Goal: Communication & Community: Answer question/provide support

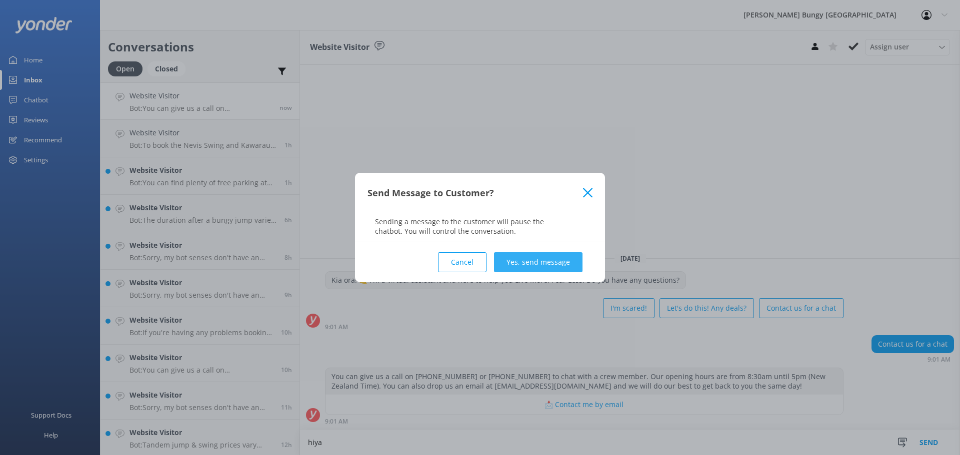
type textarea "hiya"
click at [563, 264] on button "Yes, send message" at bounding box center [538, 262] width 88 height 20
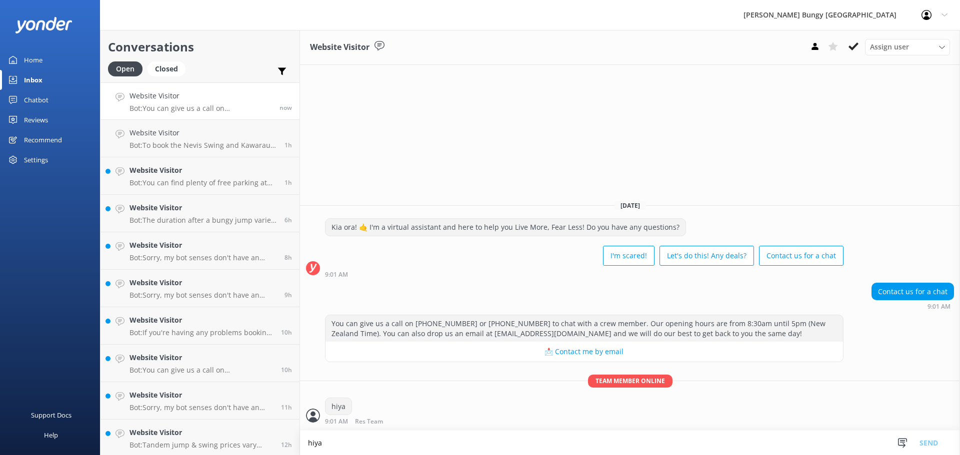
click at [535, 453] on textarea "hiya" at bounding box center [630, 443] width 660 height 24
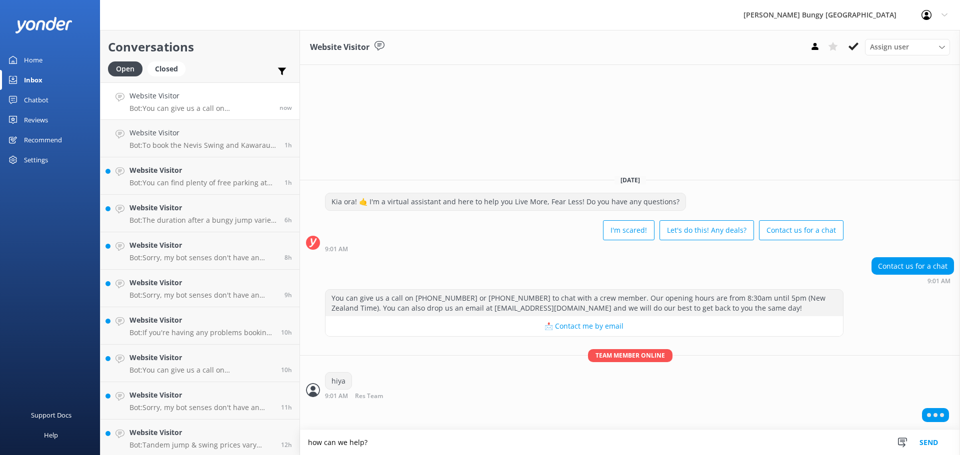
type textarea "how can we help?"
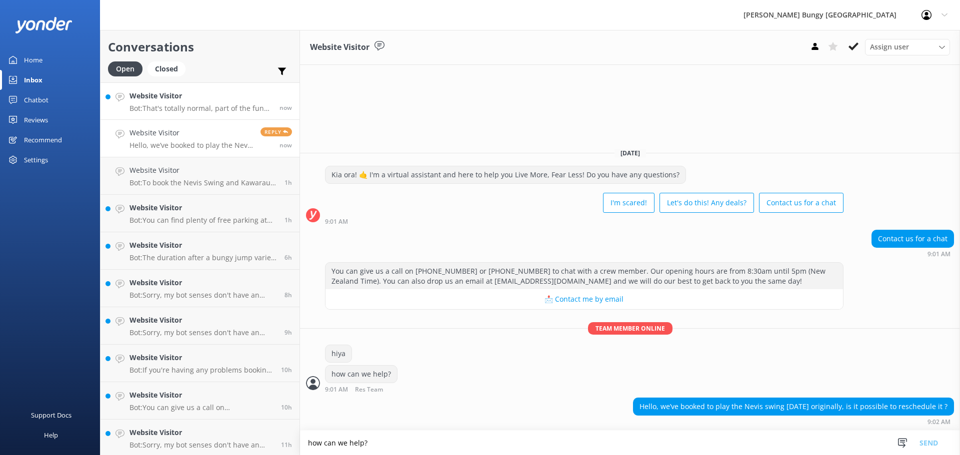
click at [208, 93] on h4 "Website Visitor" at bounding box center [200, 95] width 142 height 11
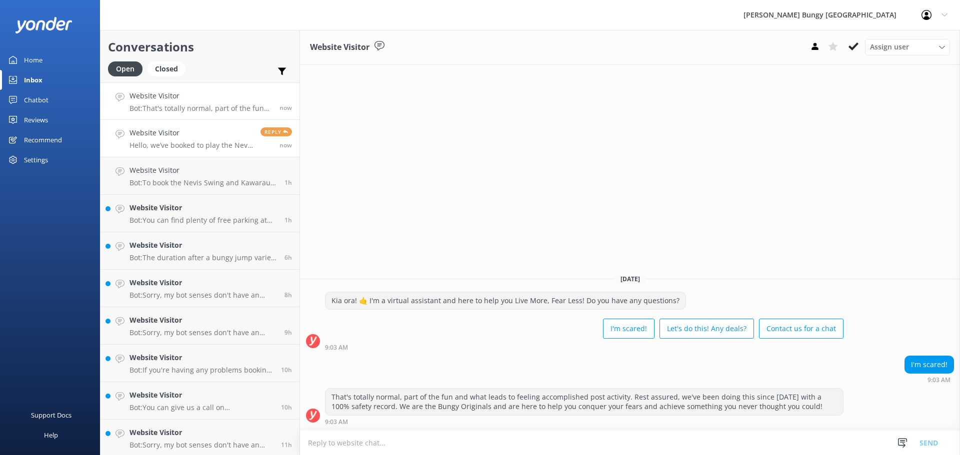
click at [161, 150] on link "Website Visitor Hello, we’ve booked to play the Nevis swing today originally, i…" at bounding box center [199, 138] width 199 height 37
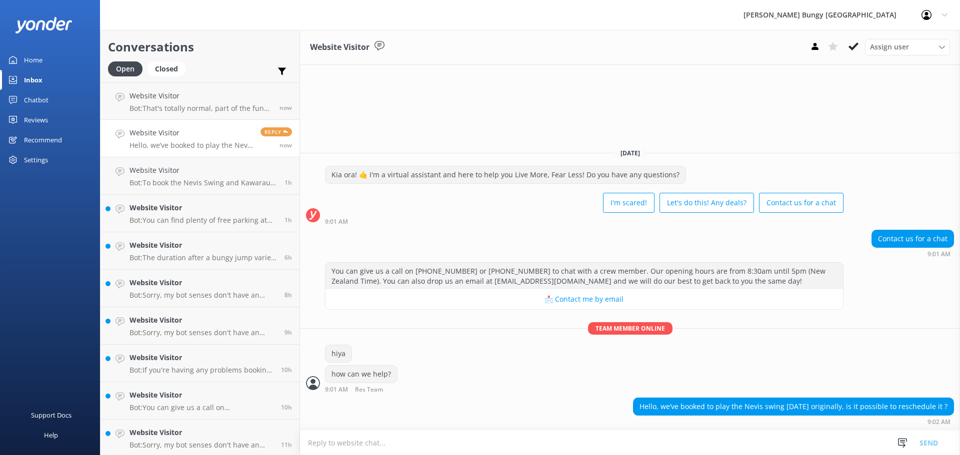
click at [680, 439] on textarea at bounding box center [630, 443] width 660 height 24
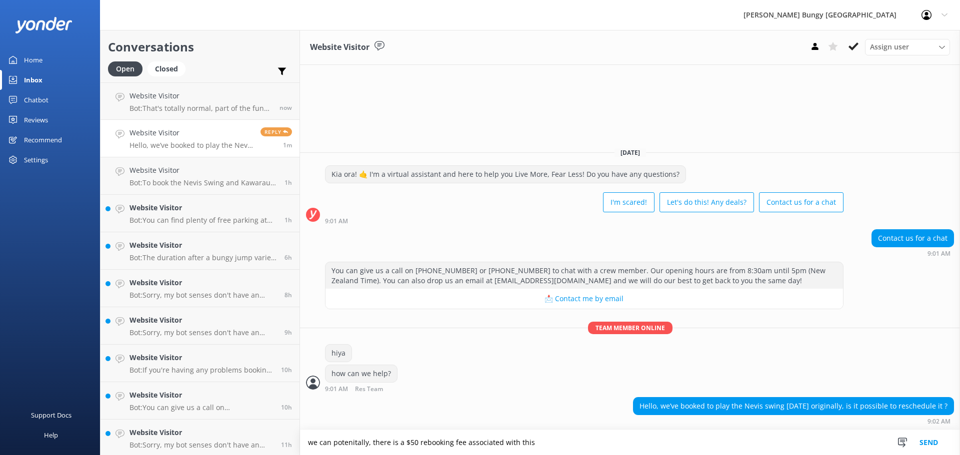
drag, startPoint x: 344, startPoint y: 445, endPoint x: 379, endPoint y: 249, distance: 199.1
click at [379, 249] on div "Contact us for a chat 9:01 AM" at bounding box center [630, 242] width 660 height 27
drag, startPoint x: 367, startPoint y: 440, endPoint x: 333, endPoint y: 439, distance: 34.5
click at [333, 439] on textarea "we can potenitally, there is a $50 rebooking fee associated with this" at bounding box center [630, 442] width 660 height 25
click at [546, 443] on textarea "we can move it, there is a $50 rebooking fee associated with this" at bounding box center [630, 442] width 660 height 25
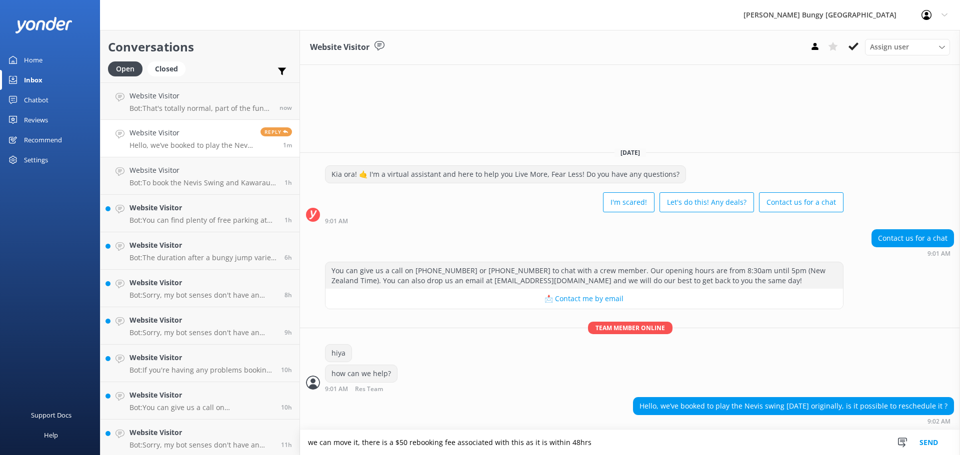
type textarea "we can move it, there is a $50 rebooking fee associated with this as it is with…"
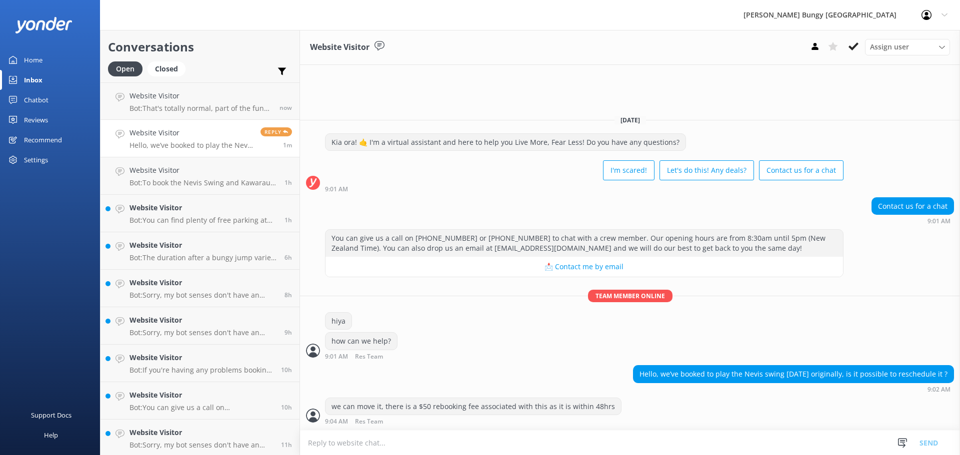
click at [449, 438] on textarea at bounding box center [630, 443] width 660 height 24
type textarea "would you like to go ahead?"
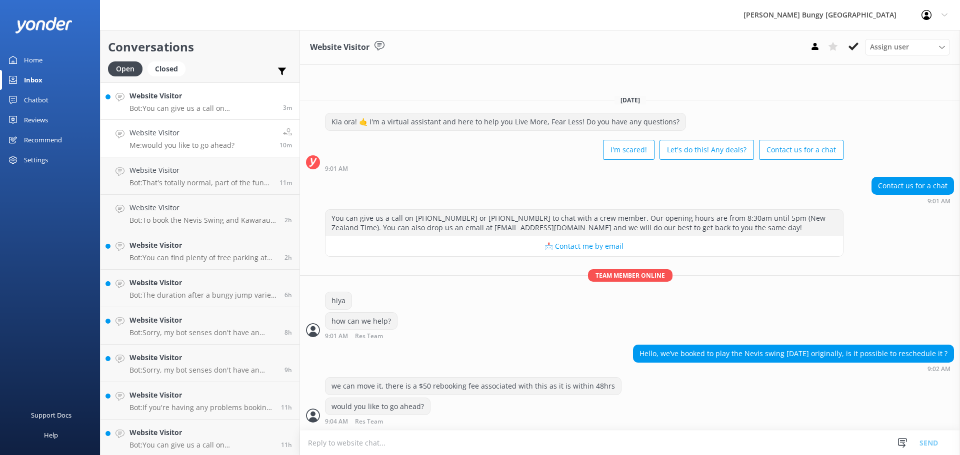
click at [223, 110] on p "Bot: You can give us a call on 0800 286 4958 or +64 3 450 1300 to chat with a c…" at bounding box center [202, 108] width 146 height 9
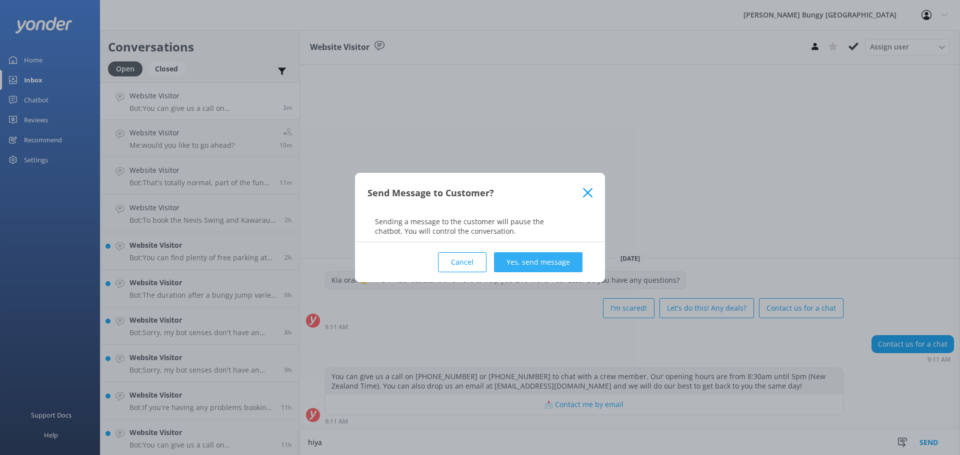
type textarea "hiya"
click at [533, 257] on button "Yes, send message" at bounding box center [538, 262] width 88 height 20
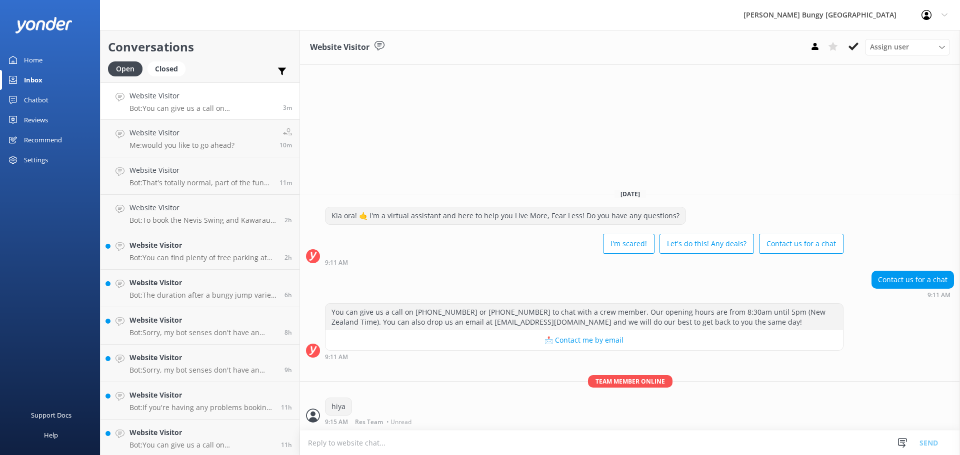
click at [532, 440] on textarea at bounding box center [630, 443] width 660 height 24
type textarea "how can we help?"
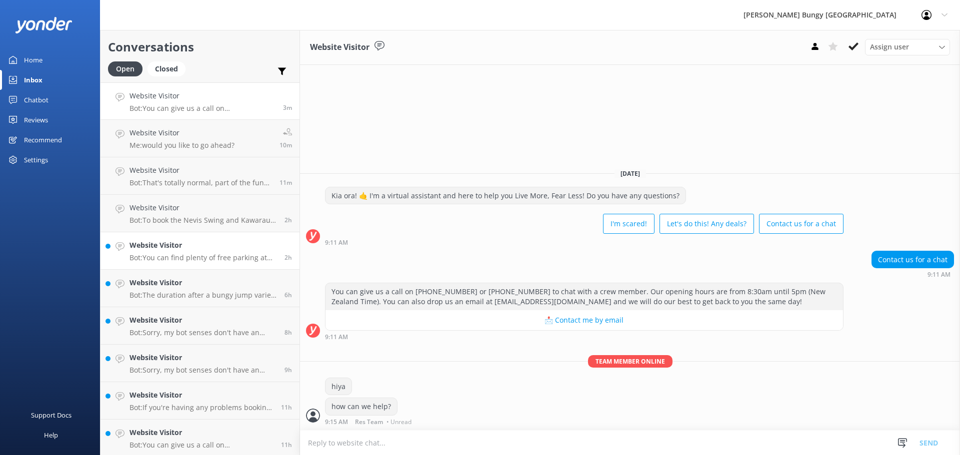
click at [202, 254] on p "Bot: You can find plenty of free parking at the Auckland Harbour Bridge if you'…" at bounding box center [202, 257] width 147 height 9
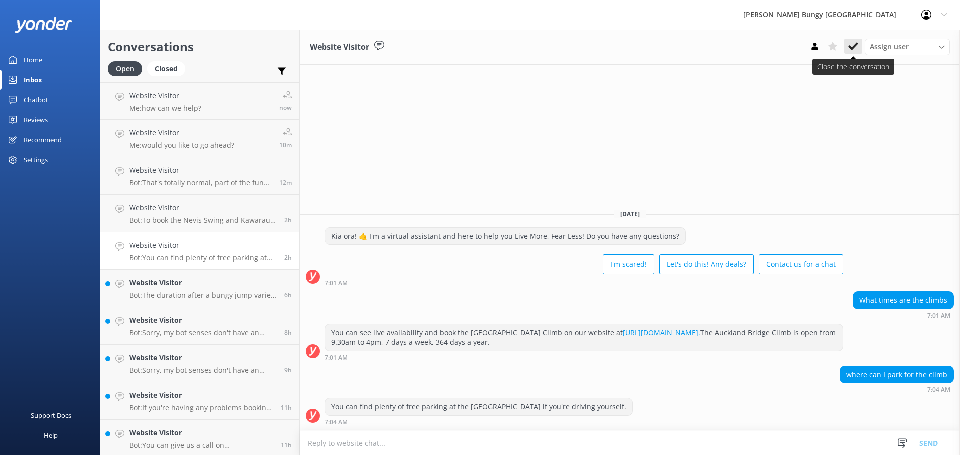
click at [859, 41] on button at bounding box center [853, 46] width 18 height 15
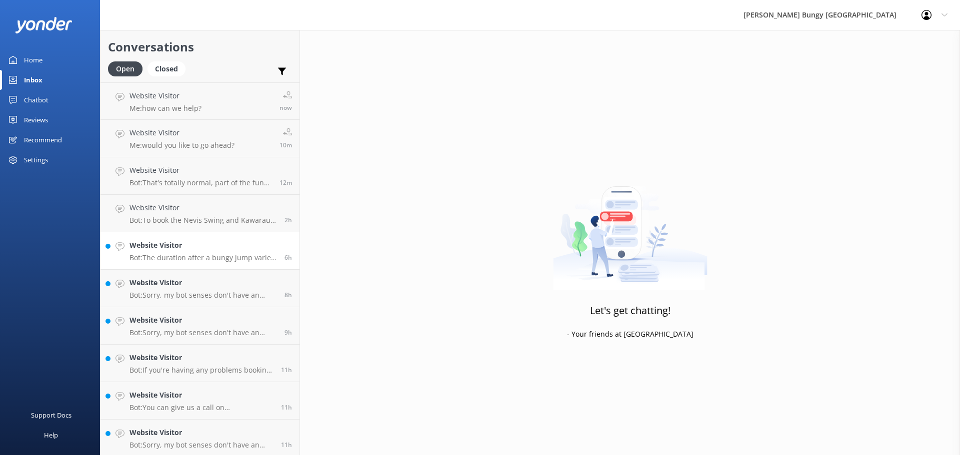
click at [181, 263] on link "Website Visitor Bot: The duration after a bungy jump varies depending on the lo…" at bounding box center [199, 250] width 199 height 37
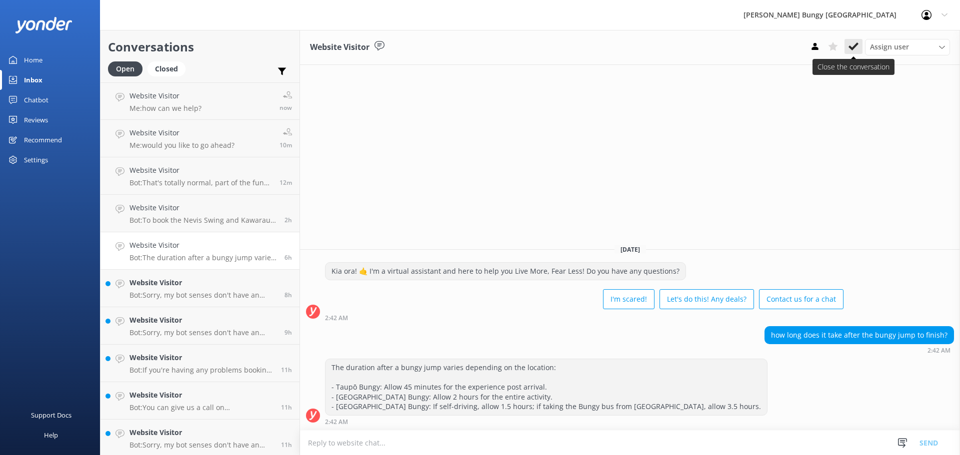
click at [851, 42] on icon at bounding box center [853, 46] width 10 height 10
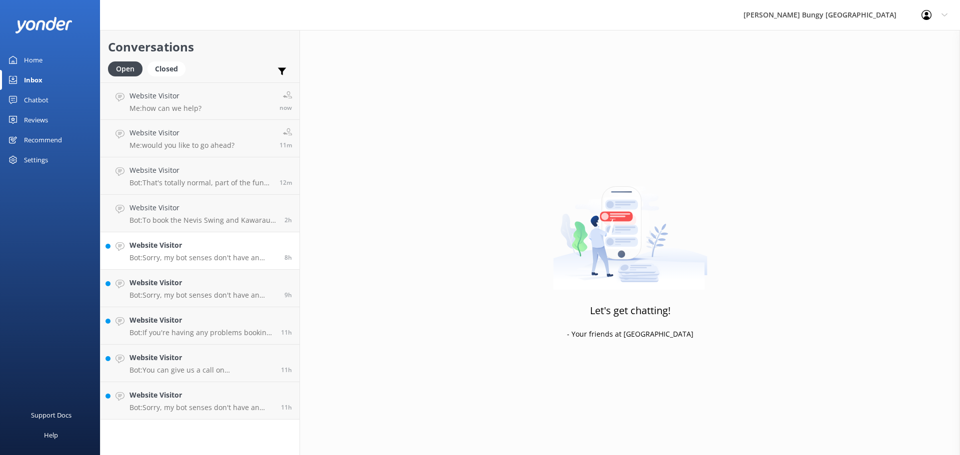
click at [244, 245] on h4 "Website Visitor" at bounding box center [202, 245] width 147 height 11
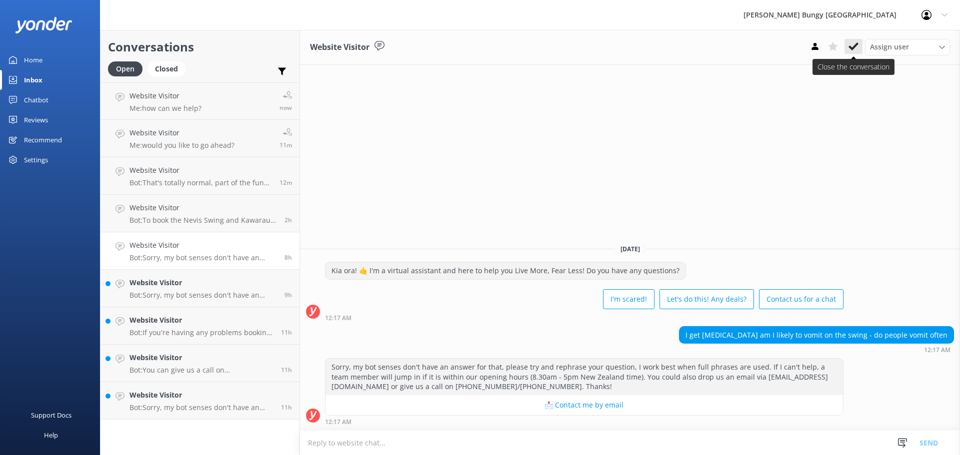
click at [852, 47] on use at bounding box center [853, 46] width 10 height 8
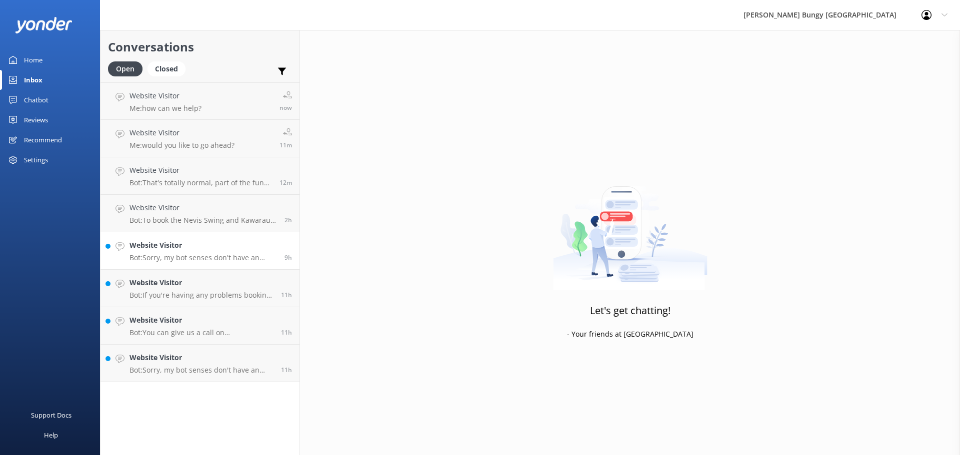
click at [263, 244] on h4 "Website Visitor" at bounding box center [202, 245] width 147 height 11
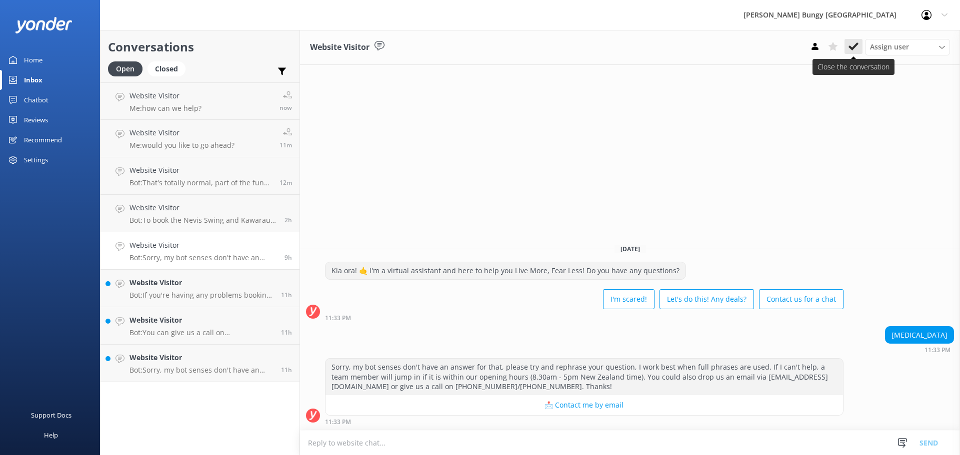
click at [853, 46] on use at bounding box center [853, 46] width 10 height 8
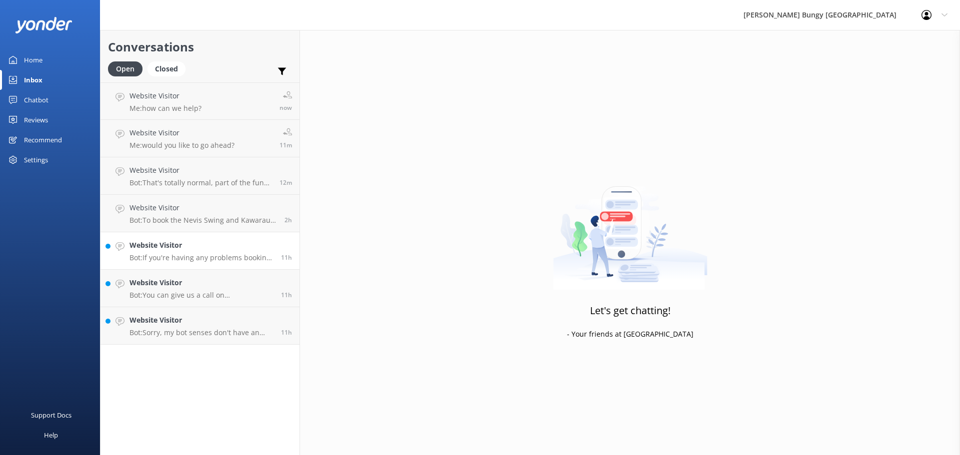
click at [257, 263] on link "Website Visitor Bot: If you're having any problems booking, please give us a ca…" at bounding box center [199, 250] width 199 height 37
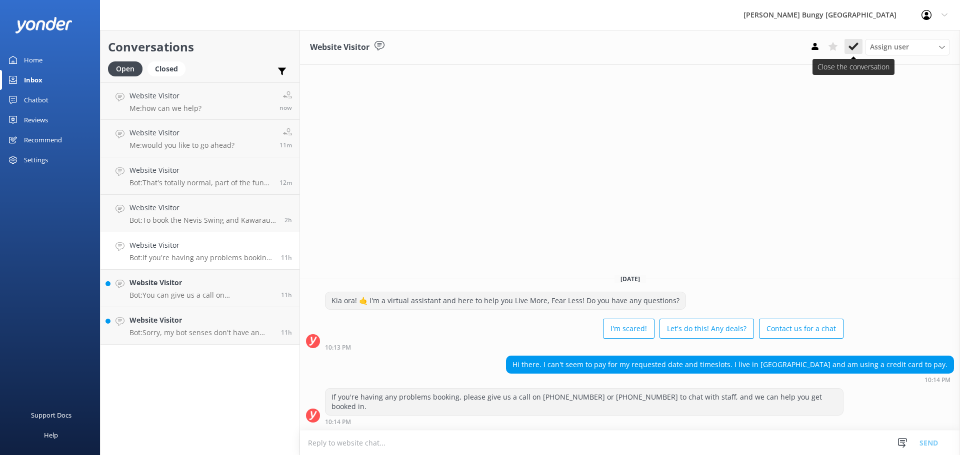
click at [850, 45] on icon at bounding box center [853, 46] width 10 height 10
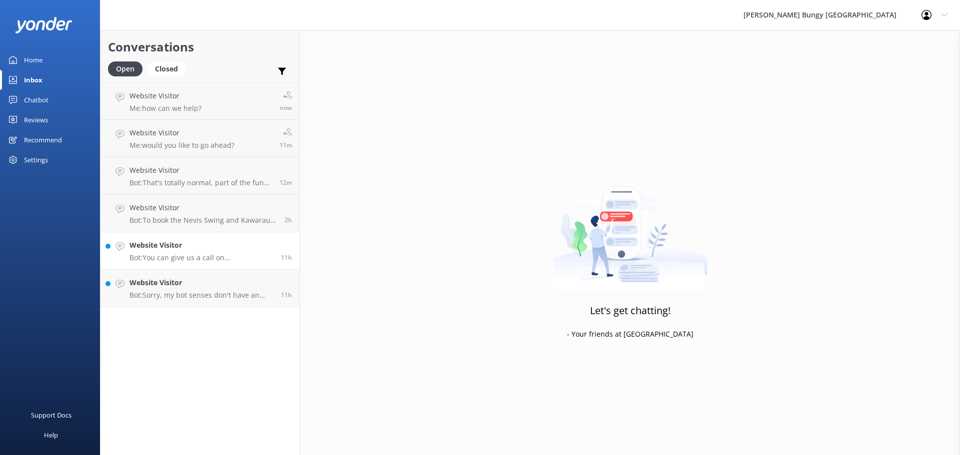
click at [260, 248] on h4 "Website Visitor" at bounding box center [201, 245] width 144 height 11
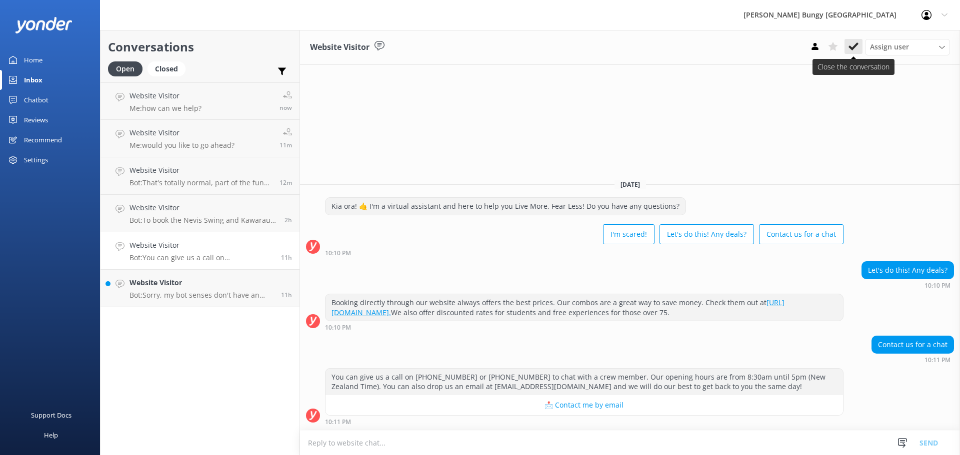
click at [849, 49] on icon at bounding box center [853, 46] width 10 height 10
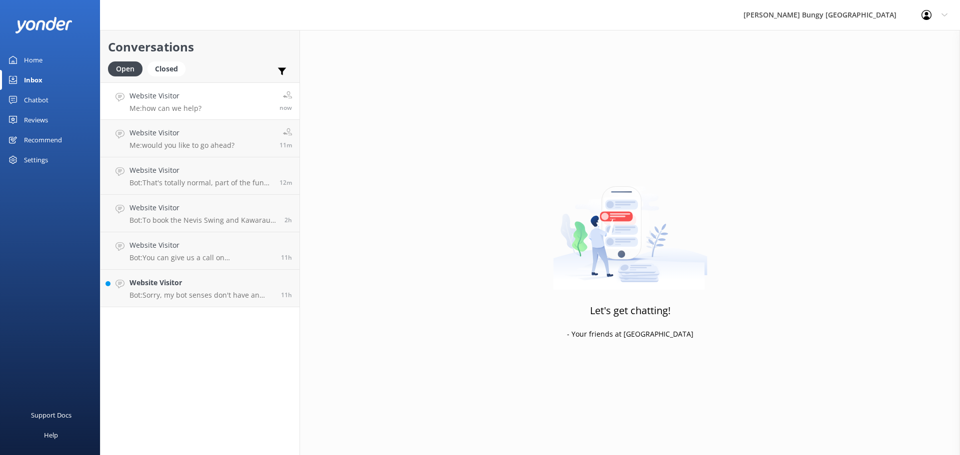
click at [201, 118] on link "Website Visitor Me: how can we help? now" at bounding box center [199, 100] width 199 height 37
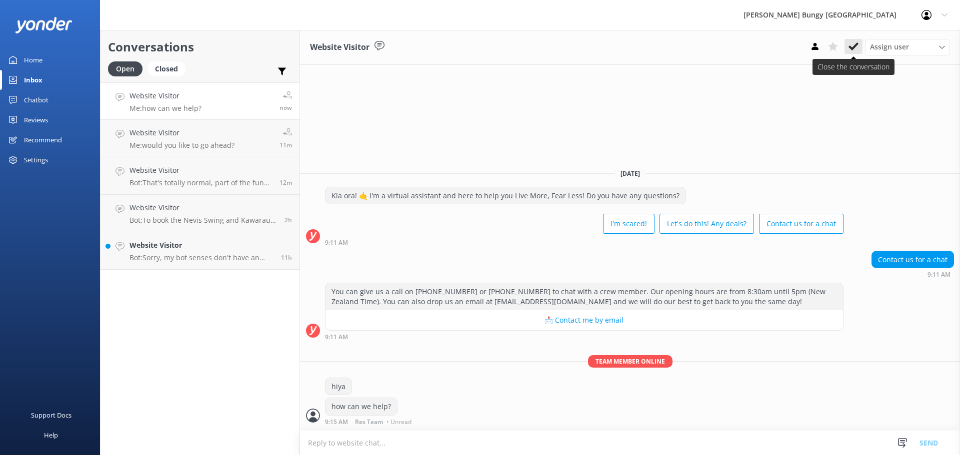
click at [850, 45] on icon at bounding box center [853, 46] width 10 height 10
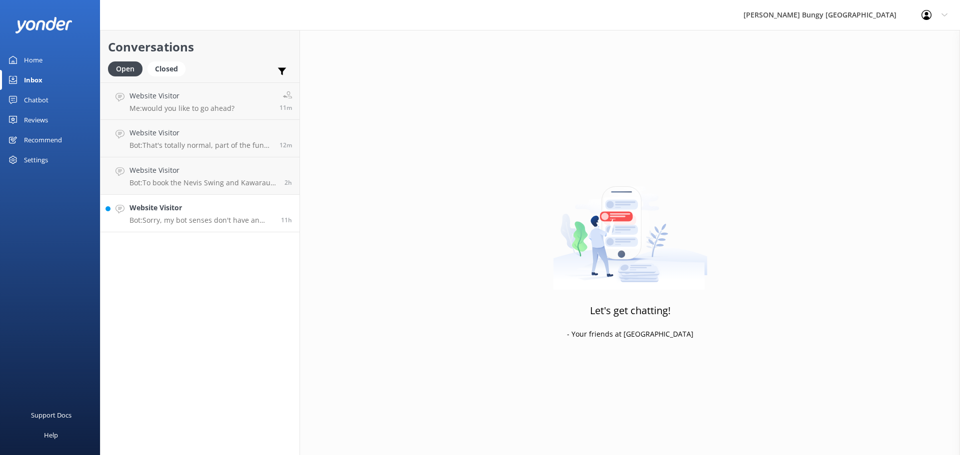
click at [264, 217] on p "Bot: Sorry, my bot senses don't have an answer for that, please try and rephras…" at bounding box center [201, 220] width 144 height 9
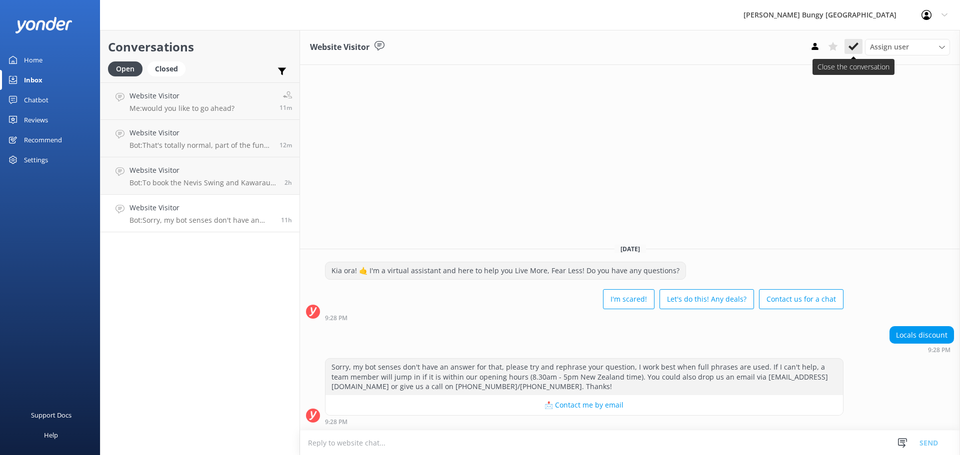
click at [858, 45] on icon at bounding box center [853, 46] width 10 height 10
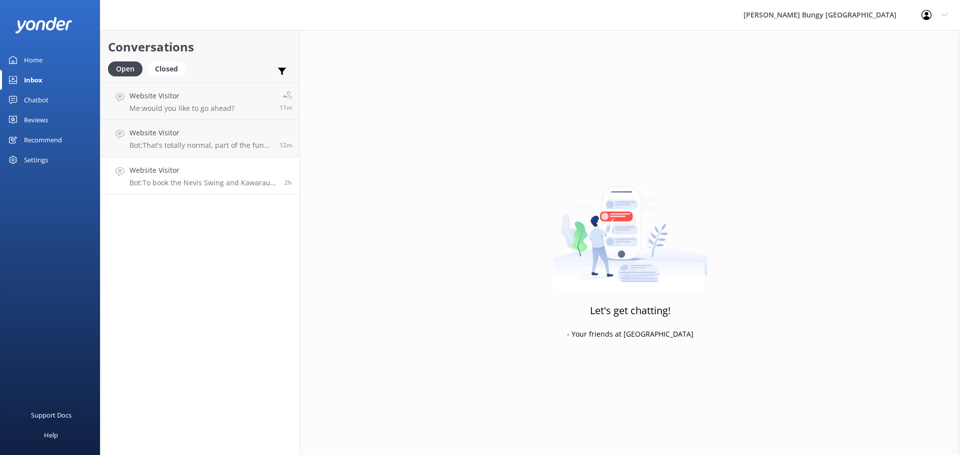
click at [279, 173] on div "2h" at bounding box center [284, 176] width 15 height 22
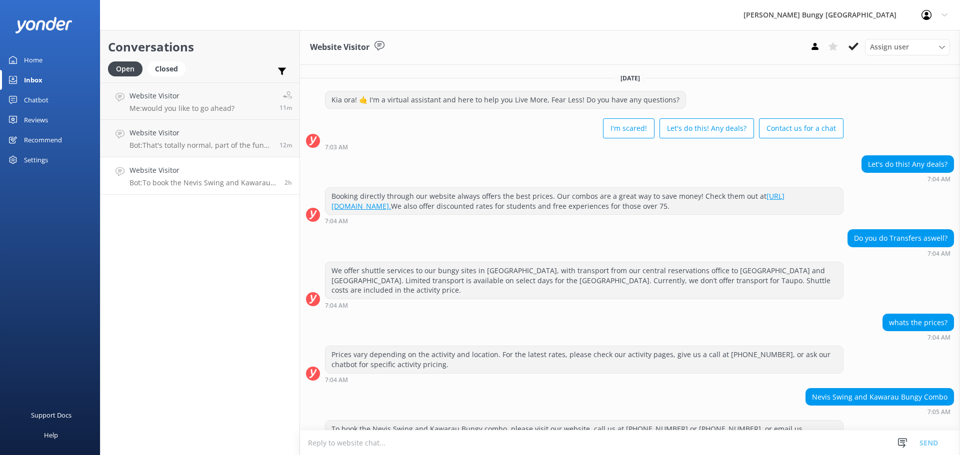
scroll to position [22, 0]
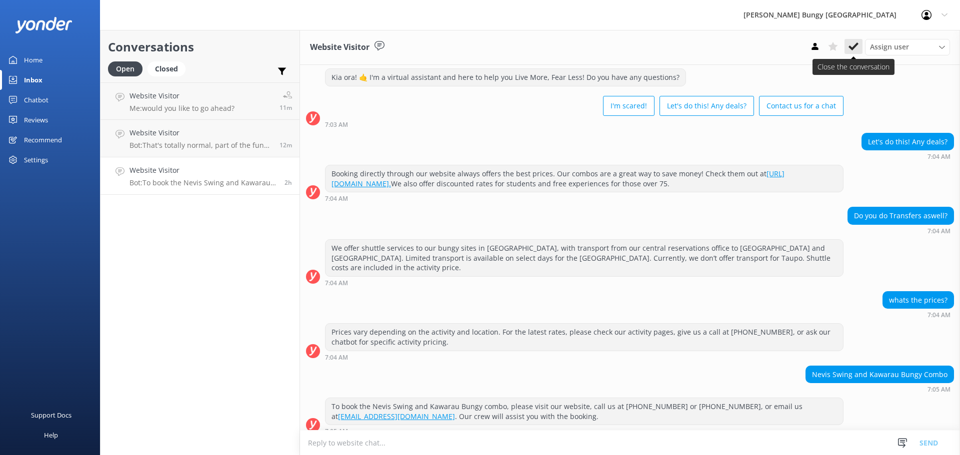
click at [851, 47] on use at bounding box center [853, 46] width 10 height 8
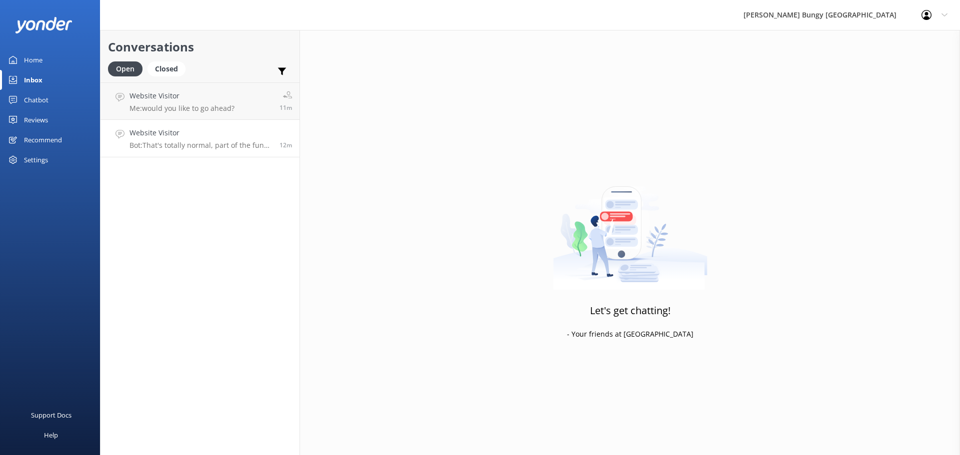
click at [240, 144] on p "Bot: That's totally normal, part of the fun and what leads to feeling accomplis…" at bounding box center [200, 145] width 142 height 9
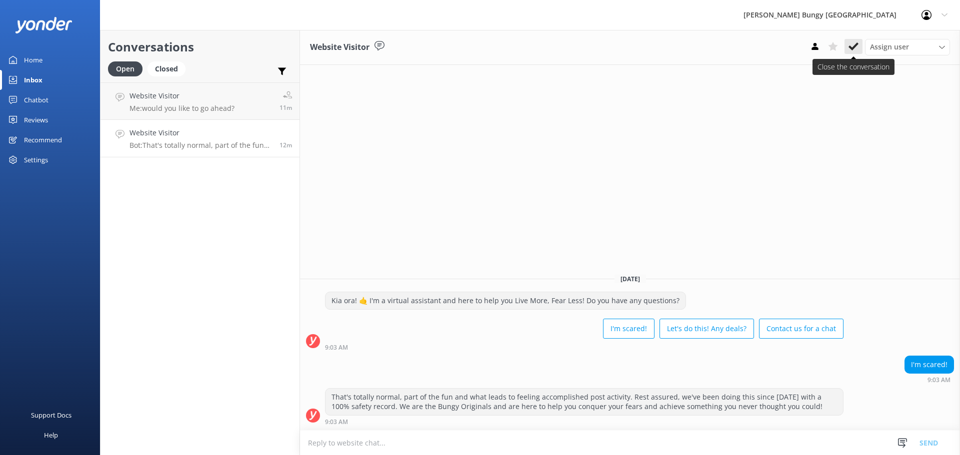
click at [851, 43] on icon at bounding box center [853, 46] width 10 height 10
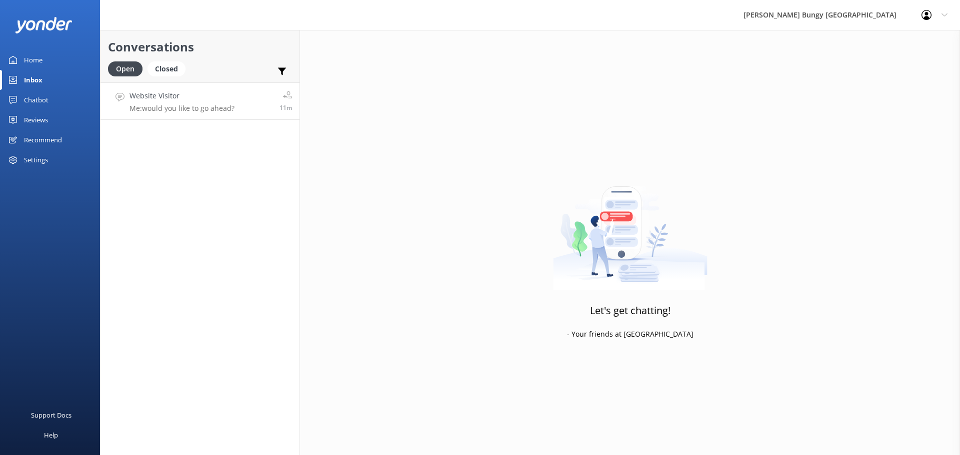
click at [237, 90] on link "Website Visitor Me: would you like to go ahead? 11m" at bounding box center [199, 100] width 199 height 37
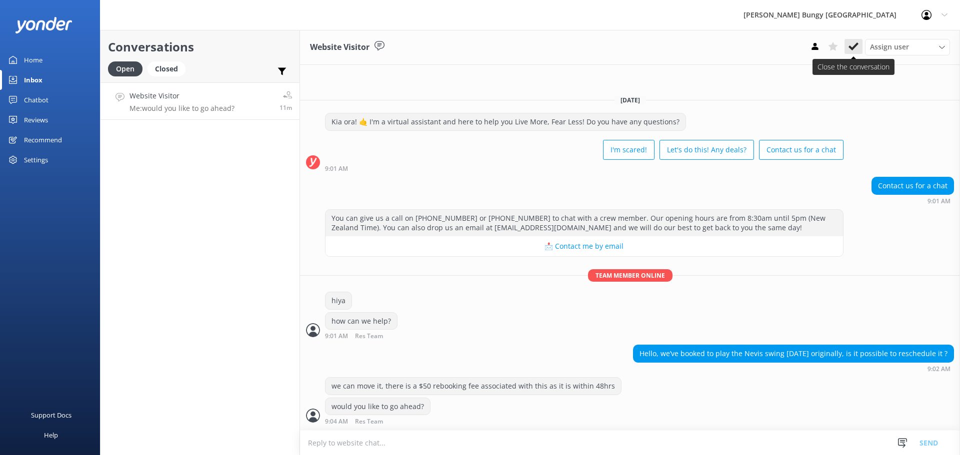
click at [849, 41] on icon at bounding box center [853, 46] width 10 height 10
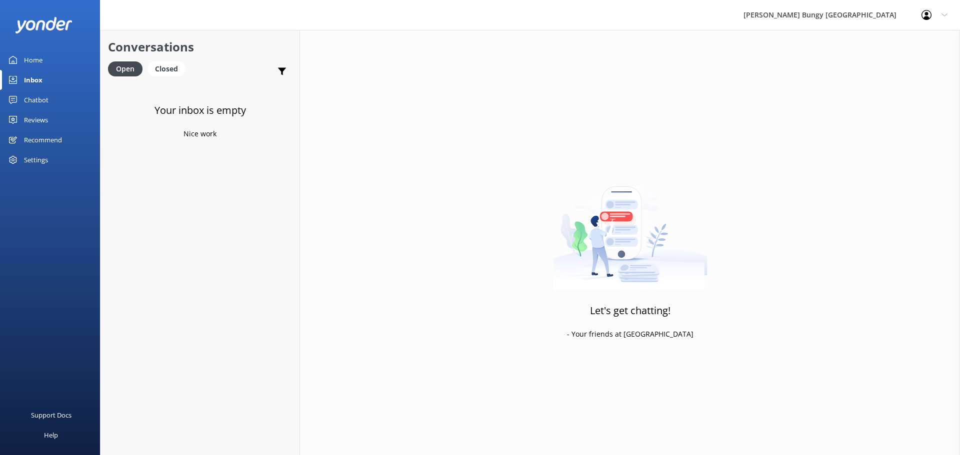
click at [256, 155] on div "Your inbox is empty Nice work" at bounding box center [199, 309] width 199 height 455
click at [828, 229] on div "Let's get chatting! - Your friends at [GEOGRAPHIC_DATA]" at bounding box center [630, 257] width 660 height 455
click at [476, 429] on div "Let's get chatting! - Your friends at [GEOGRAPHIC_DATA]" at bounding box center [630, 257] width 660 height 455
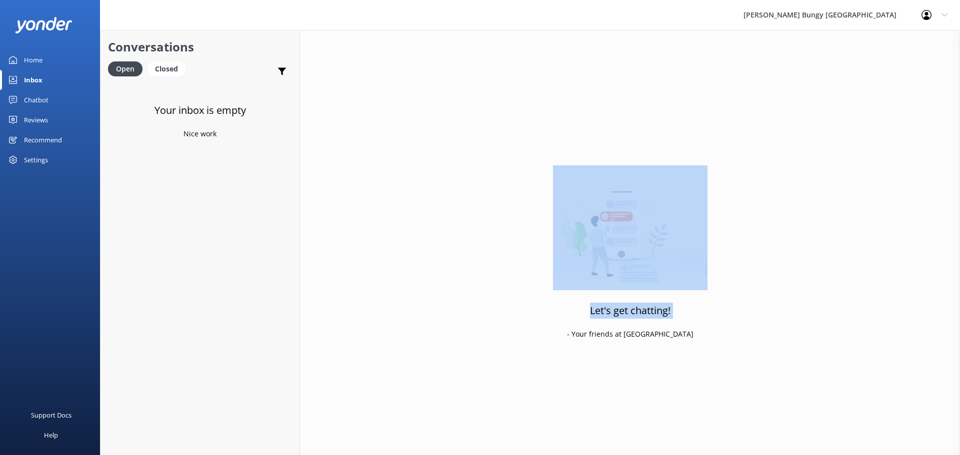
click at [446, 442] on div "Let's get chatting! - Your friends at [GEOGRAPHIC_DATA]" at bounding box center [630, 257] width 660 height 455
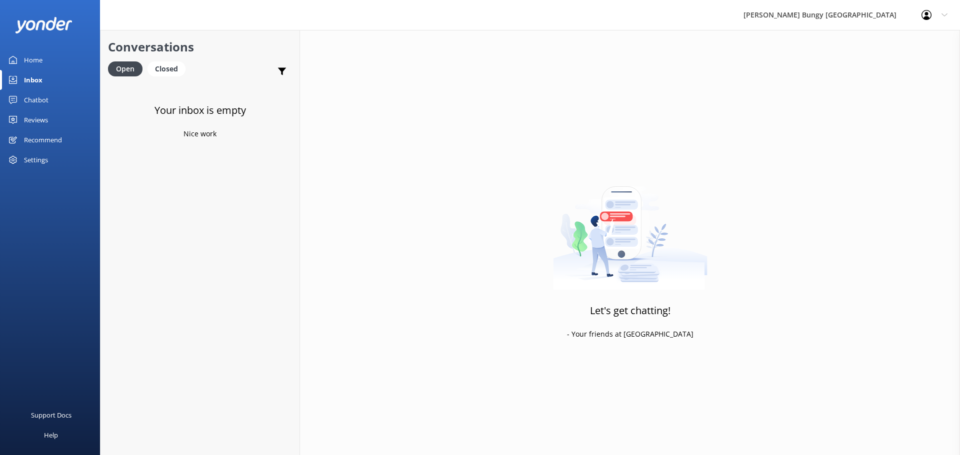
click at [412, 157] on div "Let's get chatting! - Your friends at Yonder" at bounding box center [630, 257] width 660 height 455
click at [192, 101] on h4 "Website Visitor" at bounding box center [202, 95] width 146 height 11
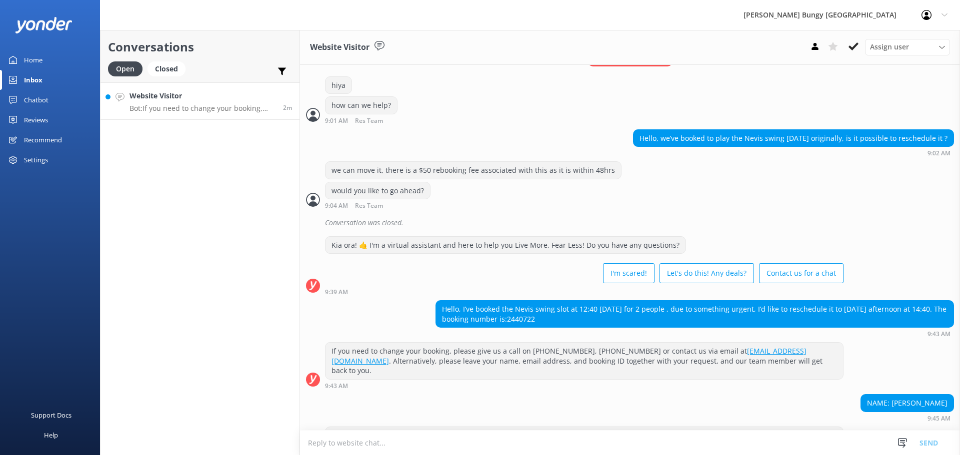
scroll to position [252, 0]
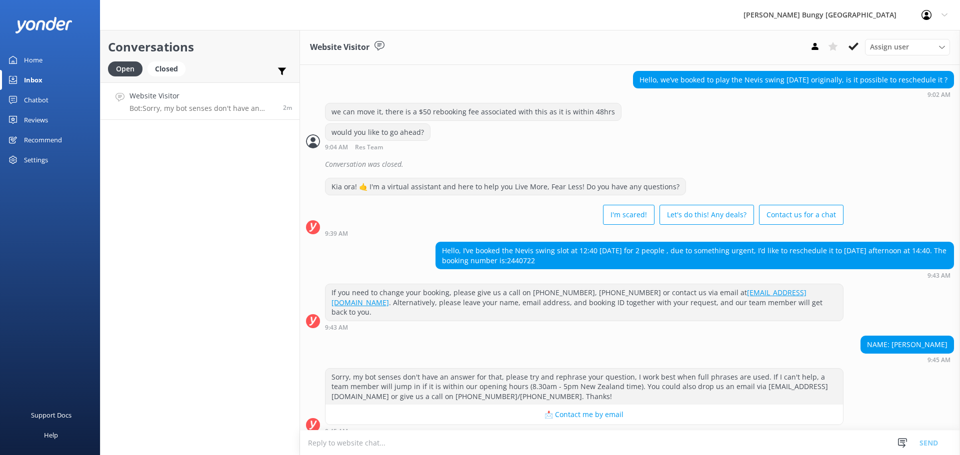
click at [701, 436] on textarea at bounding box center [630, 443] width 660 height 24
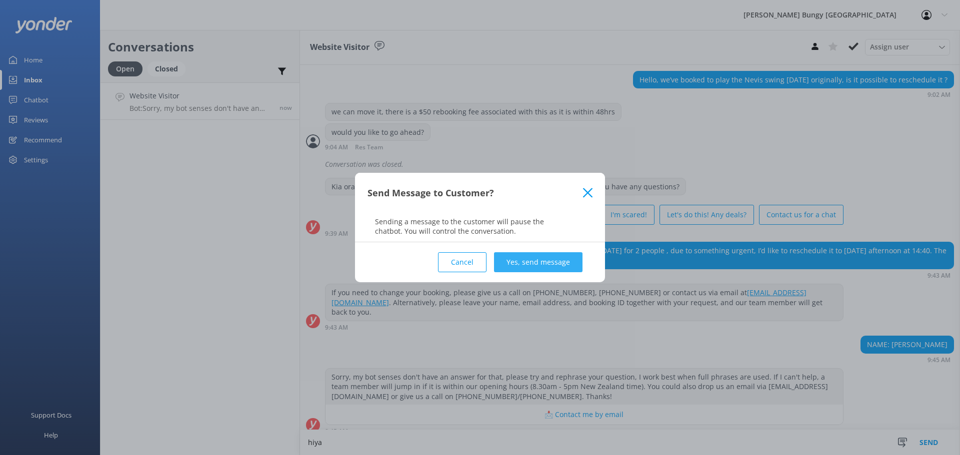
type textarea "hiya"
click at [537, 263] on button "Yes, send message" at bounding box center [538, 262] width 88 height 20
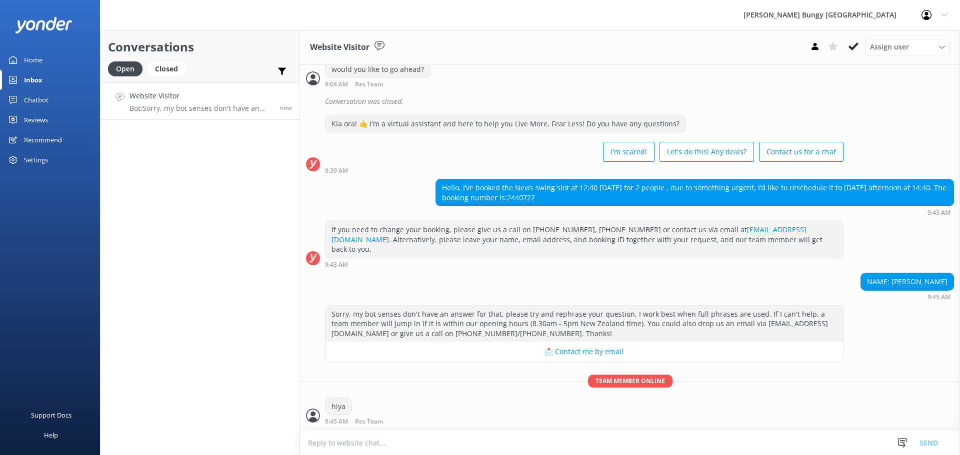
scroll to position [306, 0]
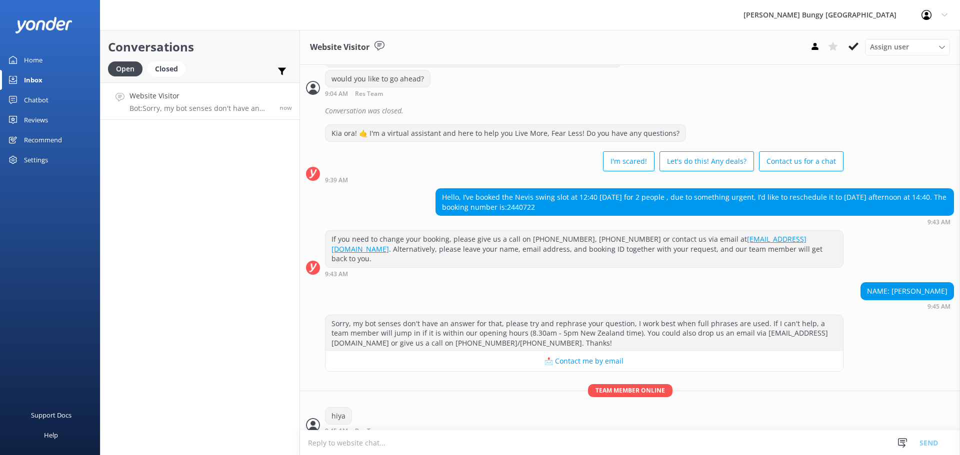
click at [589, 441] on textarea at bounding box center [630, 443] width 660 height 24
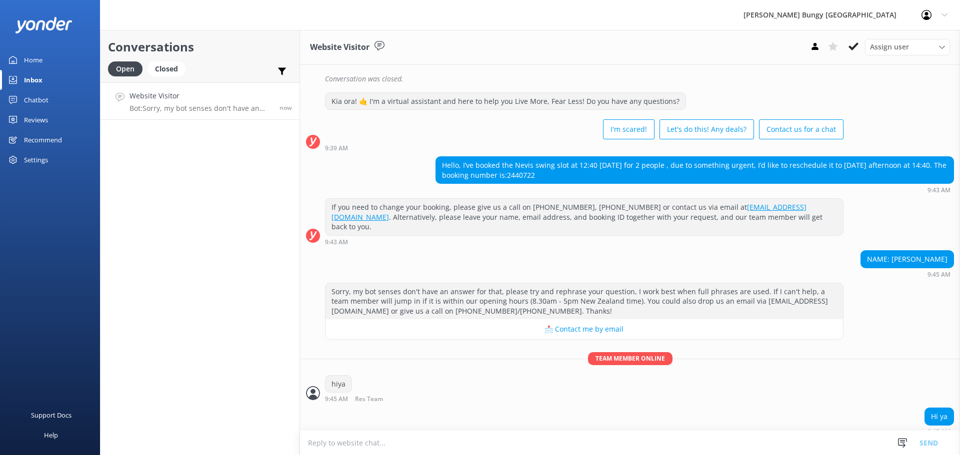
click at [549, 442] on textarea at bounding box center [630, 443] width 660 height 24
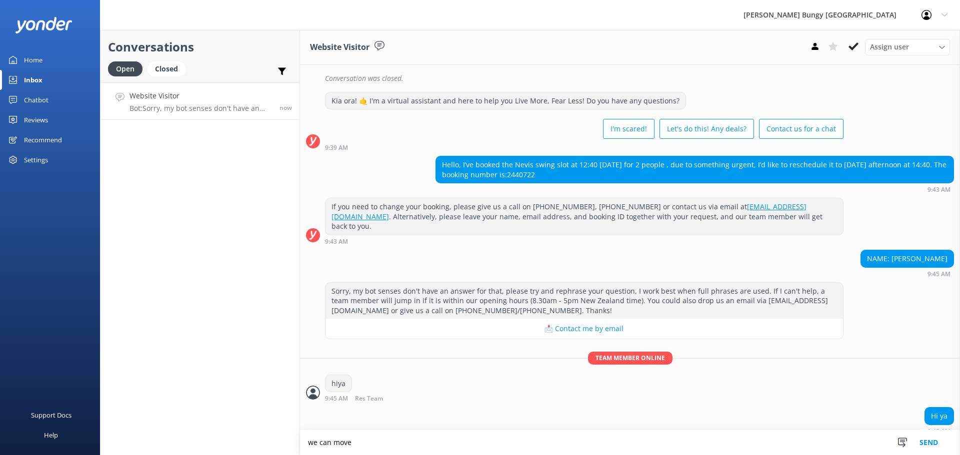
scroll to position [380, 0]
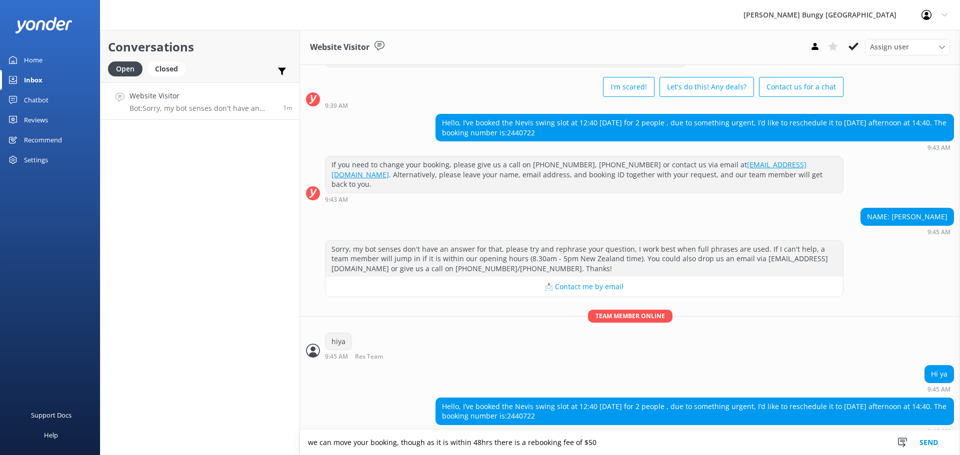
type textarea "we can move your booking, though as it is within 48hrs there is a rebooking fee…"
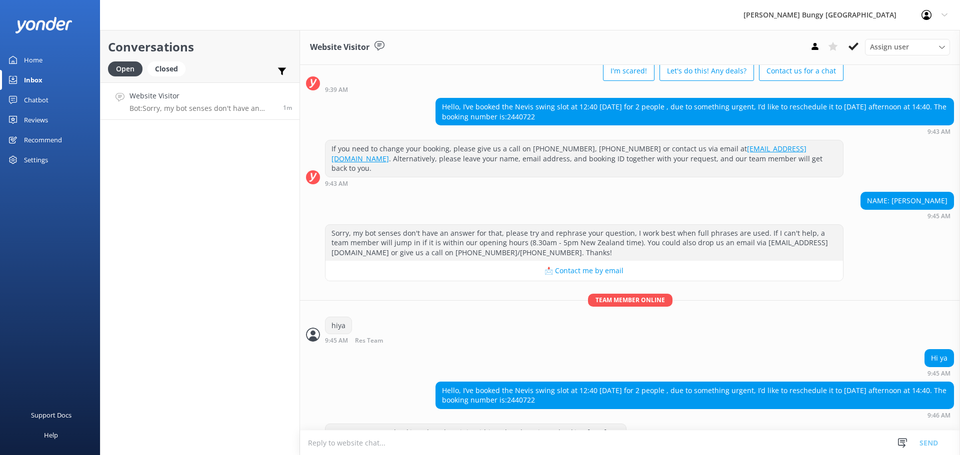
scroll to position [412, 0]
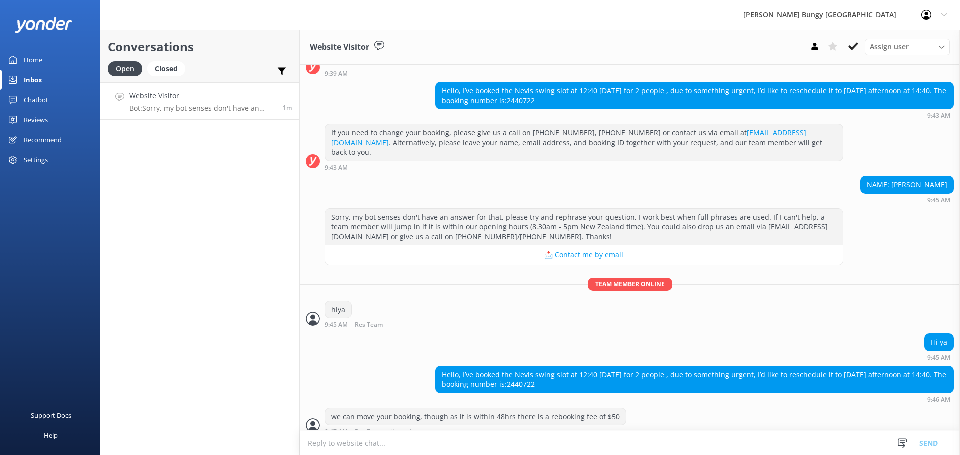
click at [549, 442] on textarea at bounding box center [630, 443] width 660 height 24
click at [644, 408] on div "we can move your booking, though as it is within 48hrs there is a rebooking fee…" at bounding box center [630, 421] width 660 height 27
click at [576, 351] on div "Hi ya 9:45 AM" at bounding box center [630, 349] width 660 height 32
click at [514, 446] on textarea at bounding box center [630, 443] width 660 height 24
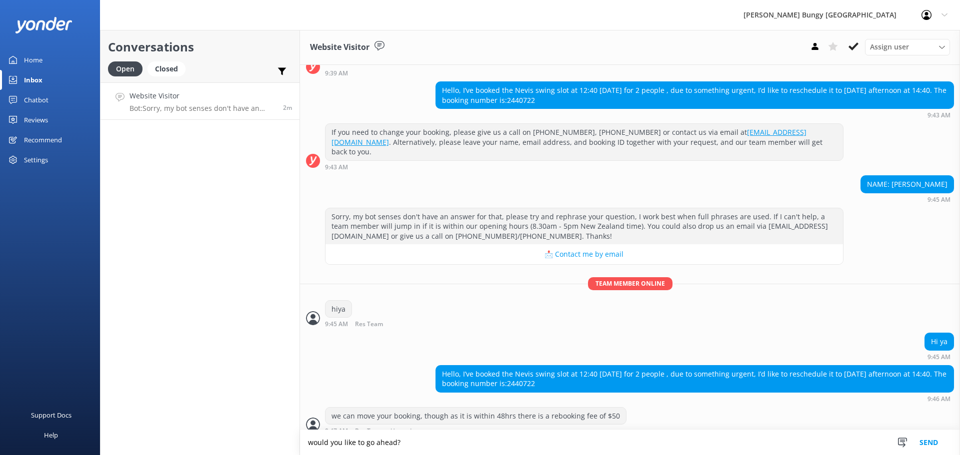
type textarea "would you like to go ahead?"
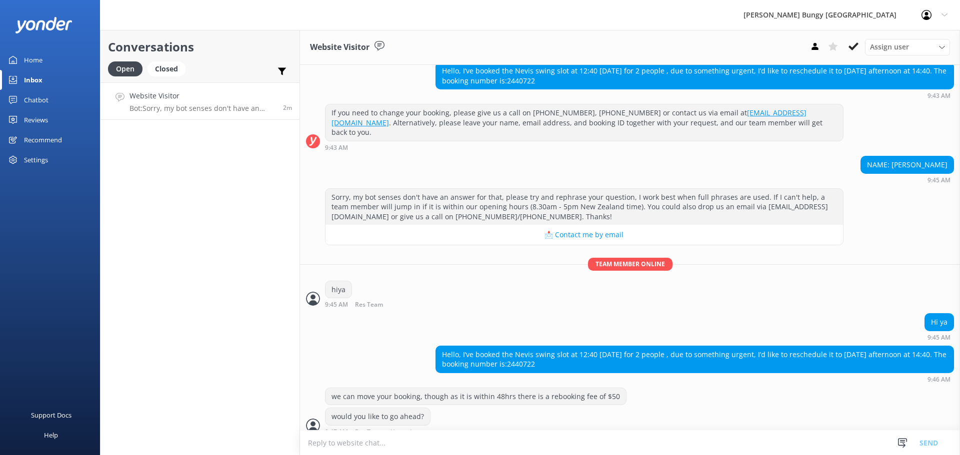
scroll to position [433, 0]
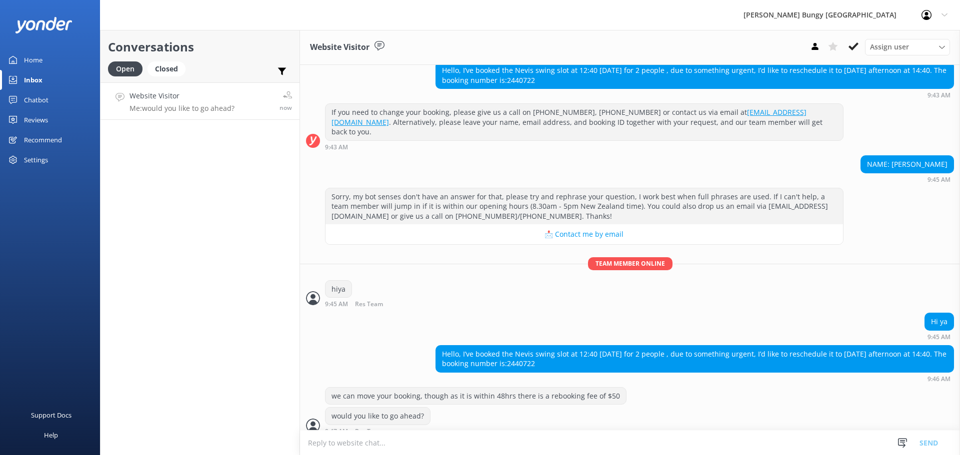
scroll to position [456, 0]
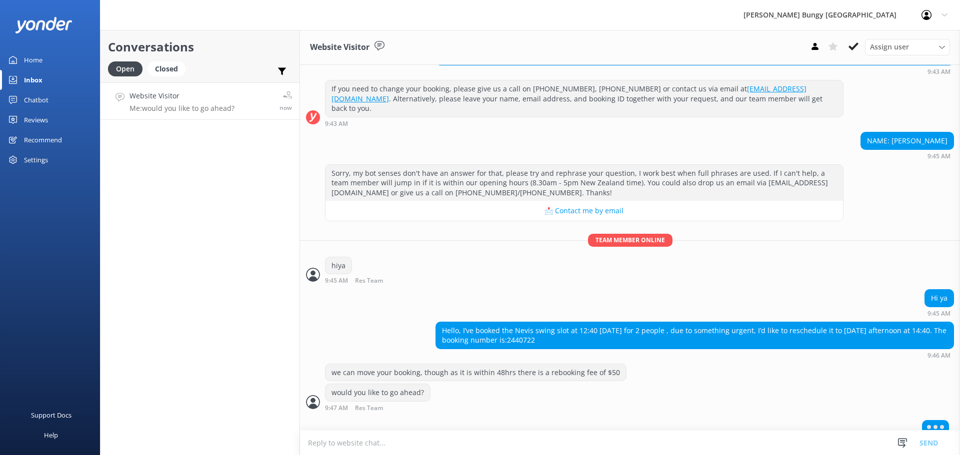
click at [515, 328] on div "Hello, I’ve booked the Nevis swing slot at 12:40 [DATE] for 2 people , due to s…" at bounding box center [694, 335] width 517 height 26
copy div "2440722"
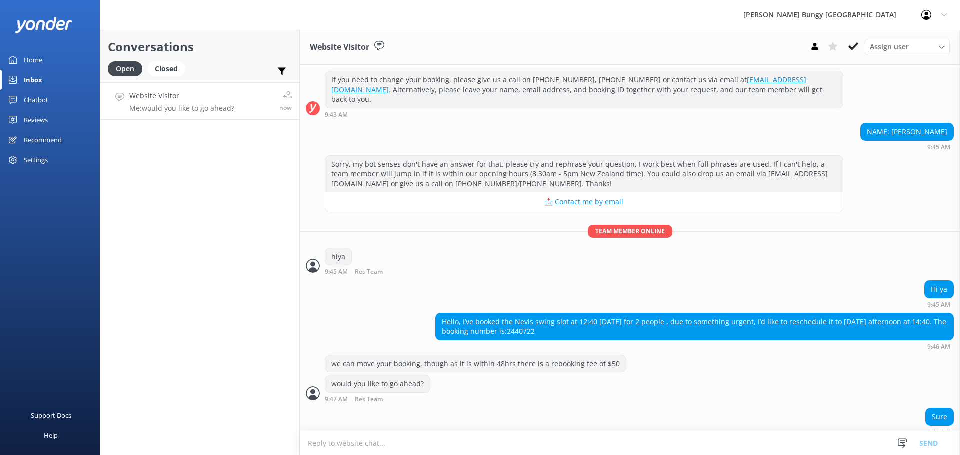
scroll to position [498, 0]
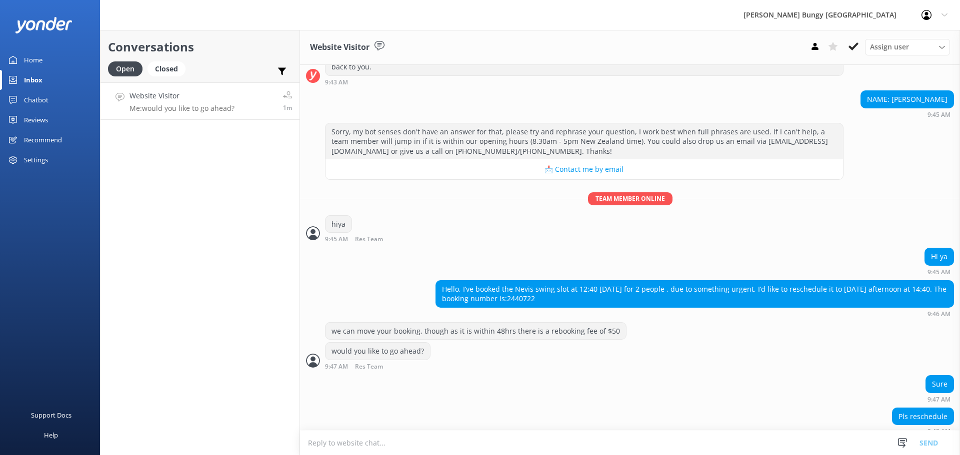
click at [746, 435] on textarea at bounding box center [630, 443] width 660 height 24
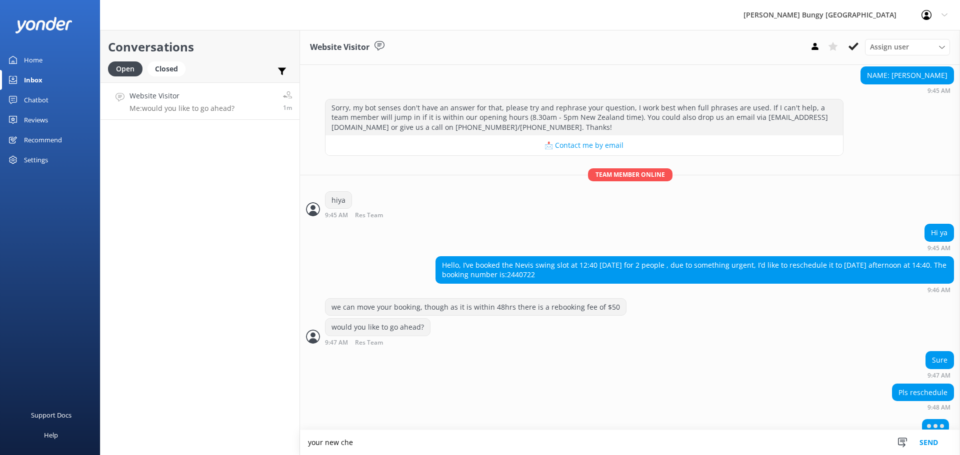
scroll to position [498, 0]
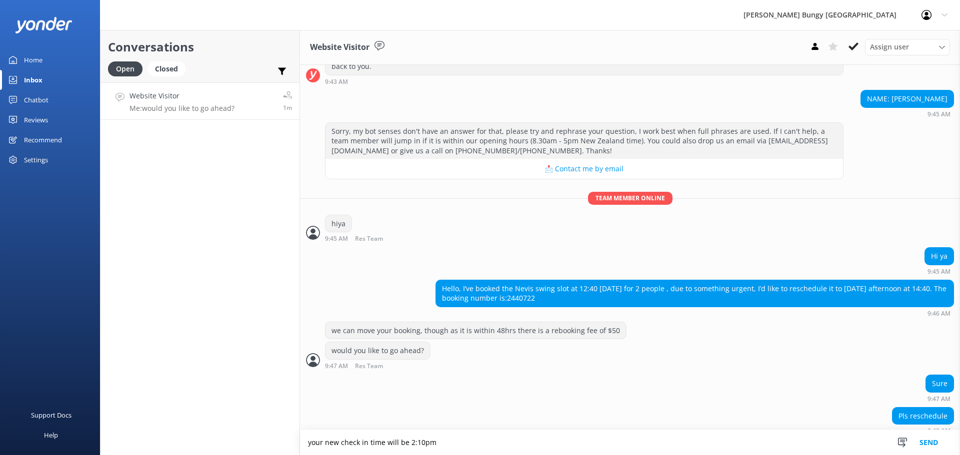
type textarea "your new check in time will be 2:10pm"
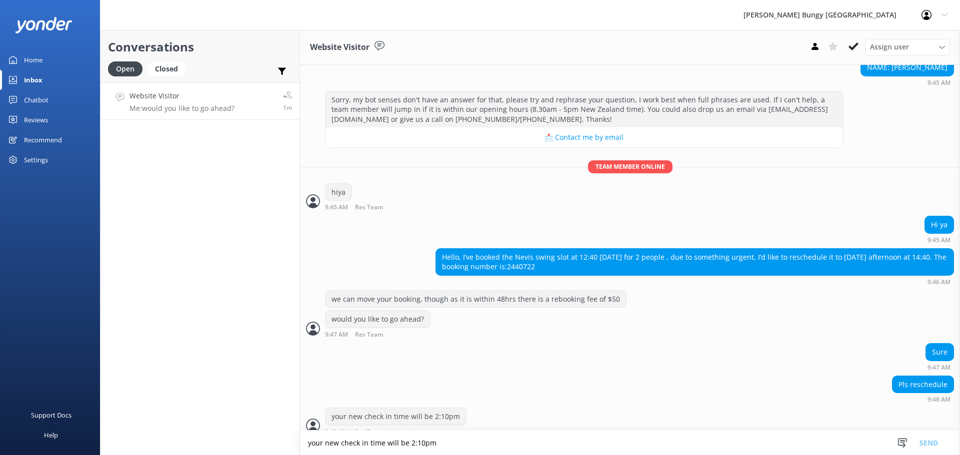
scroll to position [530, 0]
click at [746, 435] on textarea "your new check in time will be 2:10pm" at bounding box center [630, 443] width 660 height 24
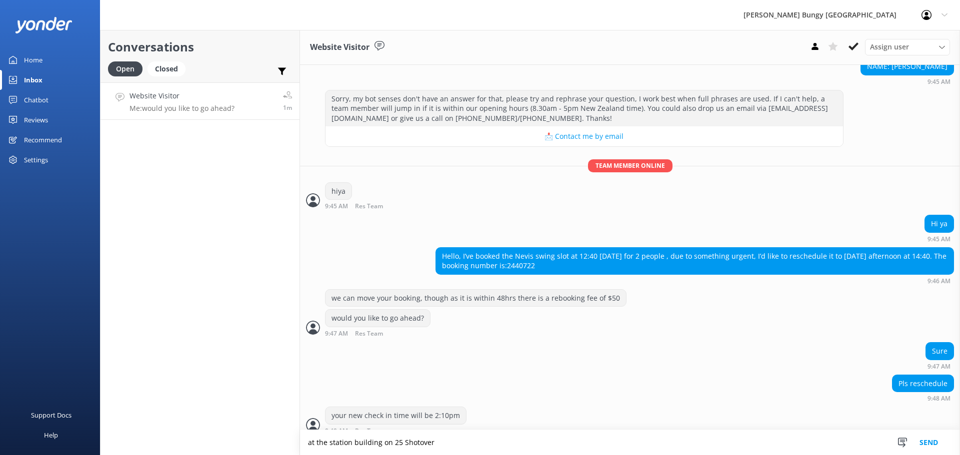
scroll to position [554, 0]
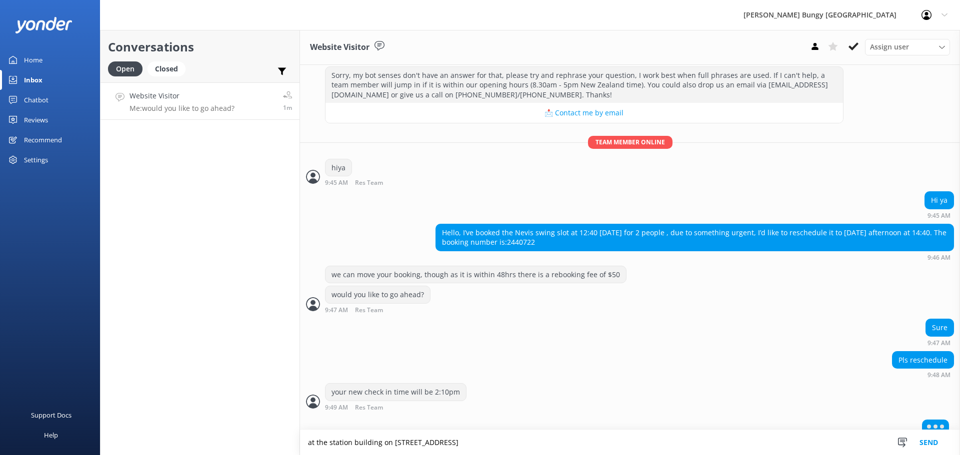
type textarea "at the station building on [STREET_ADDRESS]"
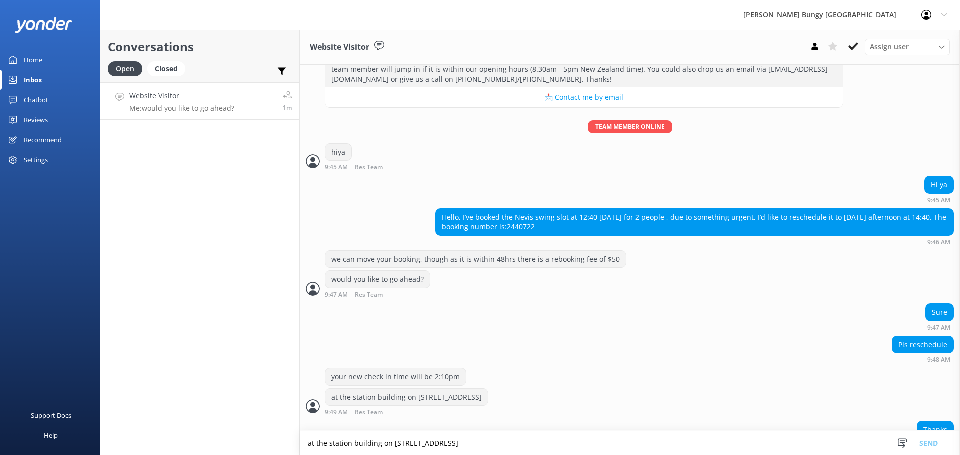
scroll to position [583, 0]
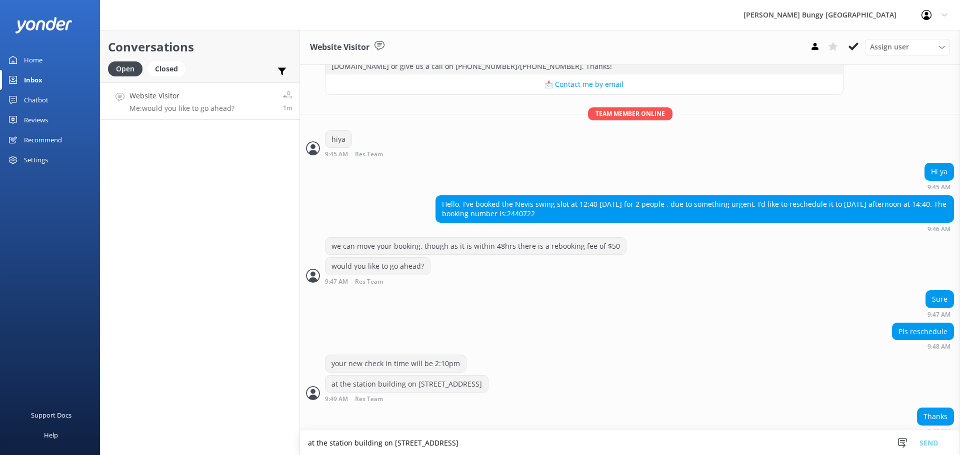
click at [639, 447] on textarea "at the station building on [STREET_ADDRESS]" at bounding box center [630, 443] width 660 height 24
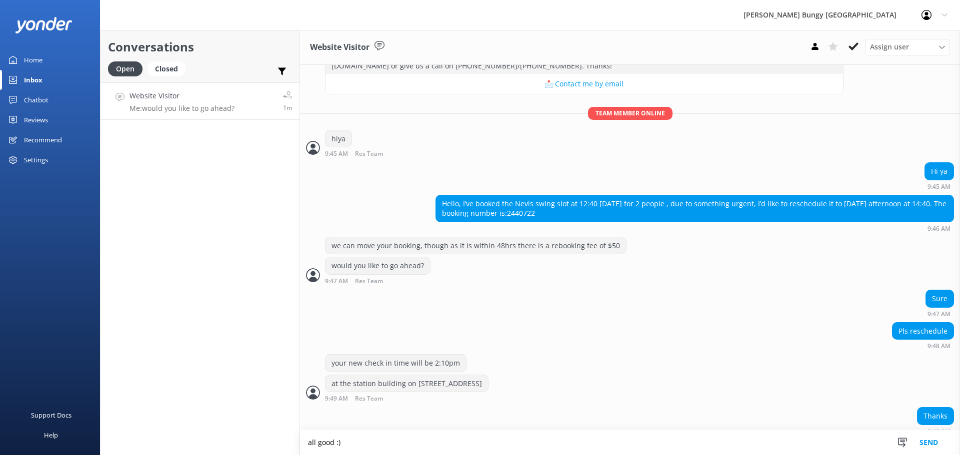
type textarea "all good :)"
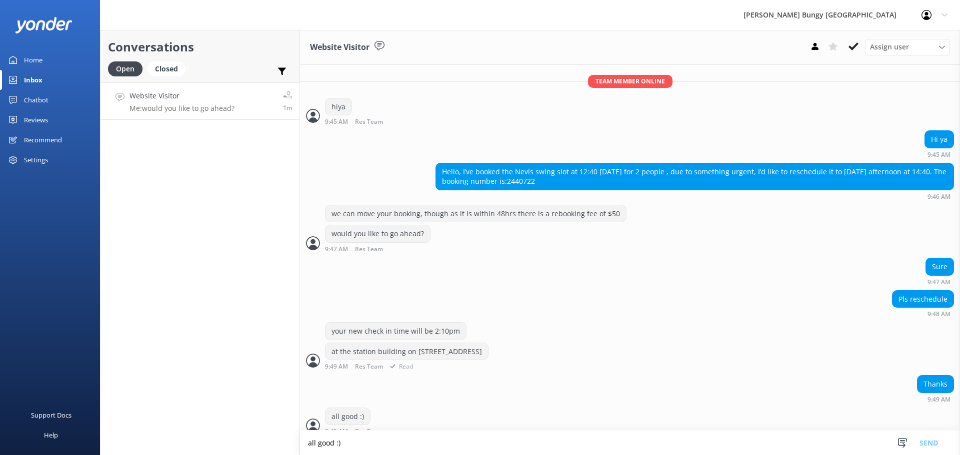
scroll to position [616, 0]
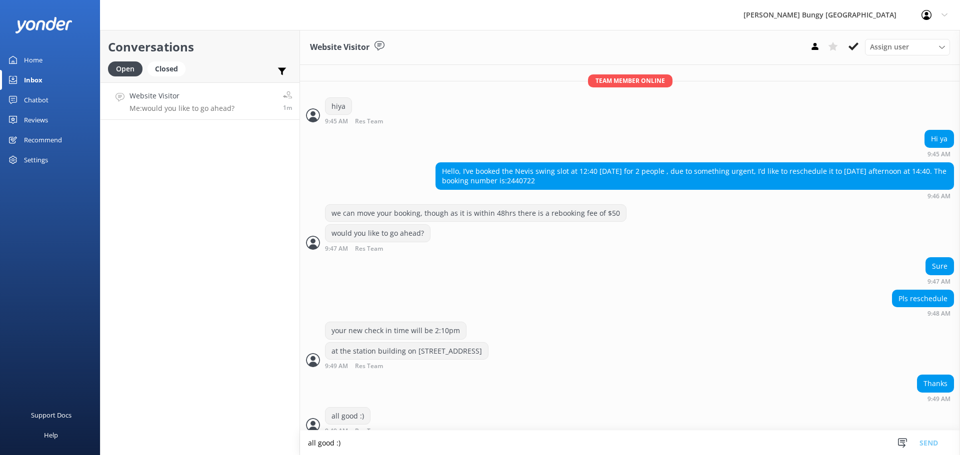
click at [251, 156] on div "Conversations Open Closed Important Assigned to me Unassigned Website Visitor M…" at bounding box center [200, 242] width 200 height 425
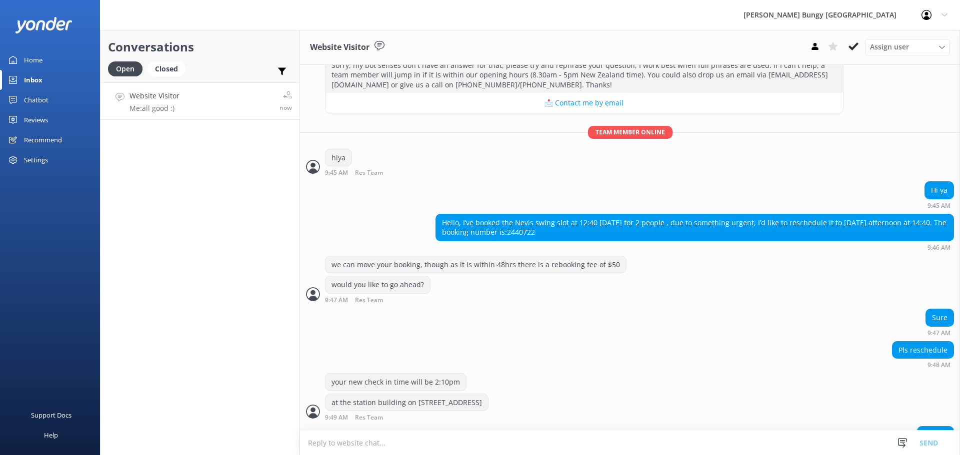
scroll to position [616, 0]
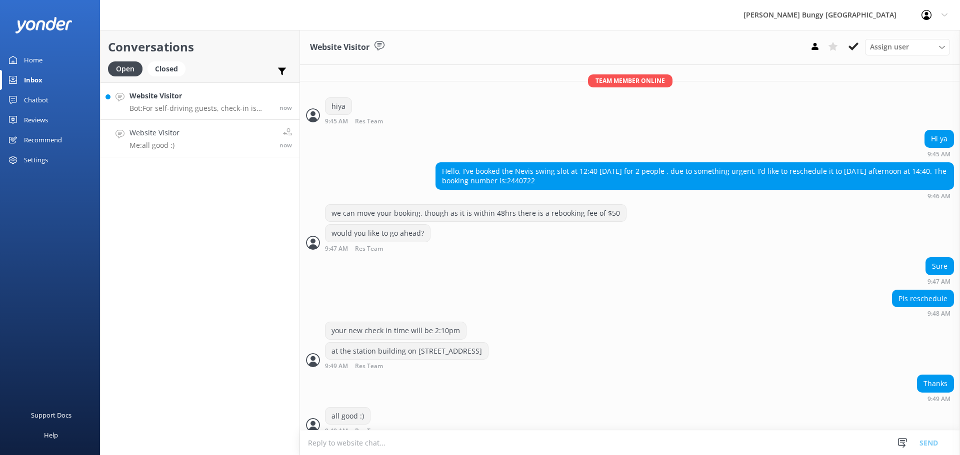
click at [247, 92] on h4 "Website Visitor" at bounding box center [200, 95] width 142 height 11
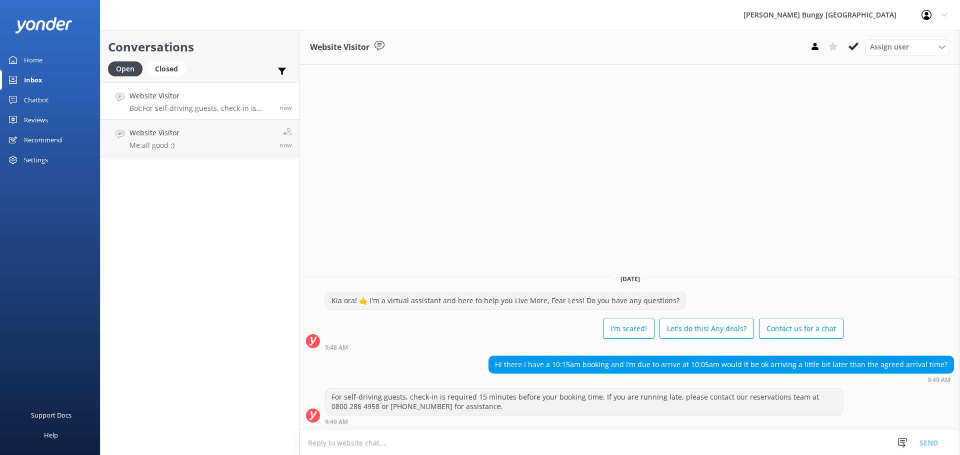
click at [598, 440] on textarea at bounding box center [630, 443] width 660 height 24
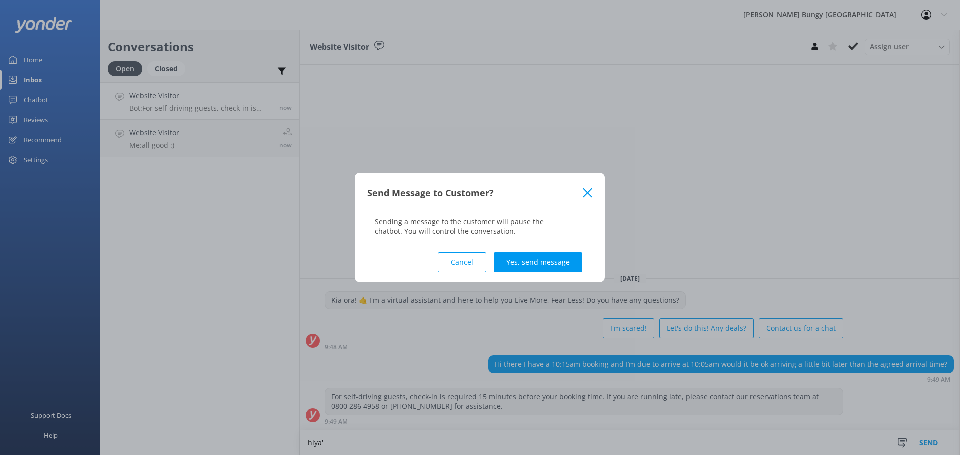
click at [587, 203] on div "Send Message to Customer?" at bounding box center [480, 193] width 250 height 40
click at [448, 266] on button "Cancel" at bounding box center [462, 262] width 48 height 20
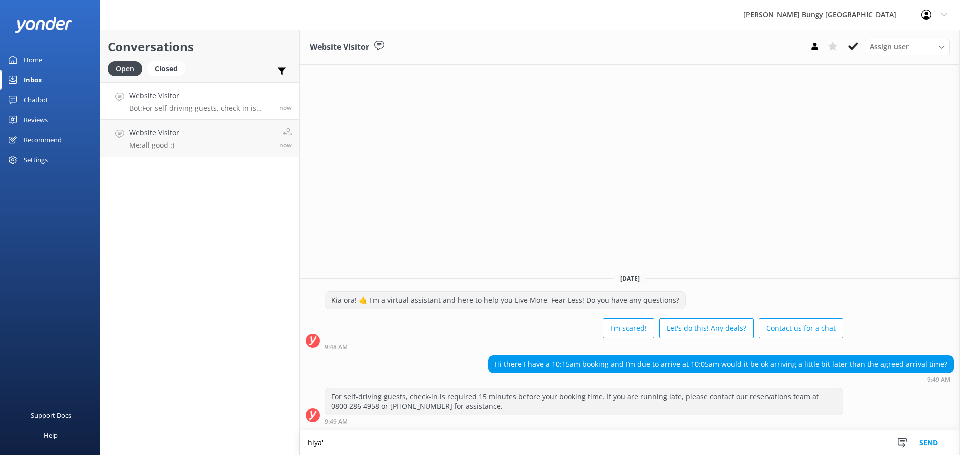
click at [408, 450] on textarea "hiya'" at bounding box center [630, 442] width 660 height 25
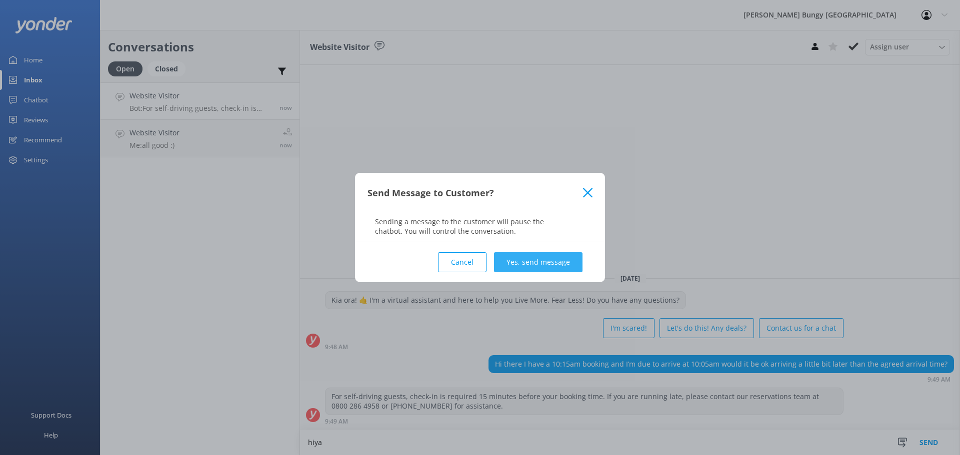
type textarea "hiya"
click at [524, 259] on button "Yes, send message" at bounding box center [538, 262] width 88 height 20
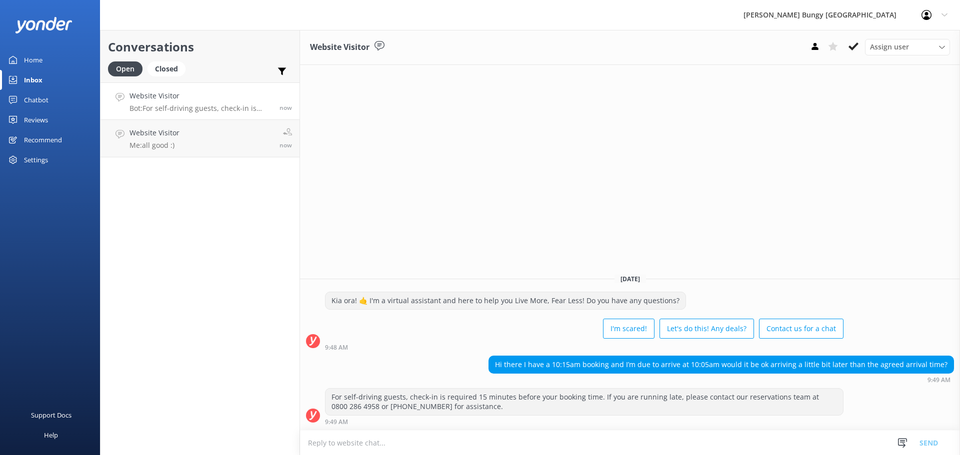
click at [420, 438] on textarea at bounding box center [630, 443] width 660 height 24
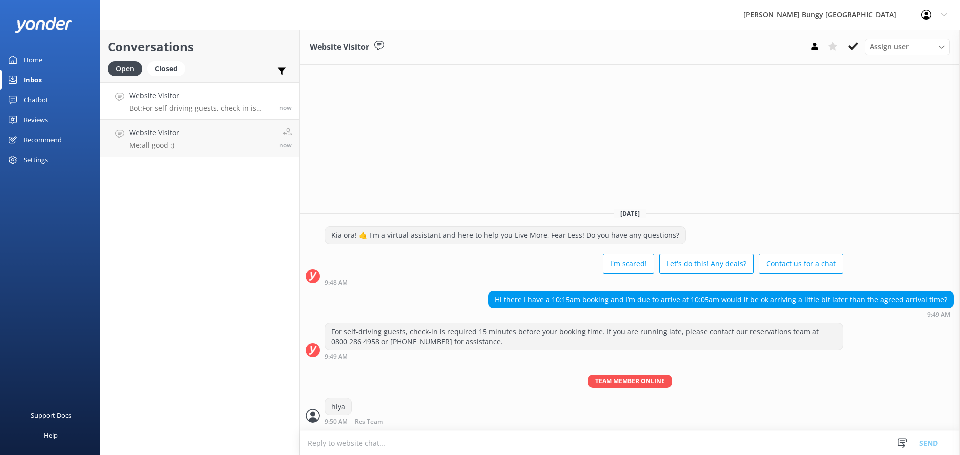
type textarea "y"
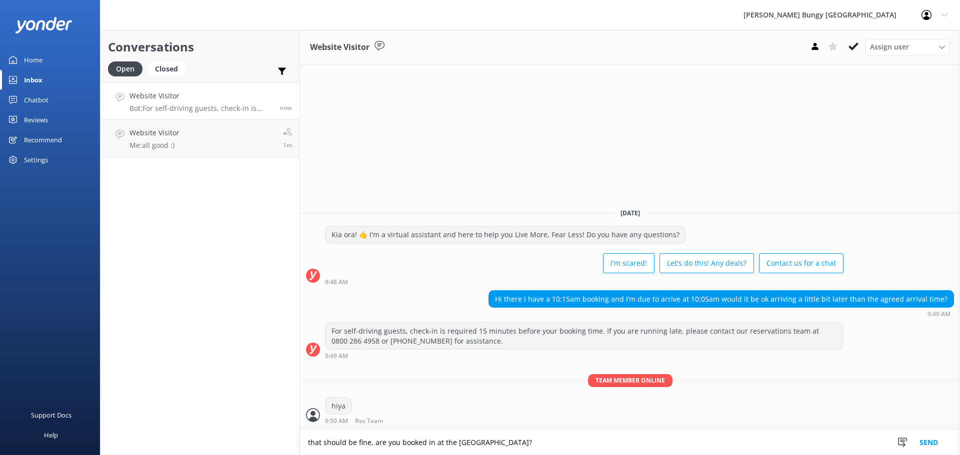
type textarea "that should be fine, are you booked in at the Kawarau Bridge?"
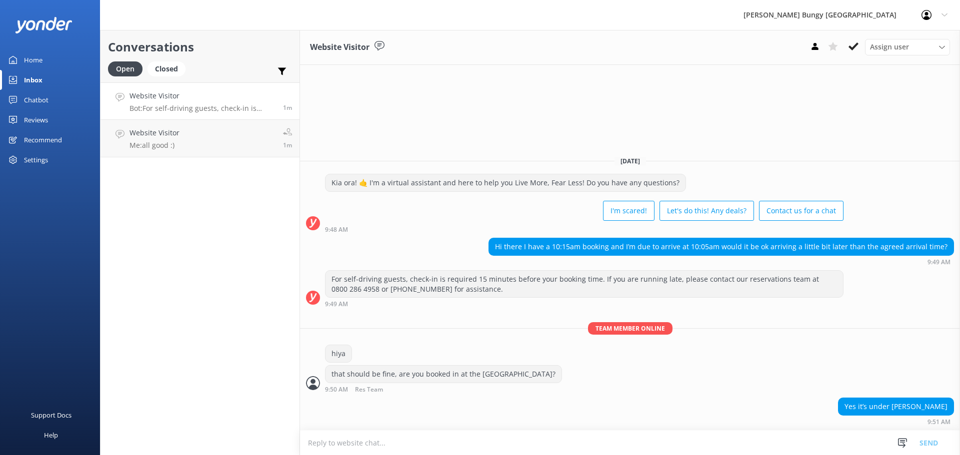
click at [579, 450] on textarea at bounding box center [630, 443] width 660 height 24
type textarea "no problem, 5 past 10 is fine :)"
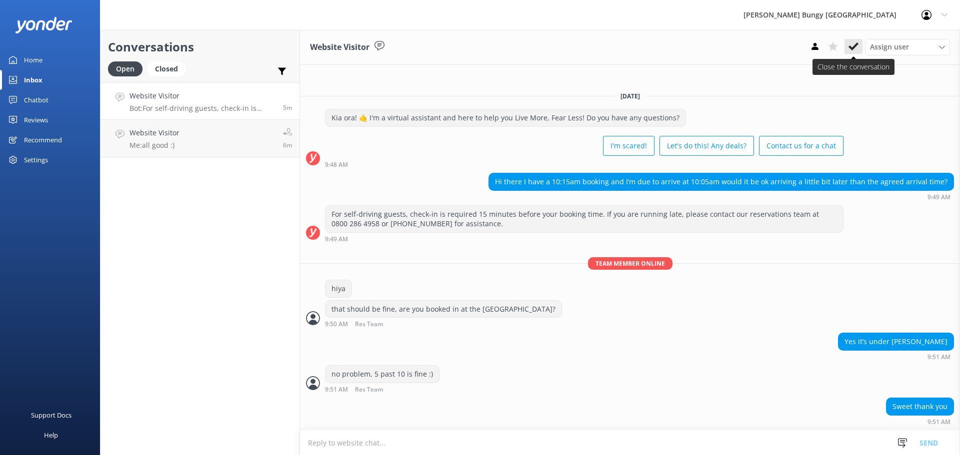
click at [856, 47] on icon at bounding box center [853, 46] width 10 height 10
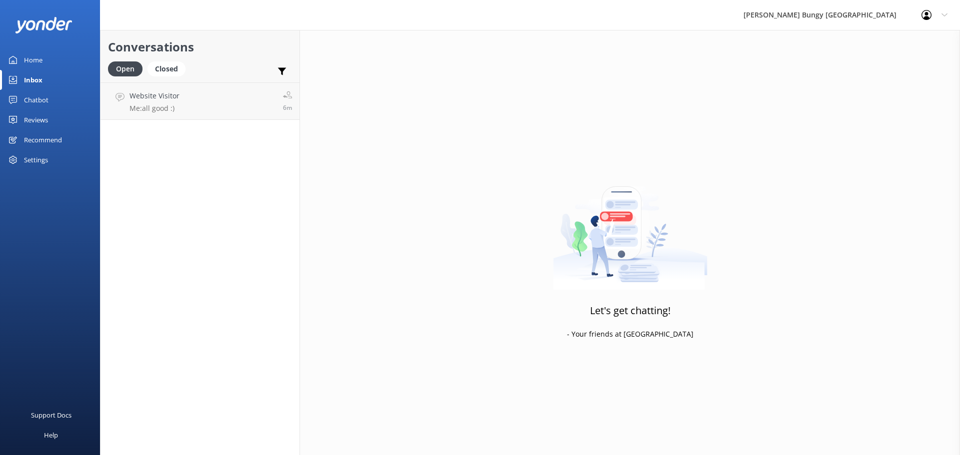
click at [213, 109] on link "Website Visitor Me: all good :) 6m" at bounding box center [199, 100] width 199 height 37
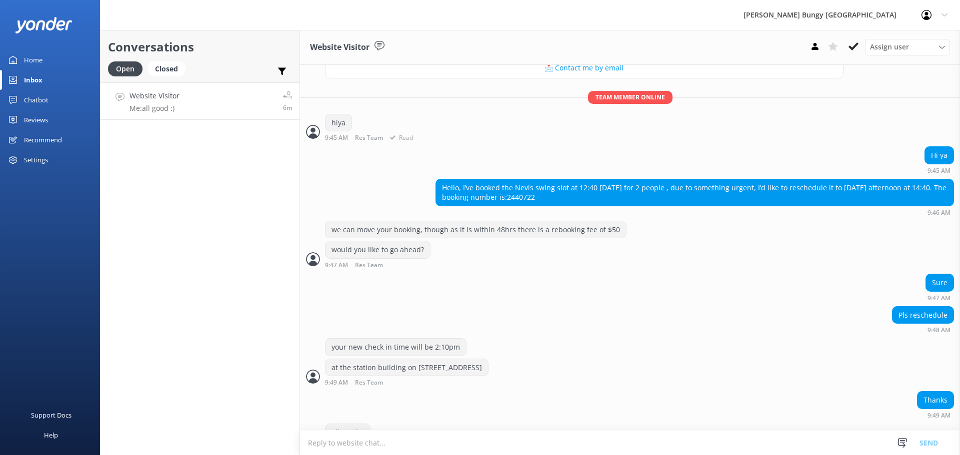
scroll to position [616, 0]
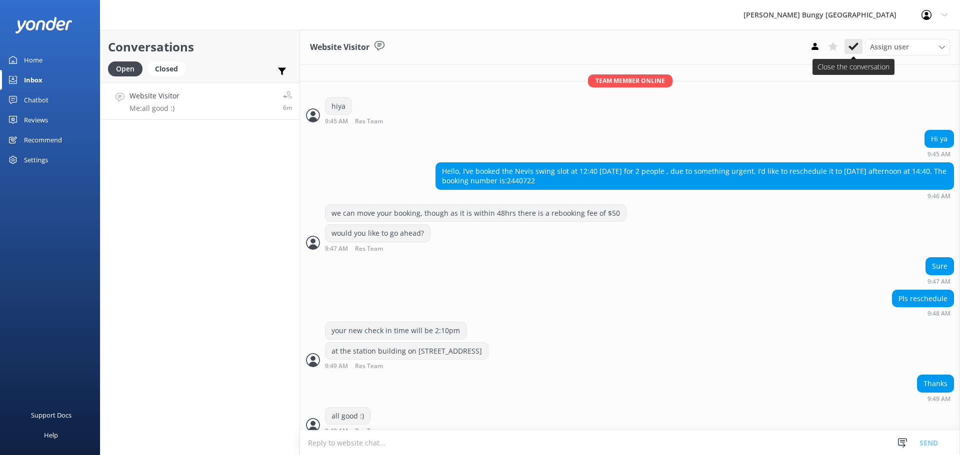
click at [854, 44] on icon at bounding box center [853, 46] width 10 height 10
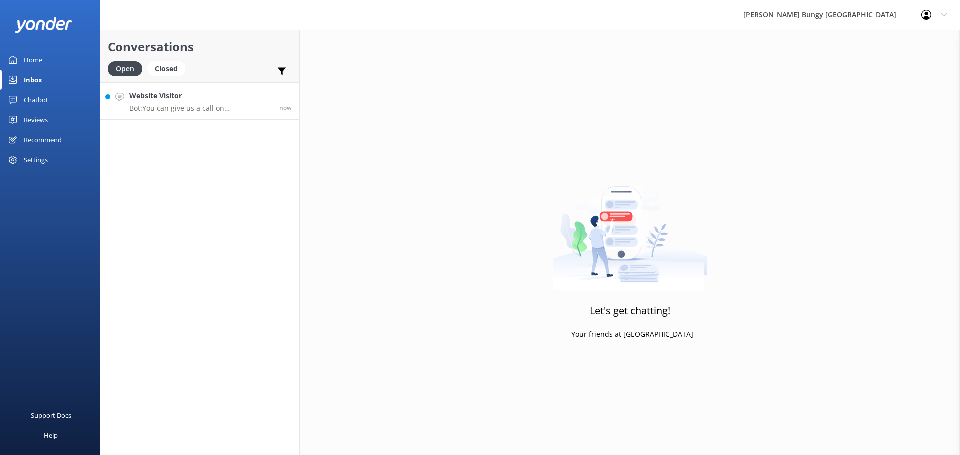
click at [169, 105] on p "Bot: You can give us a call on 0800 286 4958 or +64 3 450 1300 to chat with a c…" at bounding box center [200, 108] width 142 height 9
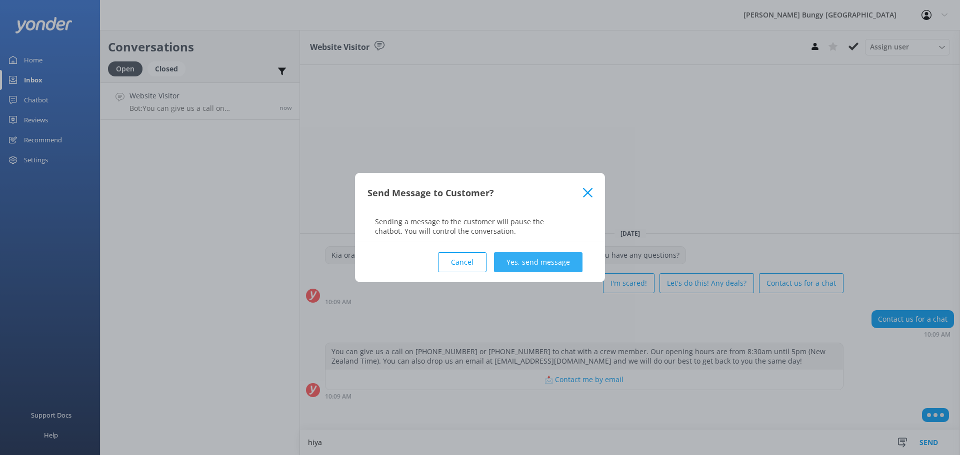
type textarea "hiya"
click at [540, 265] on button "Yes, send message" at bounding box center [538, 262] width 88 height 20
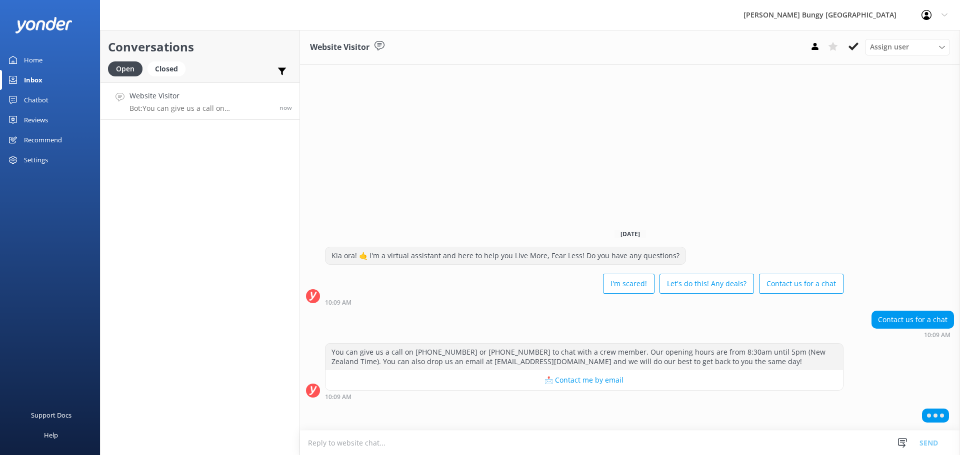
click at [513, 447] on textarea at bounding box center [630, 443] width 660 height 24
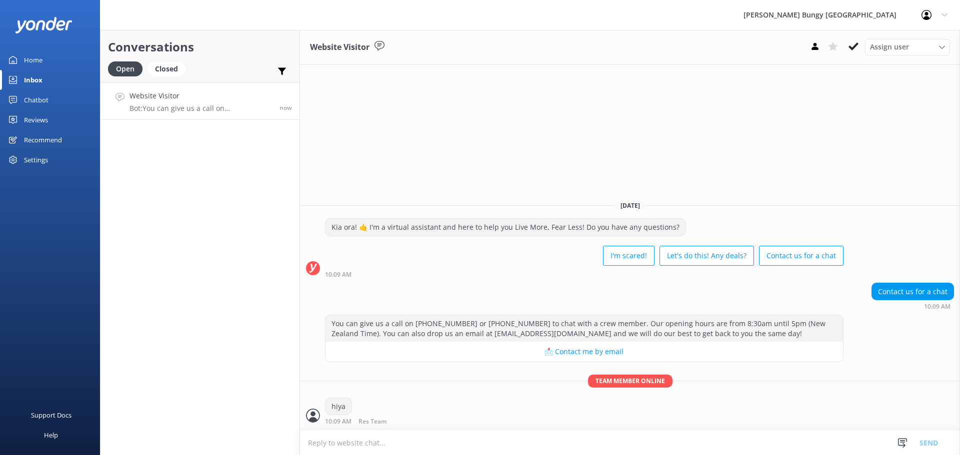
click at [738, 440] on textarea at bounding box center [630, 443] width 660 height 24
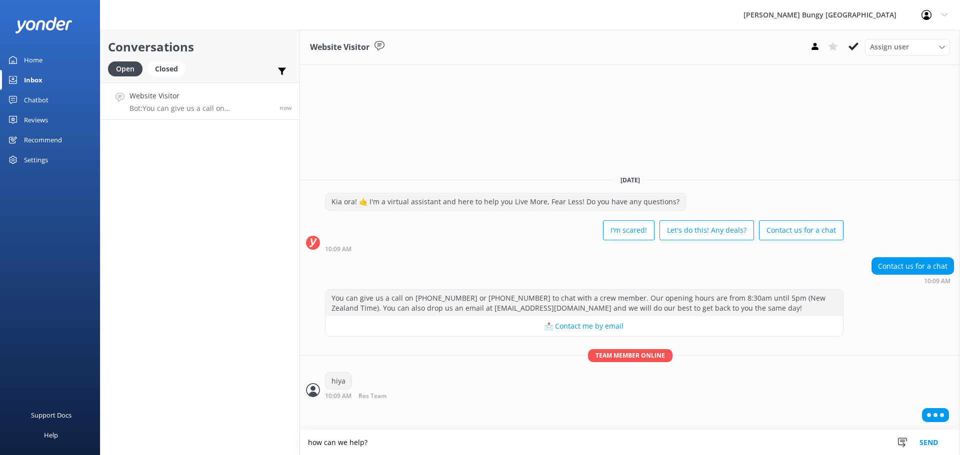
type textarea "how can we help?"
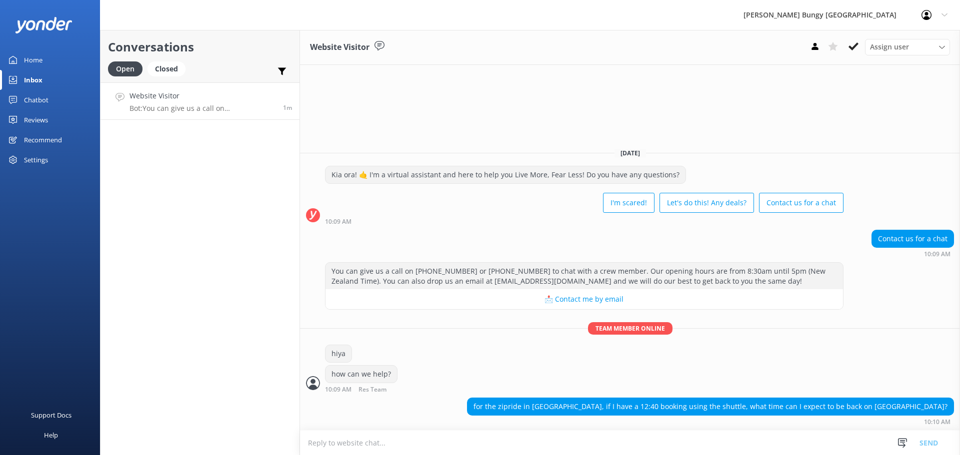
click at [738, 440] on textarea at bounding box center [630, 443] width 660 height 24
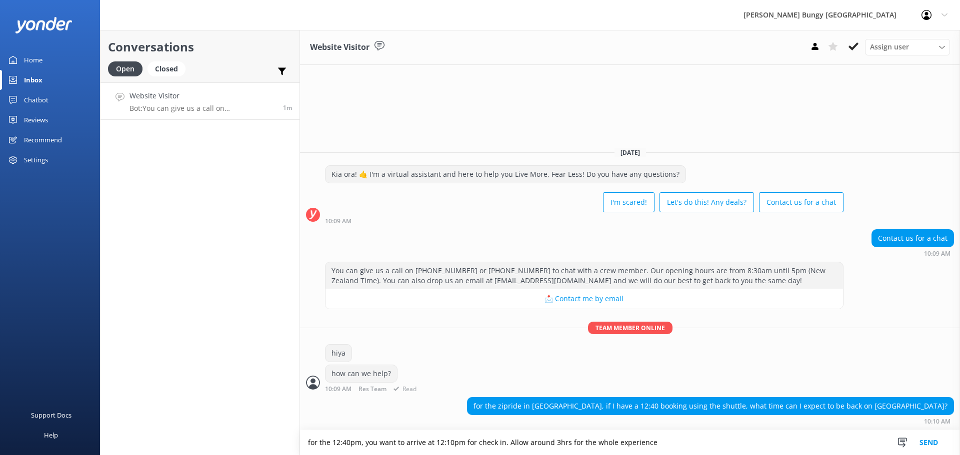
type textarea "for the 12:40pm, you want to arrive at 12:10pm for check in. Allow around 3hrs …"
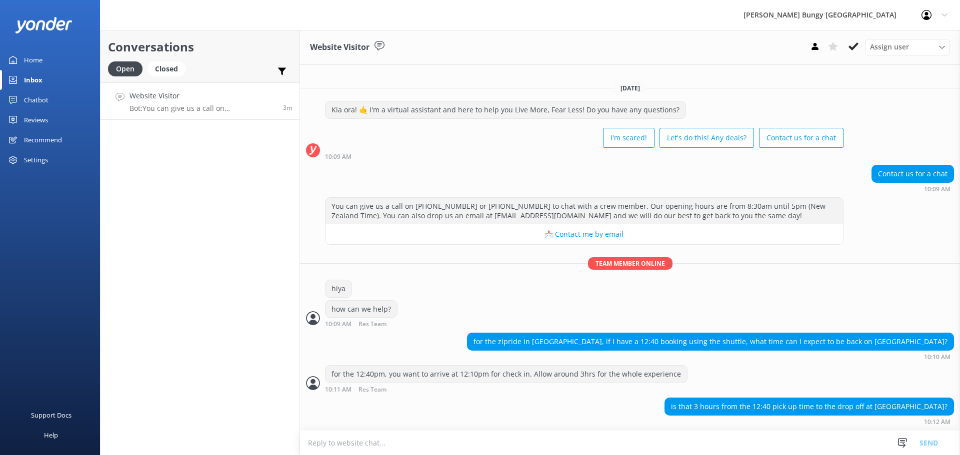
click at [702, 435] on textarea at bounding box center [630, 443] width 660 height 24
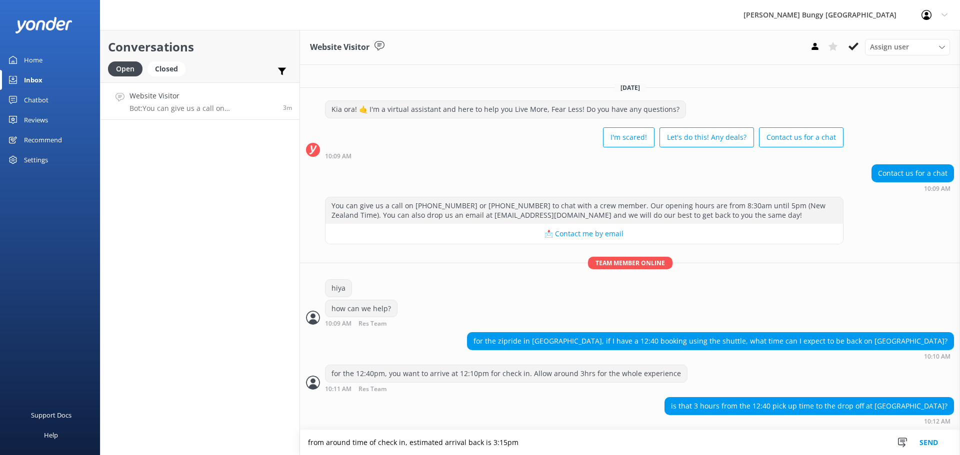
type textarea "from around time of check in, estimated arrival back is 3:15pm"
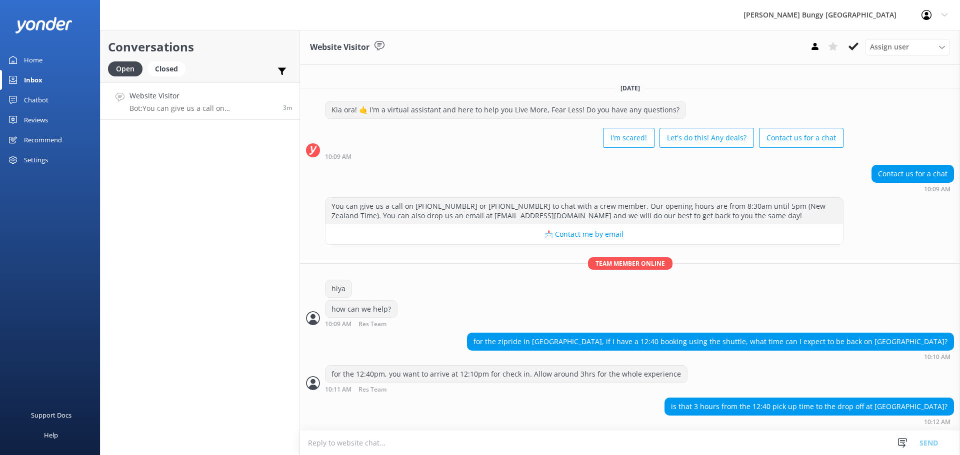
scroll to position [23, 0]
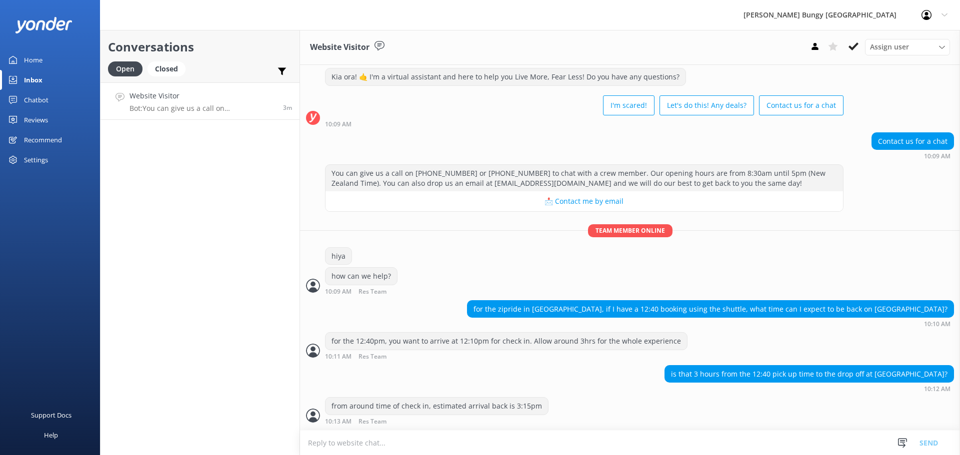
click at [702, 435] on textarea at bounding box center [630, 443] width 660 height 24
type textarea "could be a bit earlier"
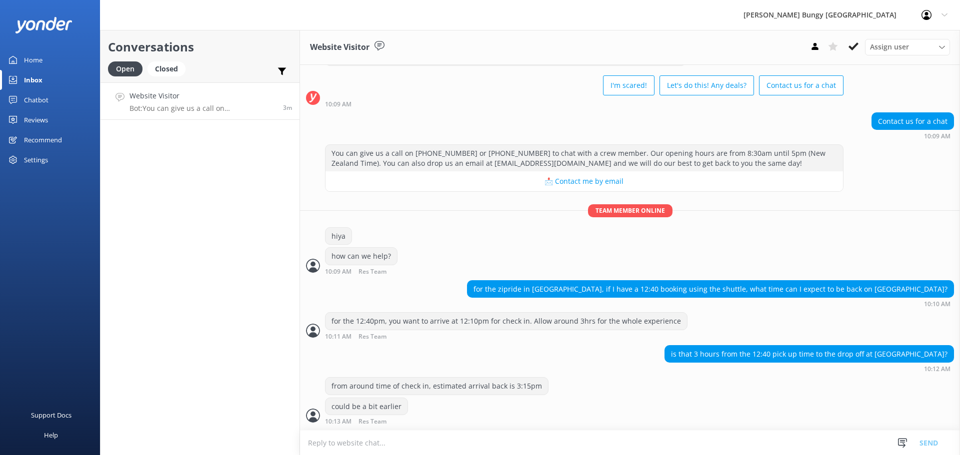
scroll to position [75, 0]
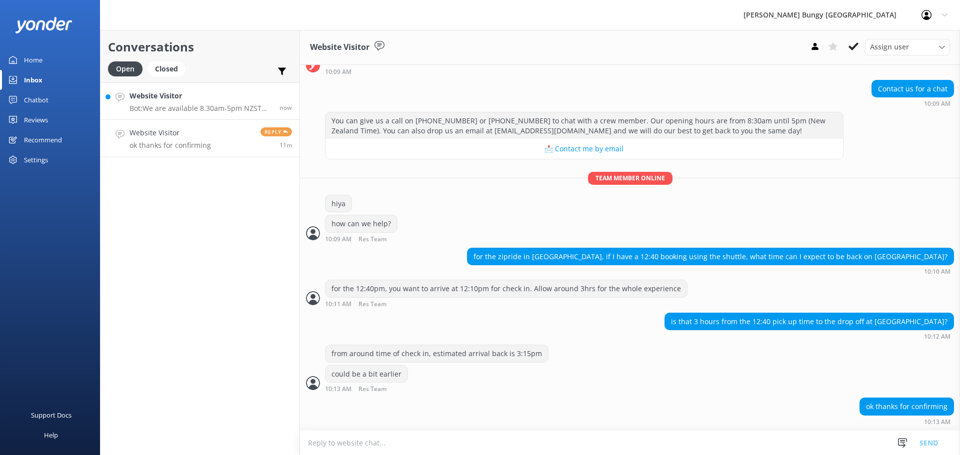
click at [281, 109] on span "now" at bounding box center [285, 107] width 12 height 8
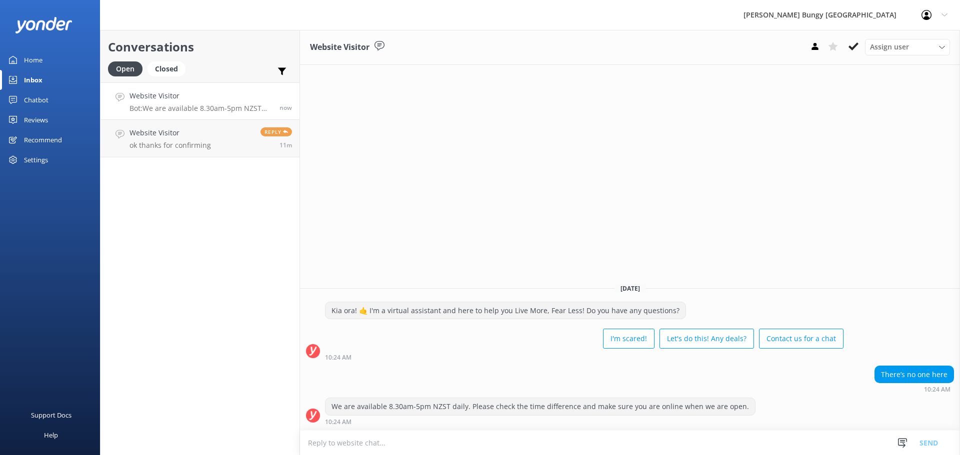
click at [833, 446] on textarea at bounding box center [630, 443] width 660 height 24
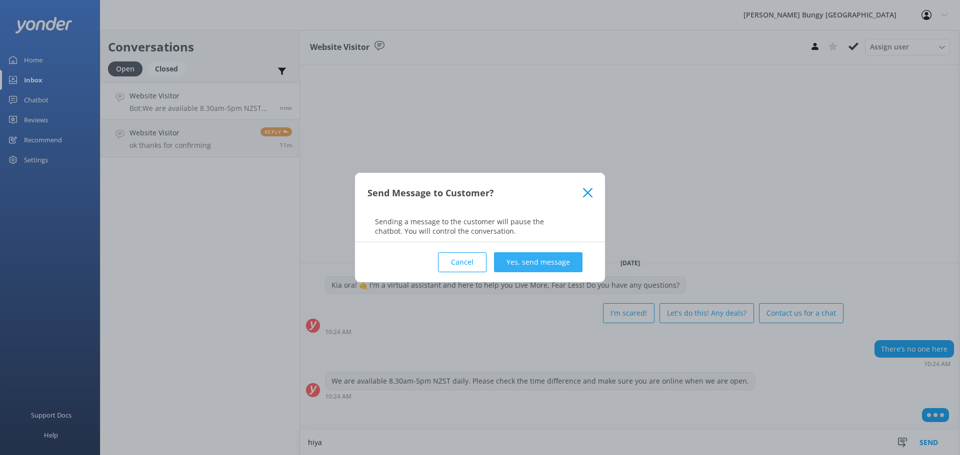
type textarea "hiya"
click at [538, 265] on button "Yes, send message" at bounding box center [538, 262] width 88 height 20
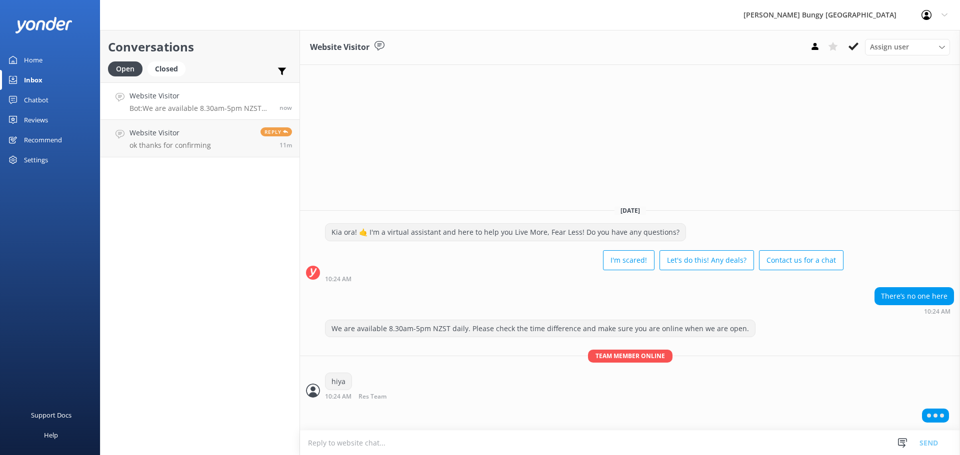
click at [546, 439] on textarea at bounding box center [630, 443] width 660 height 24
type textarea "how can we help?"
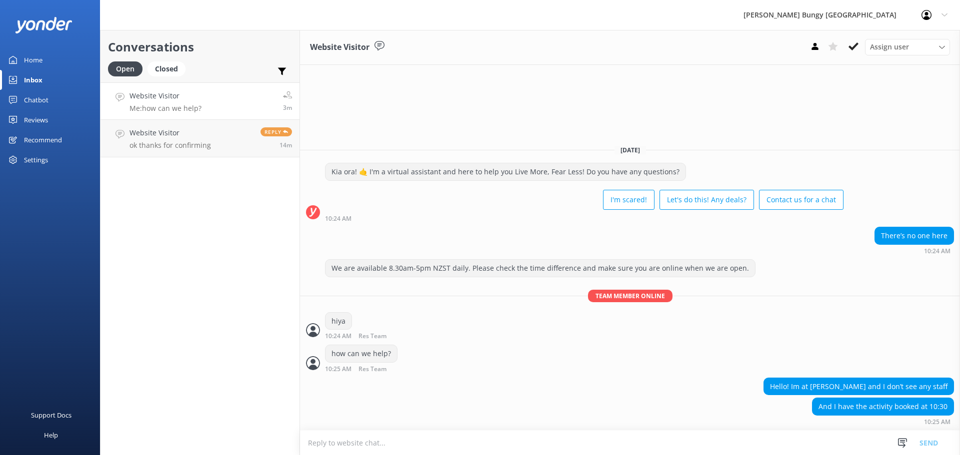
click at [719, 445] on textarea at bounding box center [630, 443] width 660 height 24
type textarea "where abouts are you?"
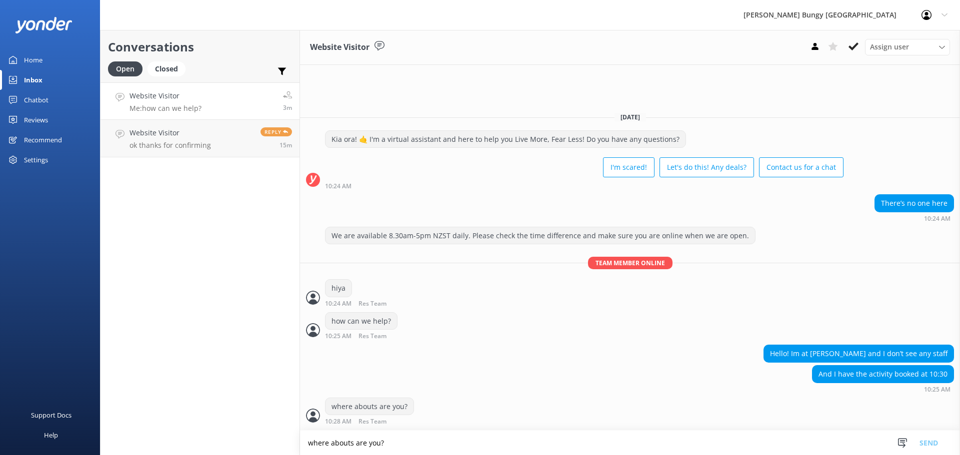
click at [429, 437] on textarea "where abouts are you?" at bounding box center [630, 443] width 660 height 24
type textarea "which location?"
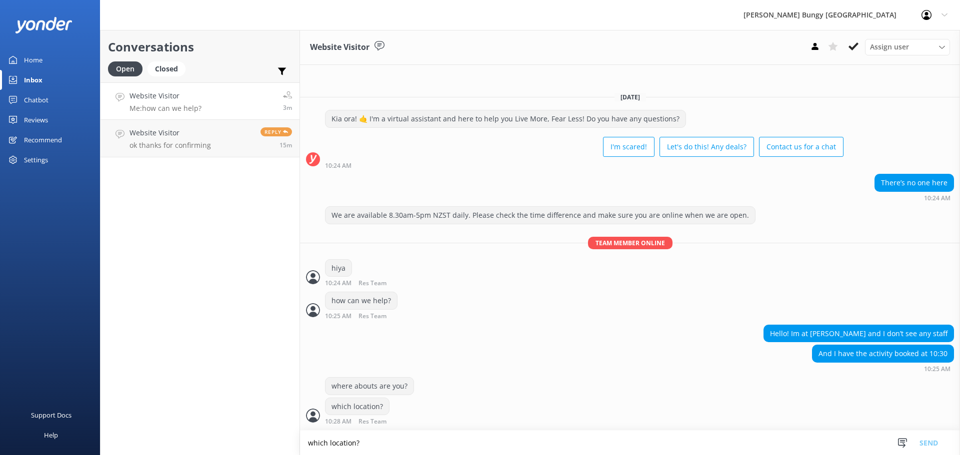
click at [177, 222] on div "Conversations Open Closed Important Assigned to me Unassigned Website Visitor M…" at bounding box center [200, 242] width 200 height 425
click at [187, 147] on p "ok thanks for confirming" at bounding box center [169, 145] width 81 height 9
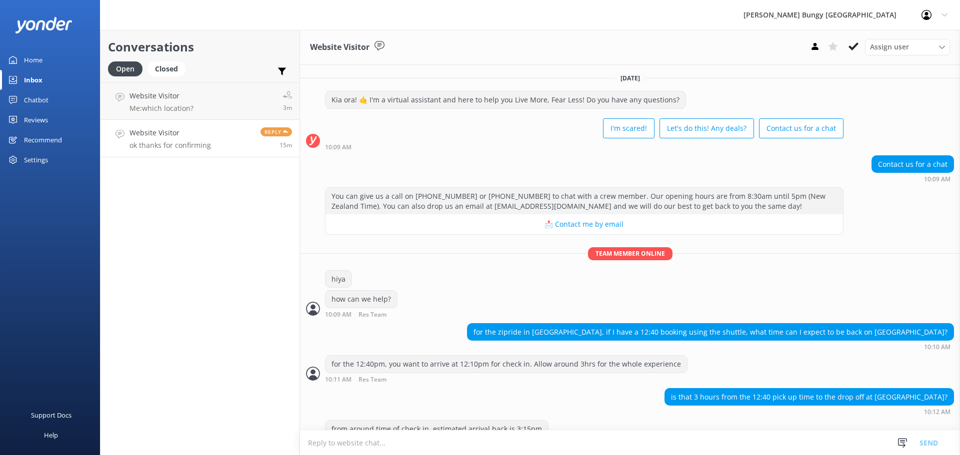
scroll to position [75, 0]
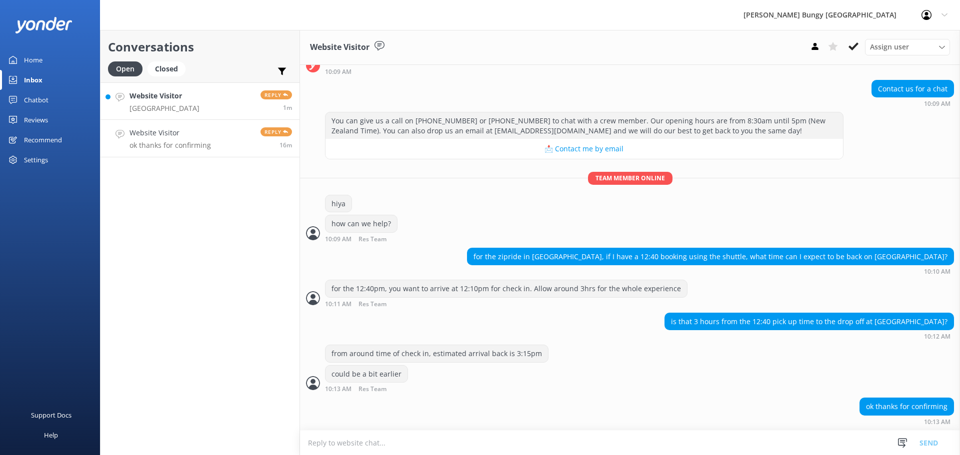
click at [197, 105] on link "Website Visitor [GEOGRAPHIC_DATA] Reply 1m" at bounding box center [199, 100] width 199 height 37
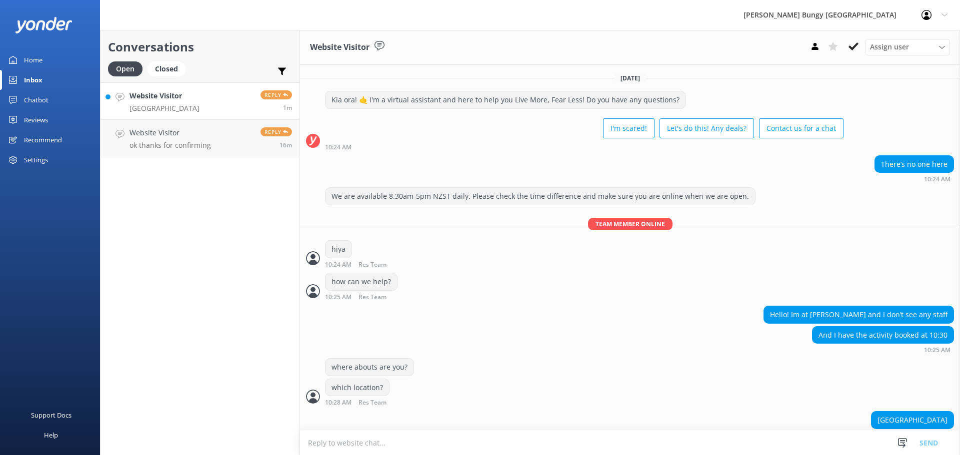
scroll to position [13, 0]
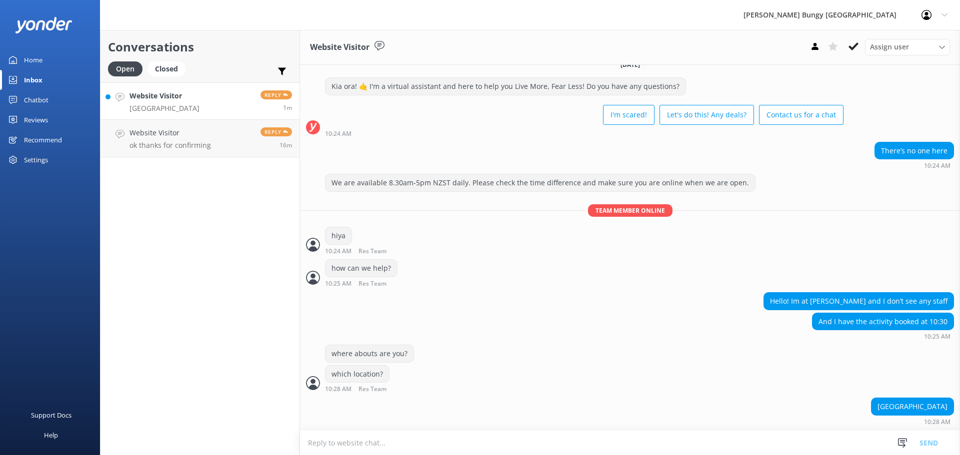
click at [511, 447] on textarea at bounding box center [630, 443] width 660 height 24
click at [549, 272] on div "how can we help? 10:25 AM Res Team Read" at bounding box center [630, 272] width 660 height 27
click at [159, 148] on p "ok thanks for confirming" at bounding box center [169, 145] width 81 height 9
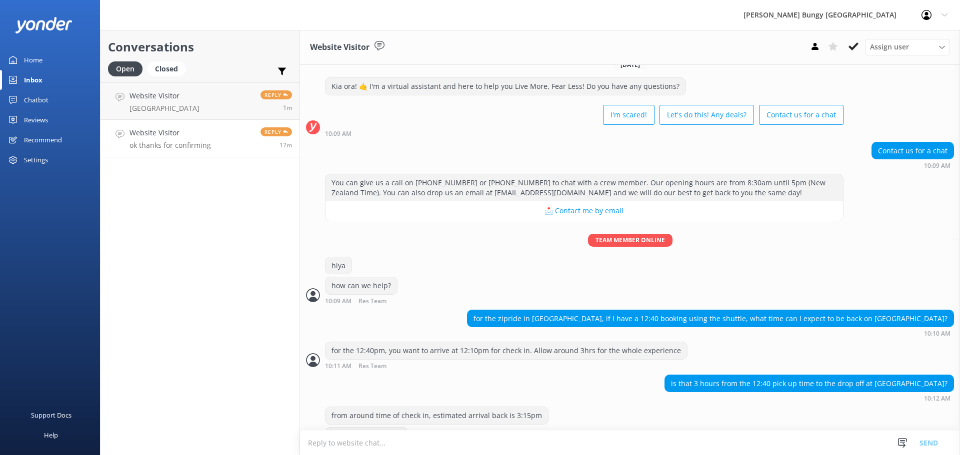
scroll to position [75, 0]
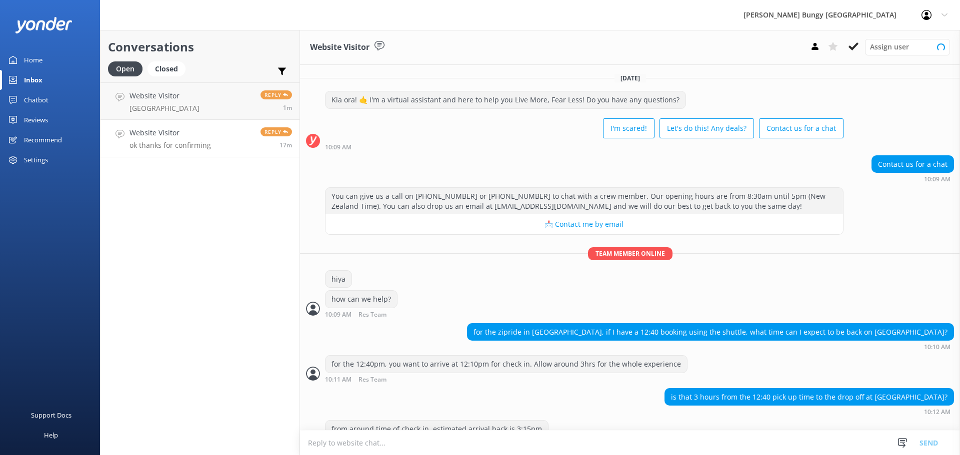
scroll to position [75, 0]
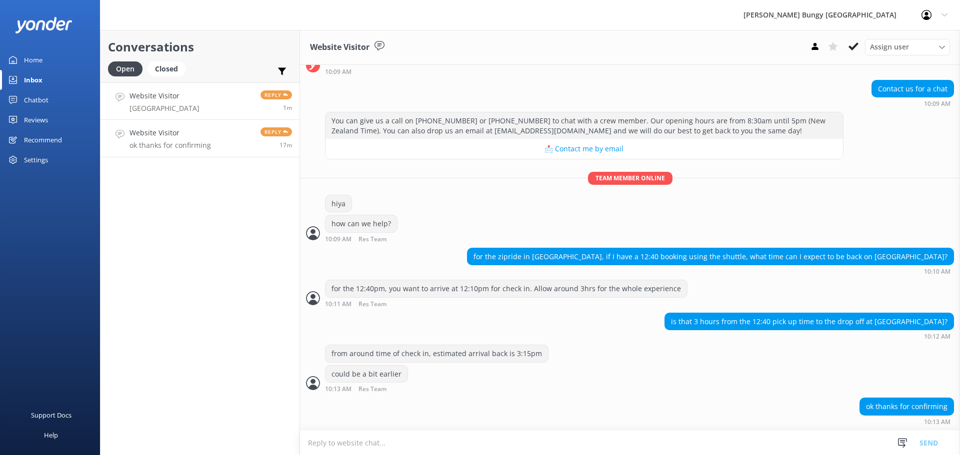
click at [187, 85] on link "Website Visitor [GEOGRAPHIC_DATA] Reply 1m" at bounding box center [199, 100] width 199 height 37
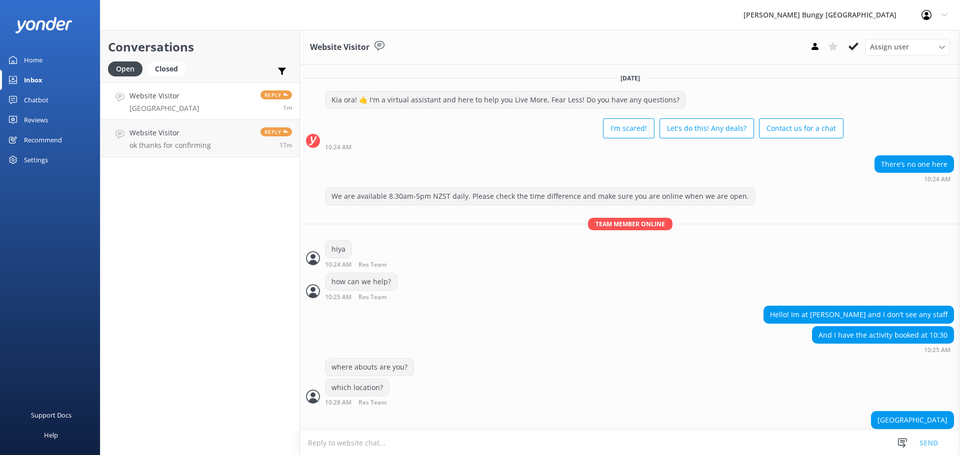
scroll to position [13, 0]
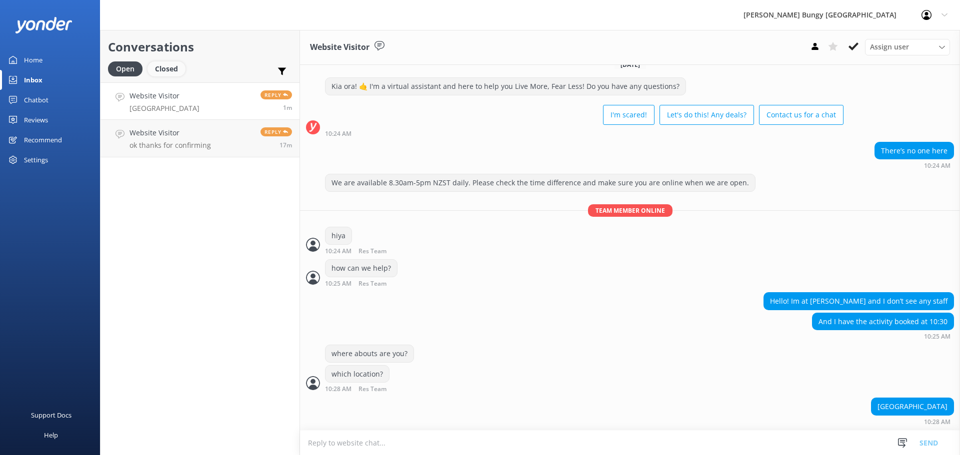
click at [158, 70] on div "Closed" at bounding box center [166, 68] width 38 height 15
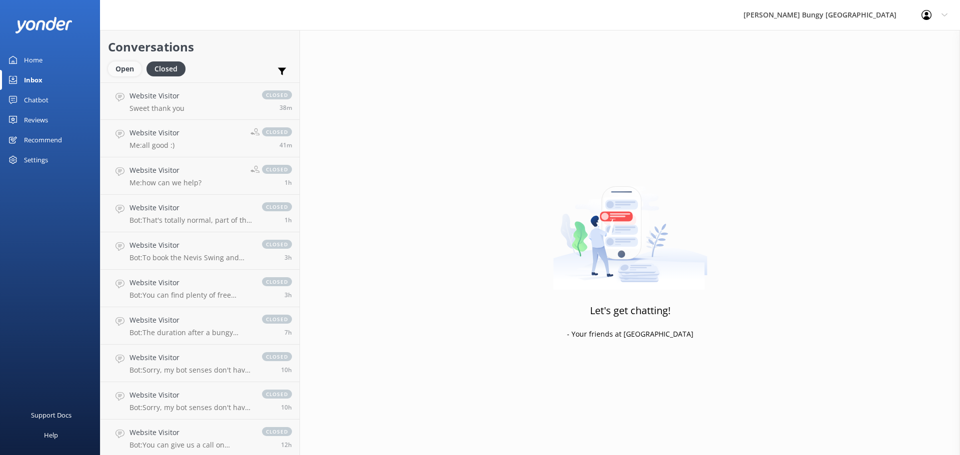
click at [116, 68] on div "Open" at bounding box center [124, 68] width 33 height 15
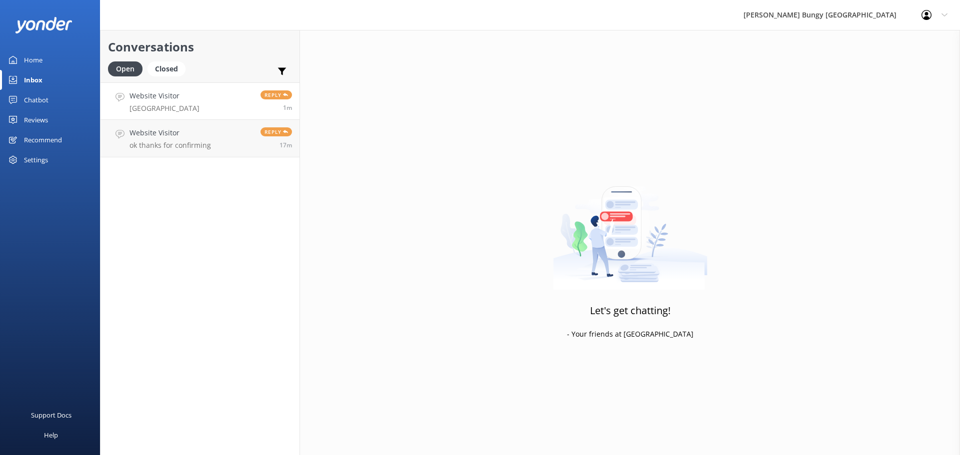
click at [231, 93] on link "Website Visitor Auckland Reply 1m" at bounding box center [199, 100] width 199 height 37
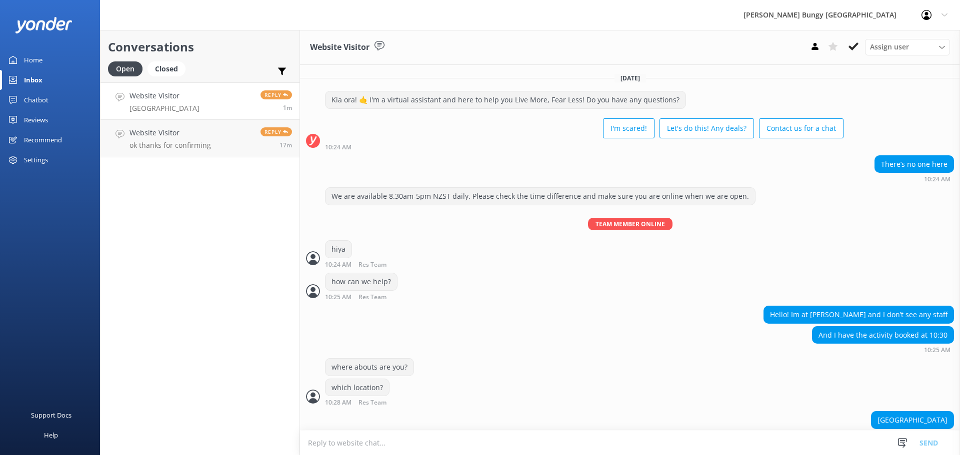
scroll to position [13, 0]
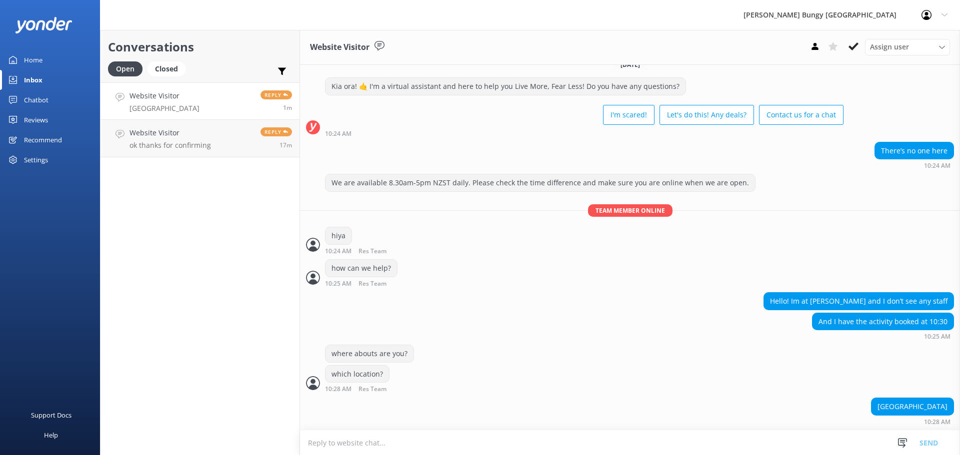
click at [514, 432] on textarea at bounding box center [630, 443] width 660 height 24
type textarea "o"
type textarea "one moment i will check in with the team"
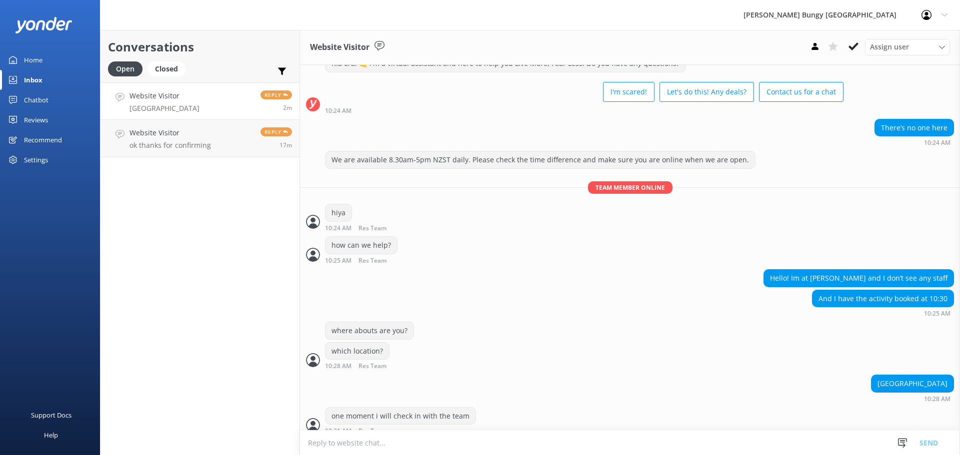
scroll to position [46, 0]
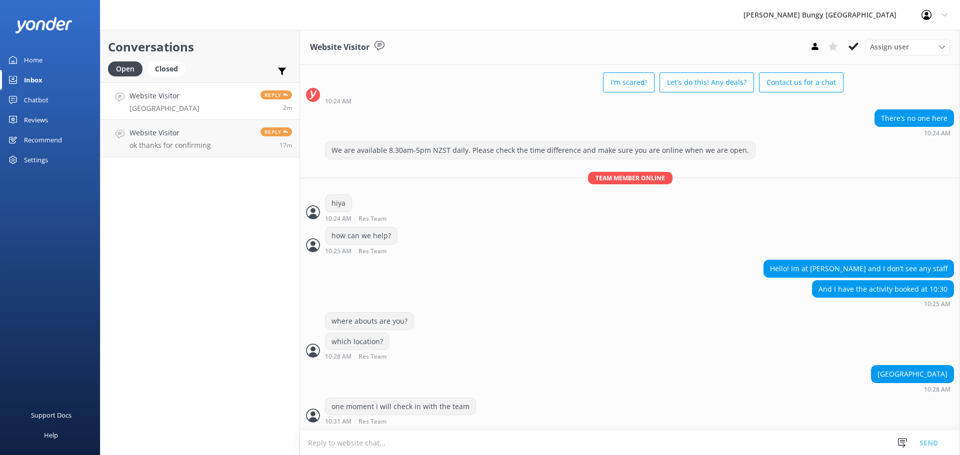
click at [497, 436] on textarea at bounding box center [630, 443] width 660 height 24
type textarea "is it the skyjump or auckland bungy you are doing?"
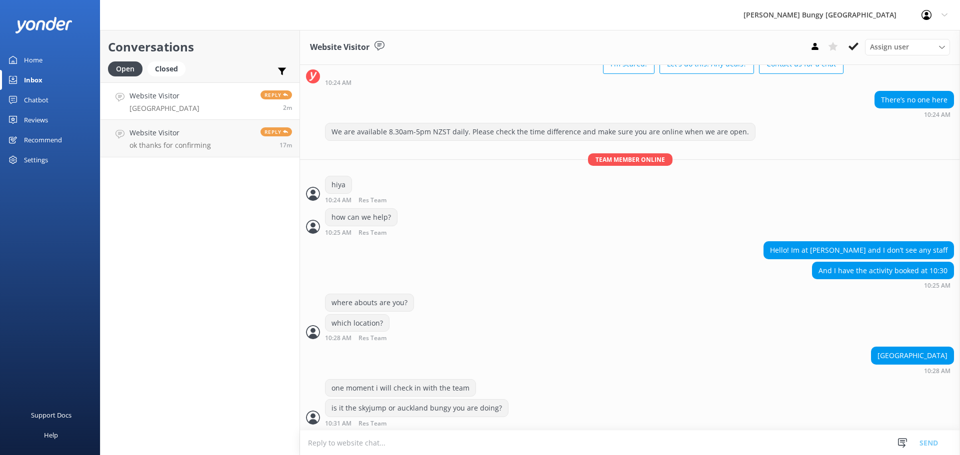
scroll to position [66, 0]
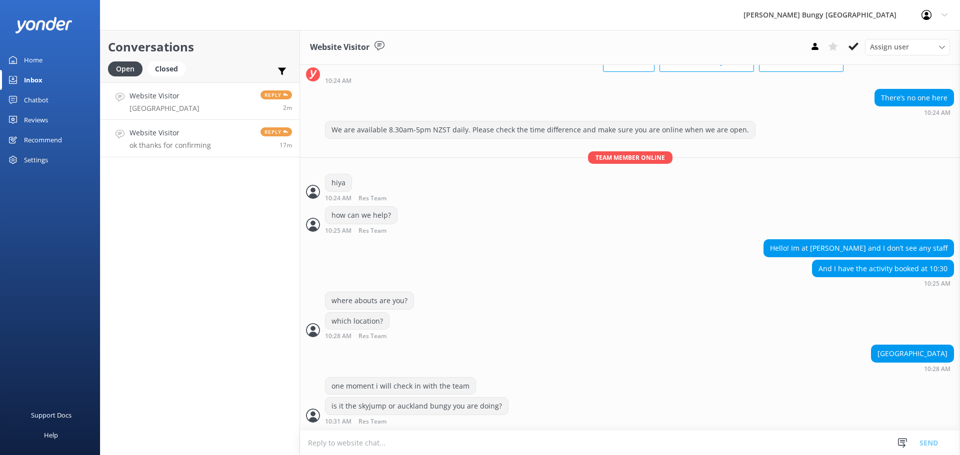
click at [198, 122] on link "Website Visitor ok thanks for confirming Reply 17m" at bounding box center [199, 138] width 199 height 37
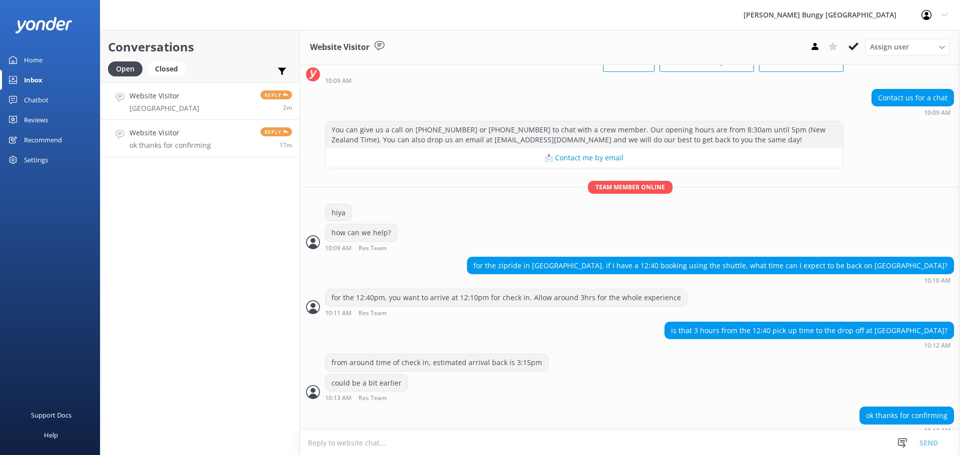
scroll to position [75, 0]
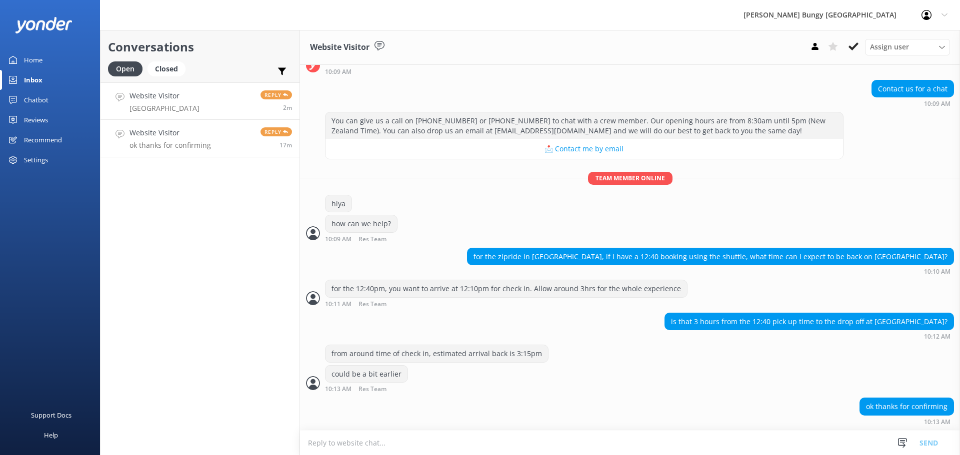
click at [173, 102] on div "Website Visitor Auckland" at bounding box center [164, 100] width 70 height 21
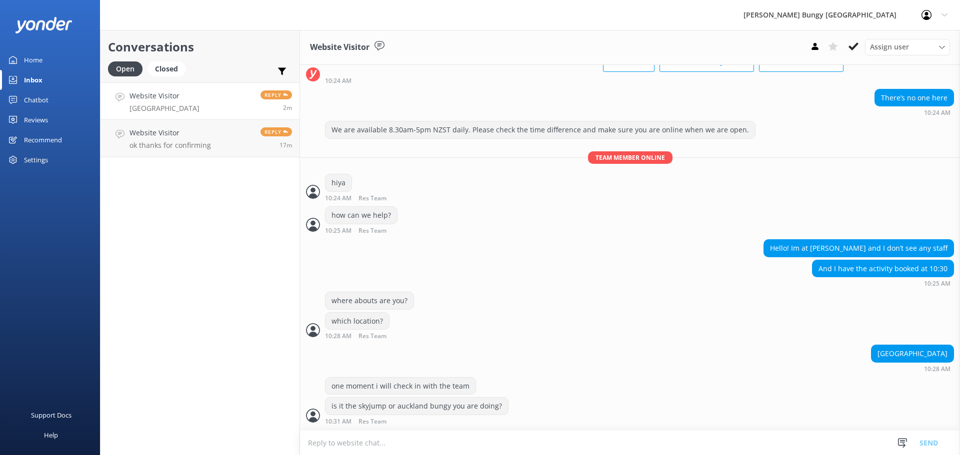
scroll to position [90, 0]
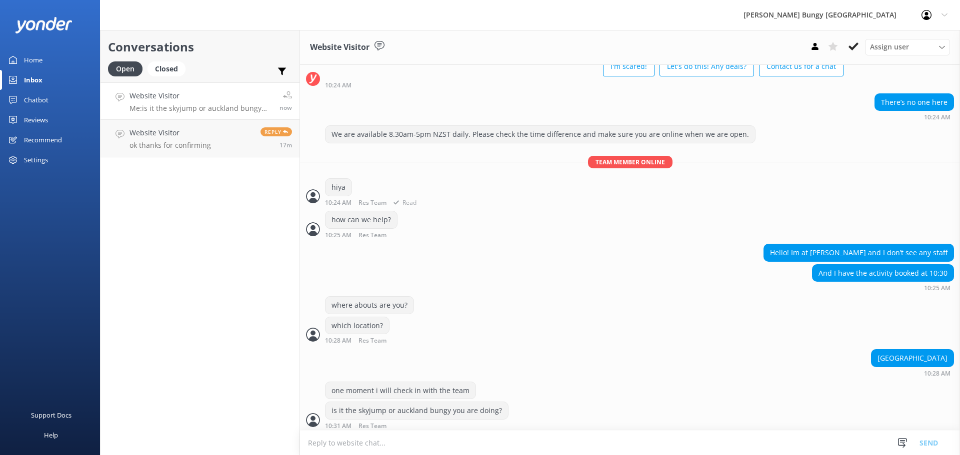
scroll to position [98, 0]
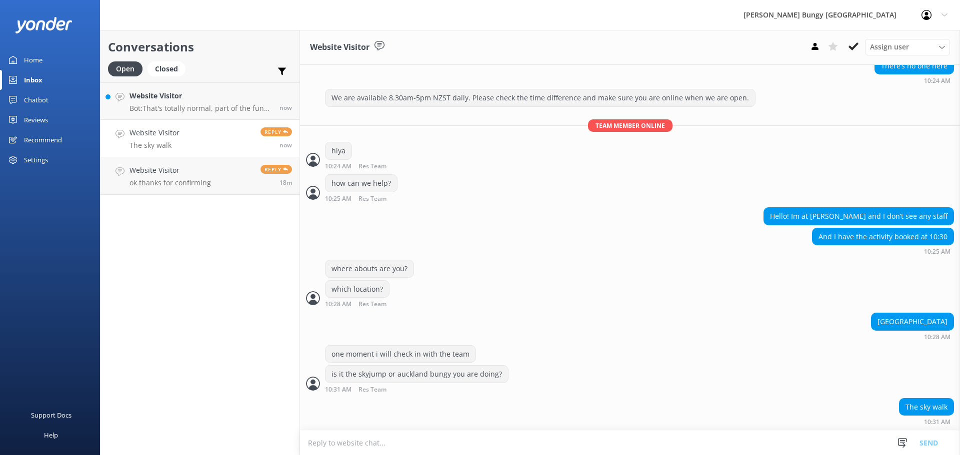
click at [778, 443] on textarea at bounding box center [630, 443] width 660 height 24
type textarea "have you gone down the escalator?"
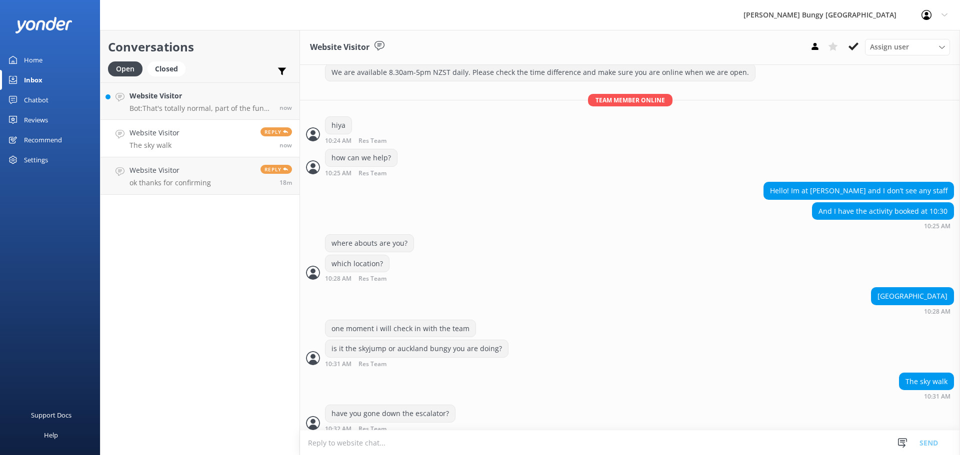
click at [778, 443] on textarea at bounding box center [630, 443] width 660 height 24
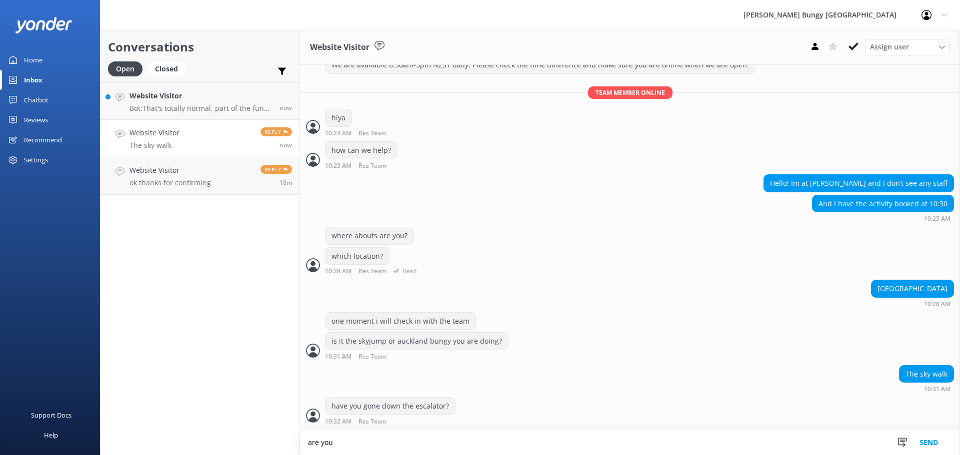
scroll to position [132, 0]
type textarea "are you at the skywalk check in desk?"
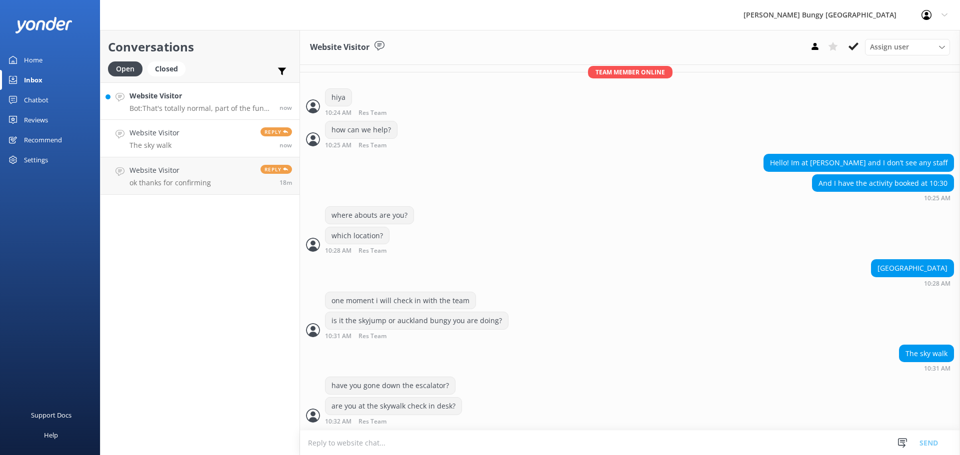
click at [284, 105] on span "now" at bounding box center [285, 107] width 12 height 8
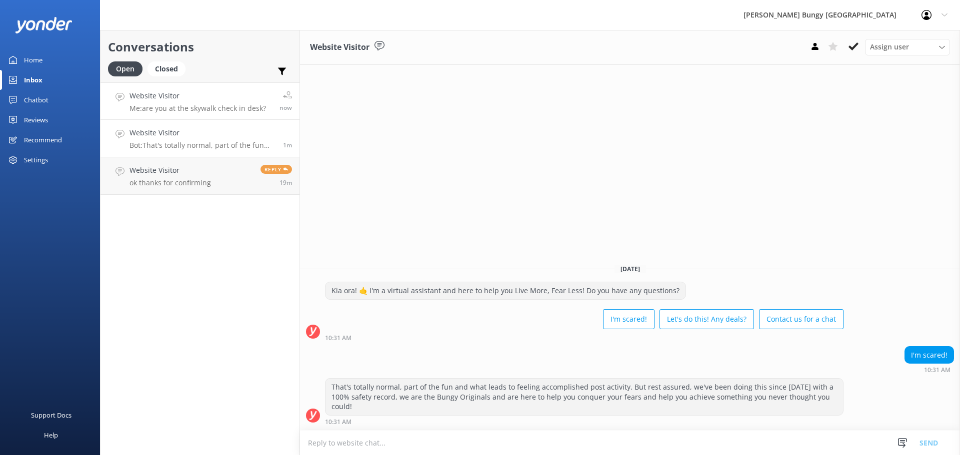
click at [189, 96] on h4 "Website Visitor" at bounding box center [197, 95] width 136 height 11
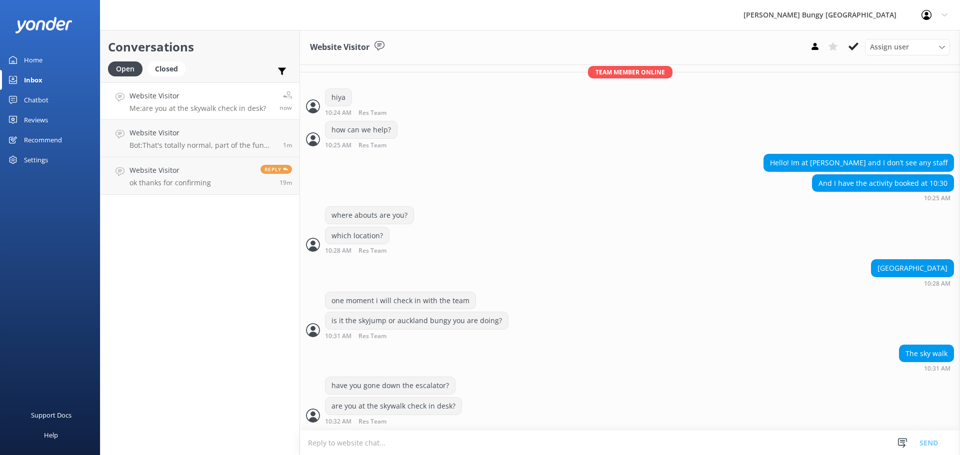
scroll to position [184, 0]
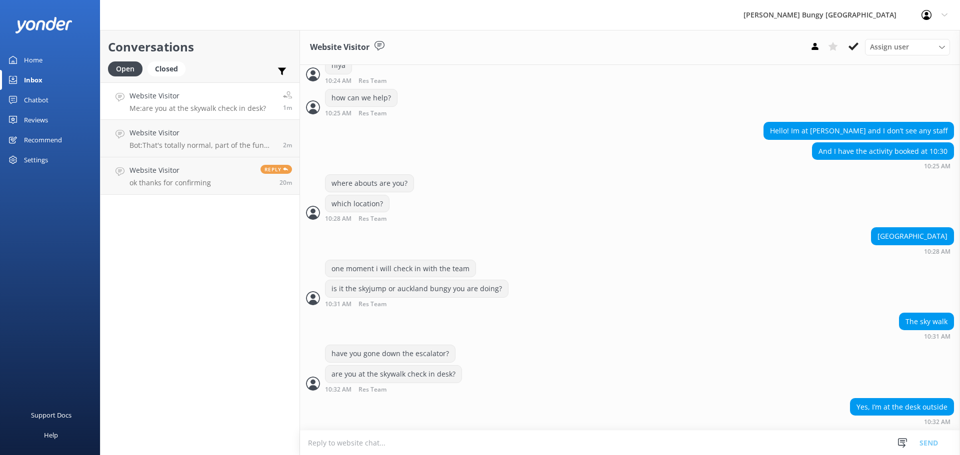
click at [767, 430] on form "Snippets Manage Get that Booked Great! Please give us a call on P: Akl Address …" at bounding box center [630, 442] width 660 height 25
click at [766, 443] on textarea at bounding box center [630, 443] width 660 height 24
click at [632, 441] on textarea at bounding box center [630, 443] width 660 height 24
type textarea "hiya"
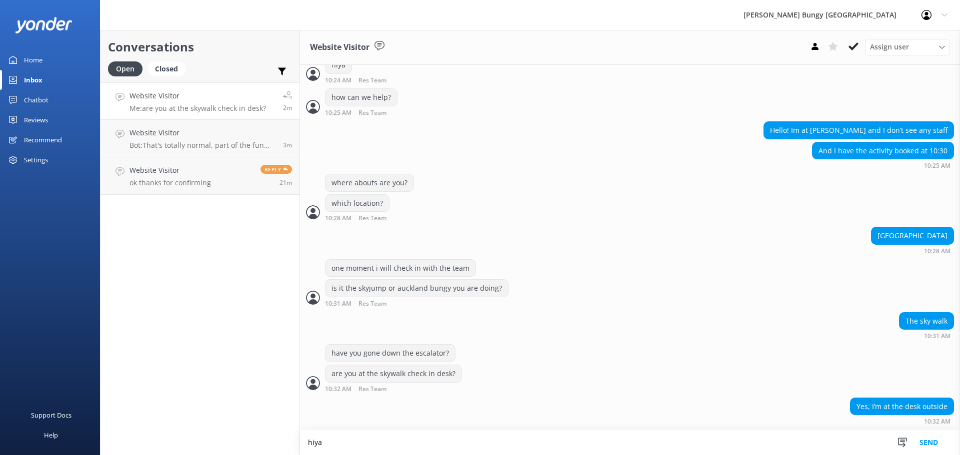
drag, startPoint x: 415, startPoint y: 438, endPoint x: 405, endPoint y: 438, distance: 10.0
click at [405, 438] on textarea "hiya" at bounding box center [630, 442] width 660 height 25
drag, startPoint x: 405, startPoint y: 438, endPoint x: 190, endPoint y: 418, distance: 215.9
click at [190, 418] on div "Conversations Open Closed Important Assigned to me Unassigned Website Visitor M…" at bounding box center [530, 242] width 860 height 425
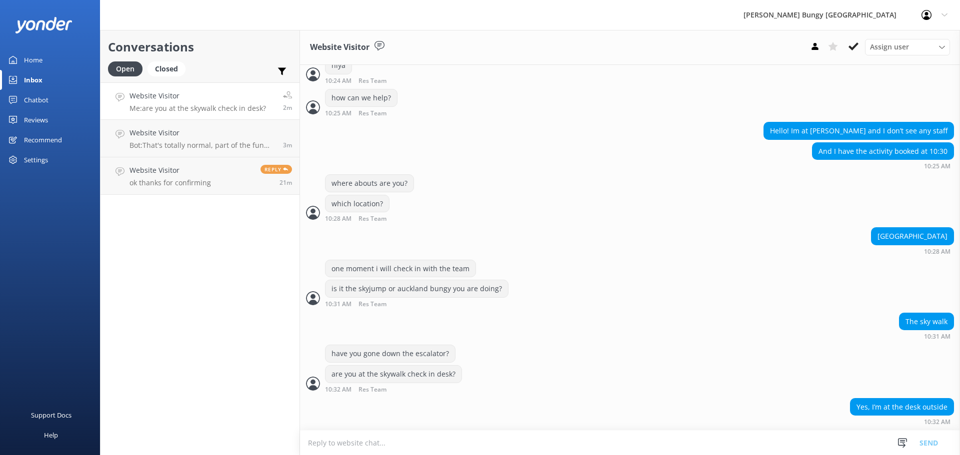
click at [286, 267] on div "Conversations Open Closed Important Assigned to me Unassigned Website Visitor M…" at bounding box center [200, 242] width 200 height 425
click at [263, 156] on link "Website Visitor Bot: That's totally normal, part of the fun and what leads to f…" at bounding box center [199, 138] width 199 height 37
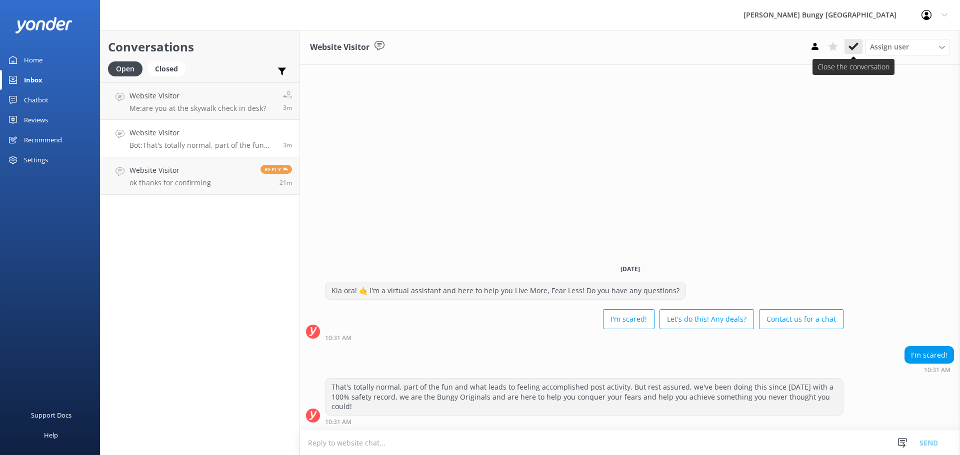
click at [851, 50] on icon at bounding box center [853, 46] width 10 height 10
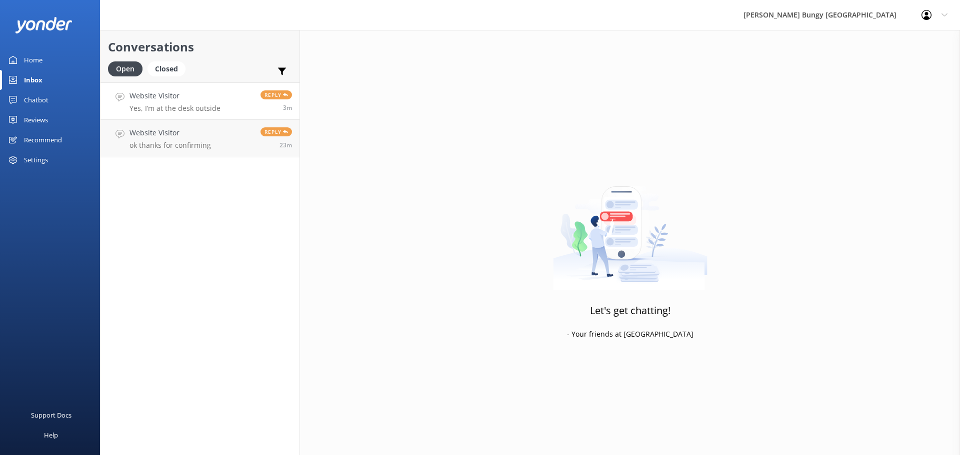
click at [172, 95] on h4 "Website Visitor" at bounding box center [174, 95] width 91 height 11
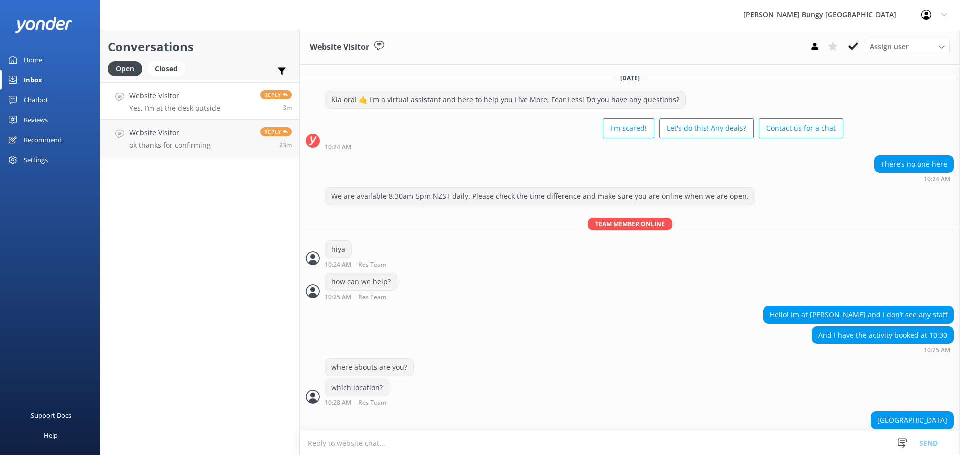
scroll to position [184, 0]
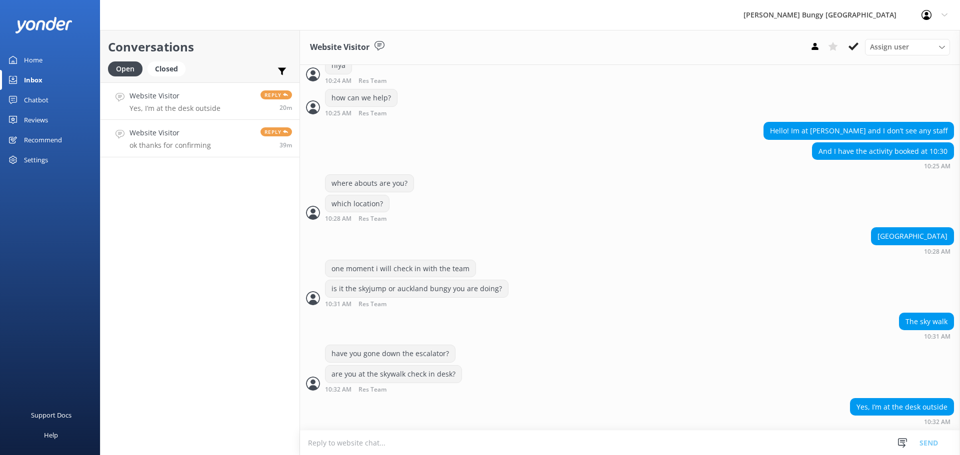
click at [161, 121] on link "Website Visitor ok thanks for confirming Reply 39m" at bounding box center [199, 138] width 199 height 37
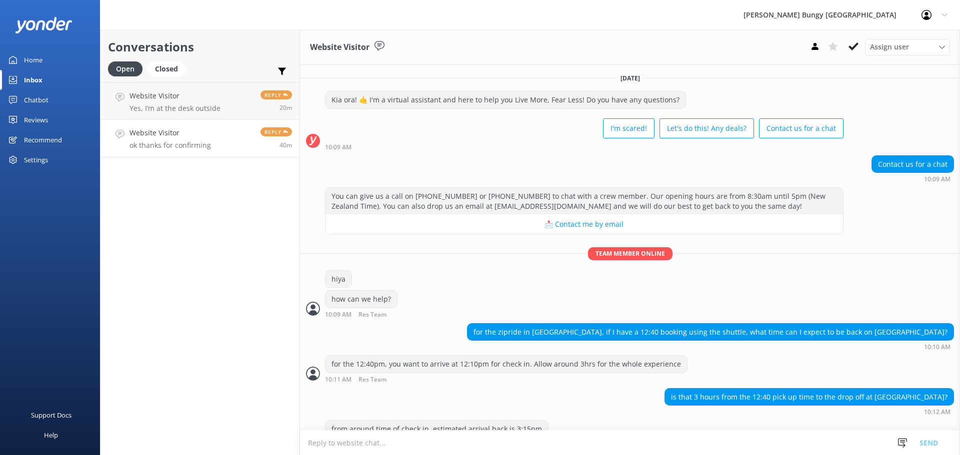
scroll to position [75, 0]
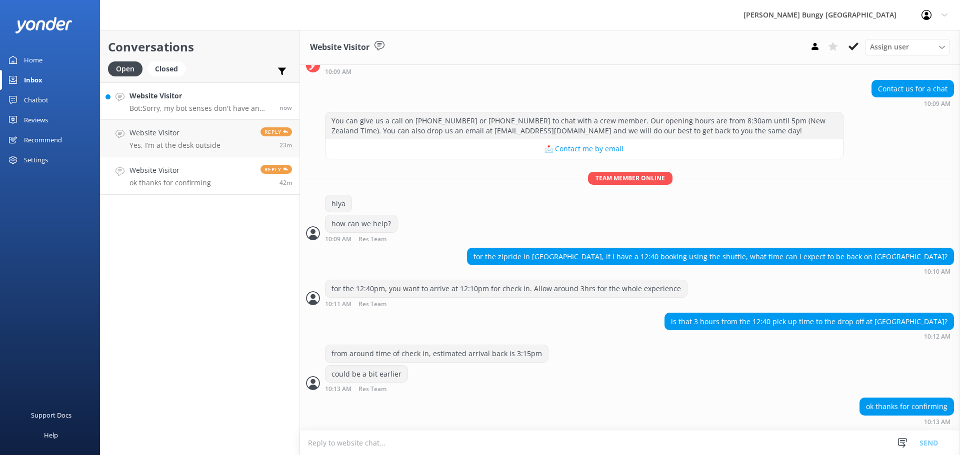
click at [181, 95] on h4 "Website Visitor" at bounding box center [200, 95] width 142 height 11
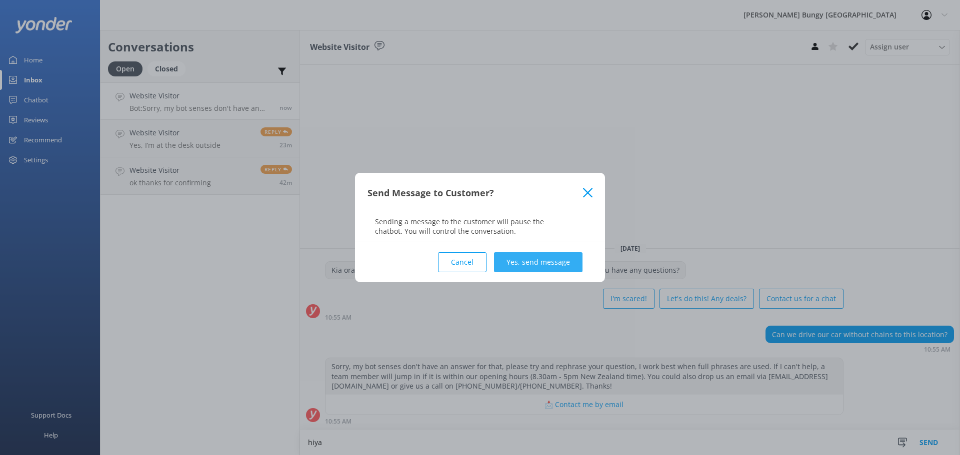
type textarea "hiya"
click at [523, 271] on button "Yes, send message" at bounding box center [538, 262] width 88 height 20
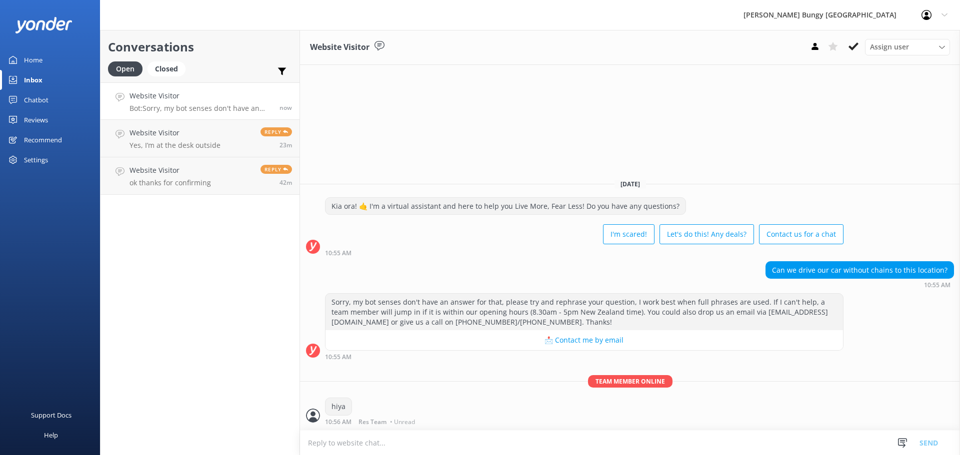
click at [529, 437] on textarea at bounding box center [630, 443] width 660 height 24
type textarea "how can we help?"
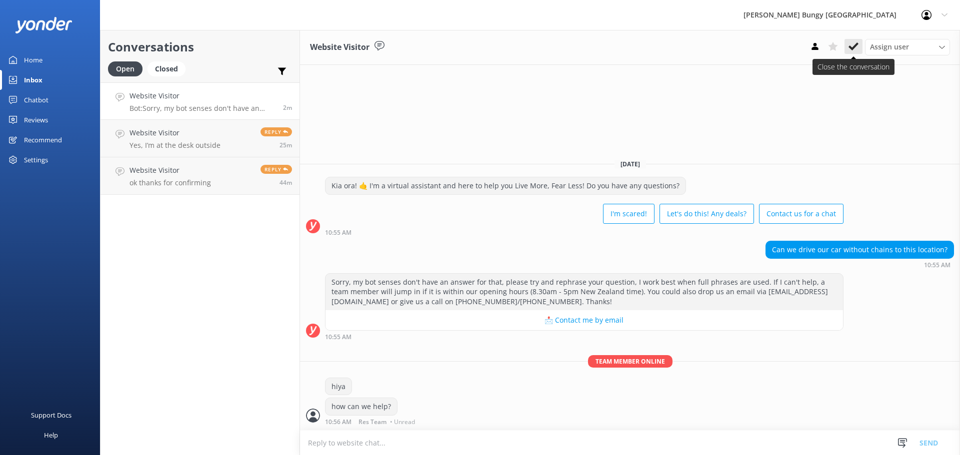
click at [858, 43] on icon at bounding box center [853, 46] width 10 height 10
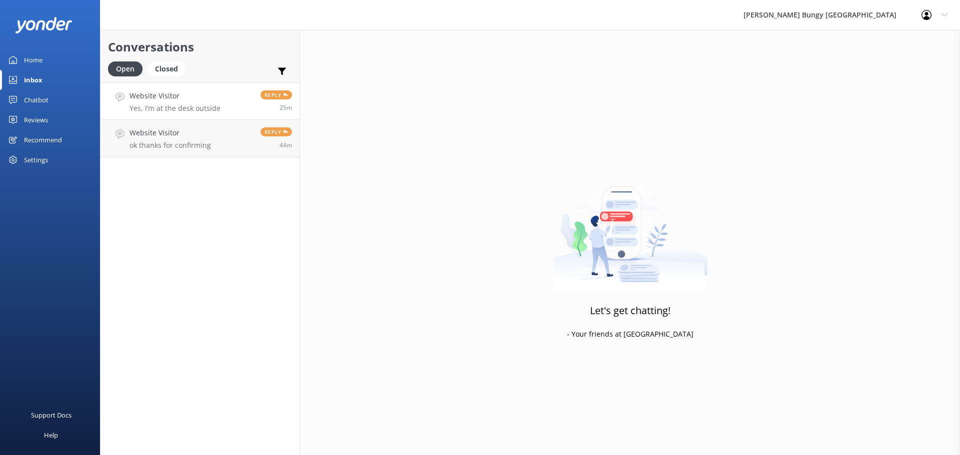
click at [236, 110] on link "Website Visitor Yes, I’m at the desk outside Reply 25m" at bounding box center [199, 100] width 199 height 37
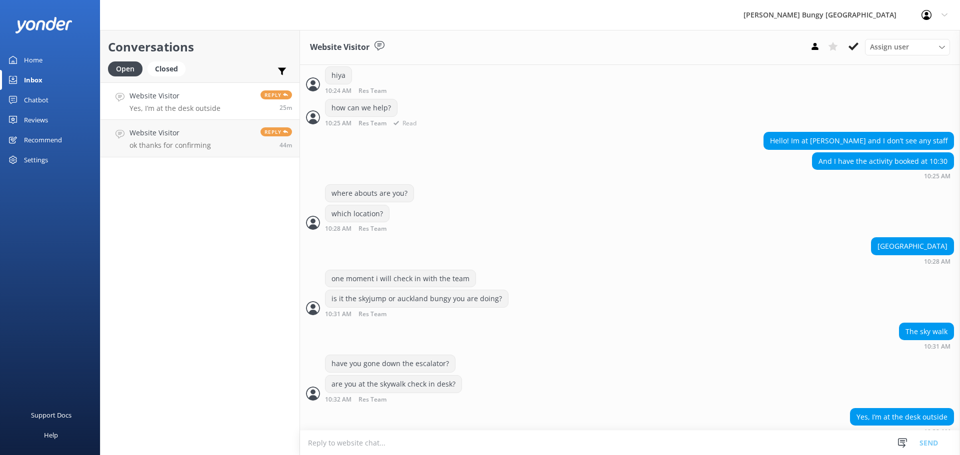
scroll to position [184, 0]
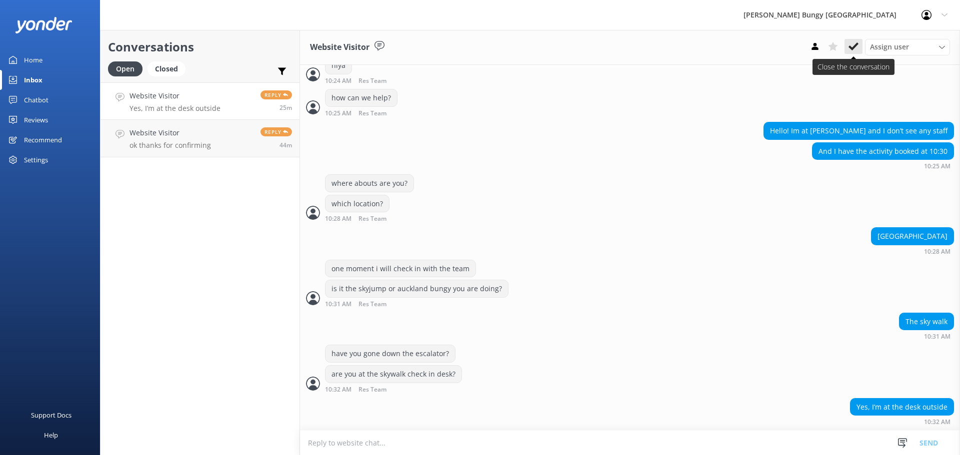
click at [856, 40] on button at bounding box center [853, 46] width 18 height 15
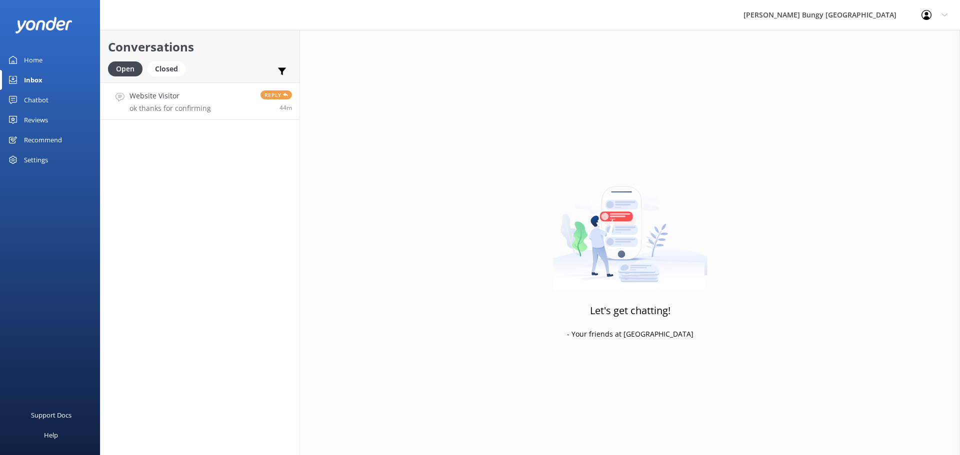
click at [150, 115] on link "Website Visitor ok thanks for confirming Reply 44m" at bounding box center [199, 100] width 199 height 37
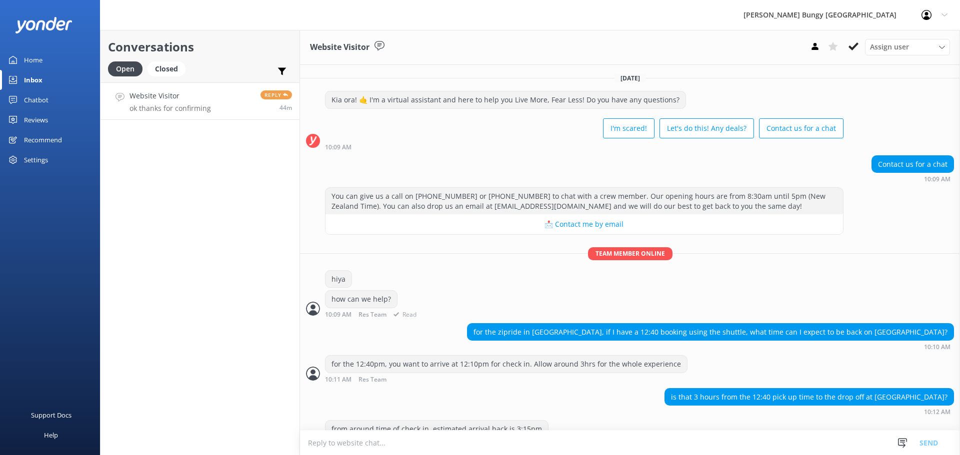
scroll to position [75, 0]
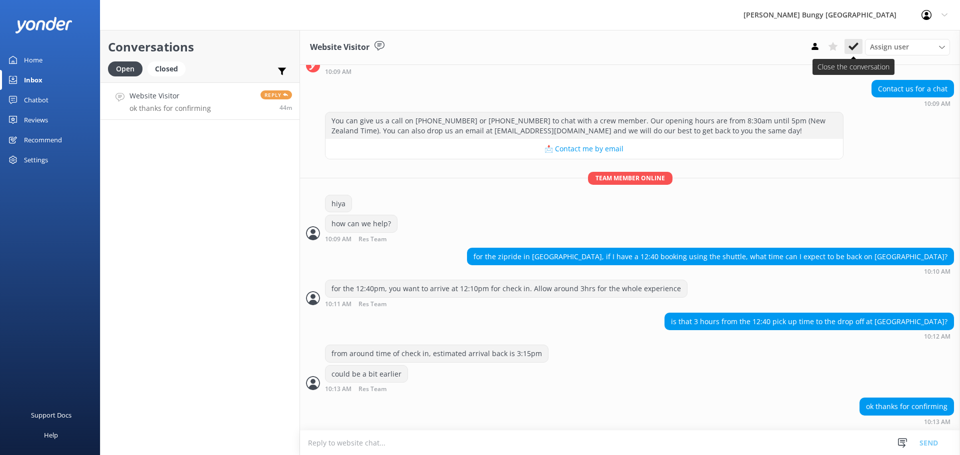
click at [852, 47] on icon at bounding box center [853, 46] width 10 height 10
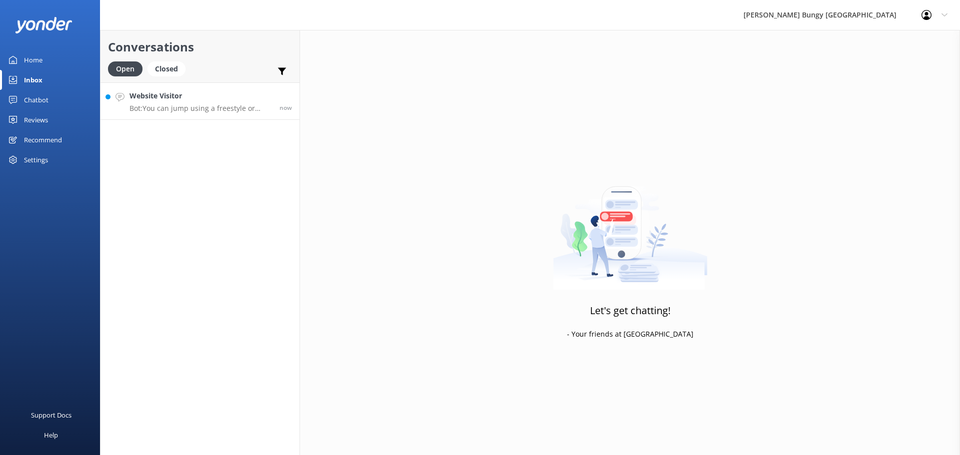
click at [143, 107] on p "Bot: You can jump using a freestyle or body harness at the Ledge Bungy, Taupo B…" at bounding box center [200, 108] width 142 height 9
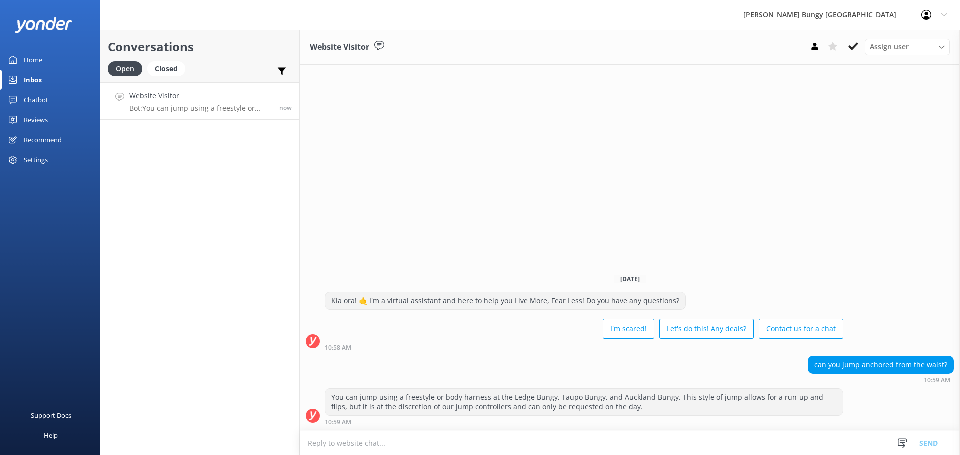
click at [776, 447] on textarea at bounding box center [630, 443] width 660 height 24
click at [192, 99] on h4 "Website Visitor" at bounding box center [200, 95] width 142 height 11
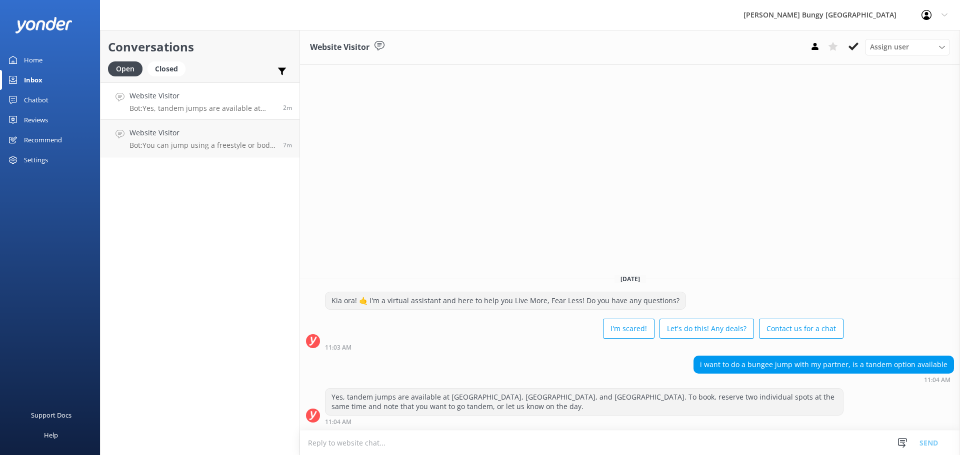
click at [232, 161] on div "Conversations Open Closed Important Assigned to me Unassigned Website Visitor B…" at bounding box center [200, 242] width 200 height 425
click at [228, 150] on link "Website Visitor Bot: You can jump using a freestyle or body harness at the Ledg…" at bounding box center [199, 138] width 199 height 37
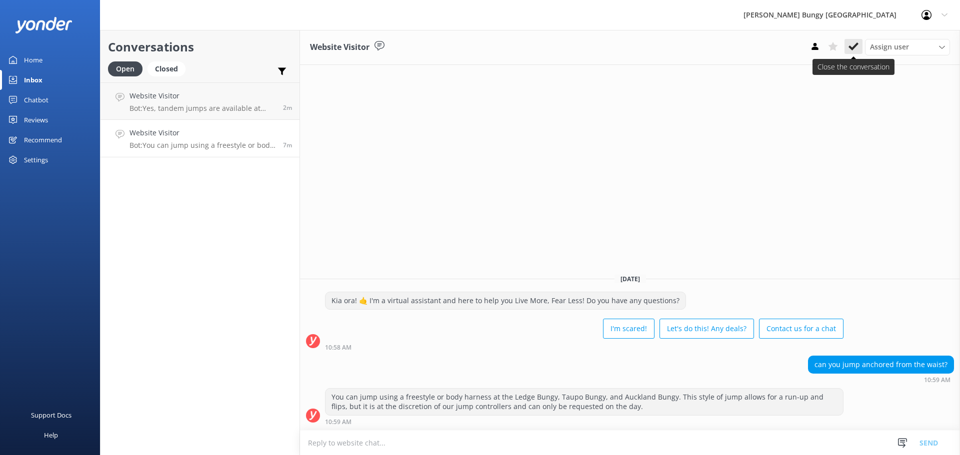
click at [850, 46] on use at bounding box center [853, 46] width 10 height 8
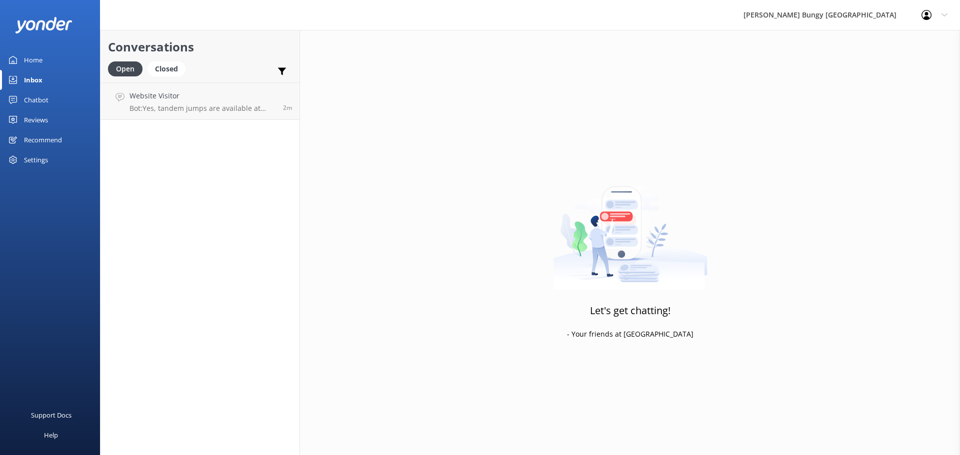
click at [179, 125] on div "Conversations Open Closed Important Assigned to me Unassigned Website Visitor B…" at bounding box center [200, 242] width 200 height 425
click at [183, 108] on p "Bot: Yes, tandem jumps are available at Kawarau Bridge, Taupo Bungy, and Auckla…" at bounding box center [202, 108] width 146 height 9
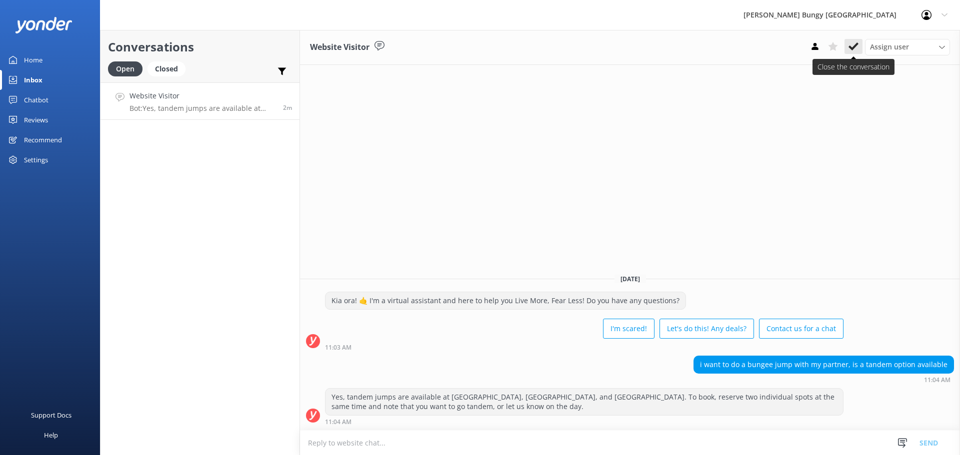
click at [849, 49] on icon at bounding box center [853, 46] width 10 height 10
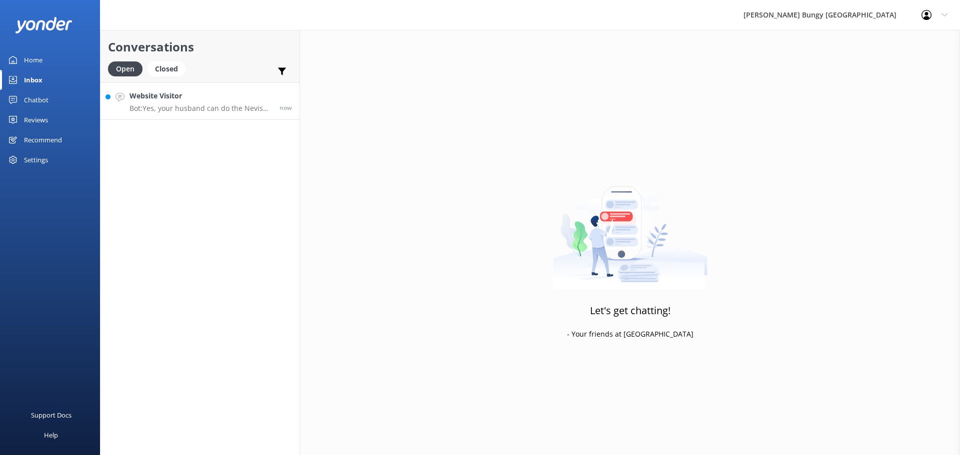
click at [201, 92] on h4 "Website Visitor" at bounding box center [200, 95] width 142 height 11
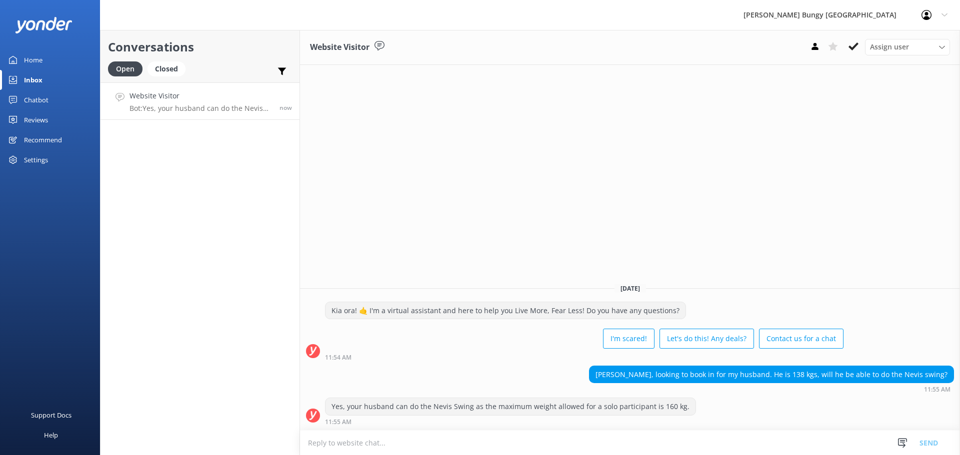
click at [708, 228] on div "Website Visitor Assign user [PERSON_NAME] [PERSON_NAME] Tech Admin [PERSON_NAME…" at bounding box center [630, 242] width 660 height 425
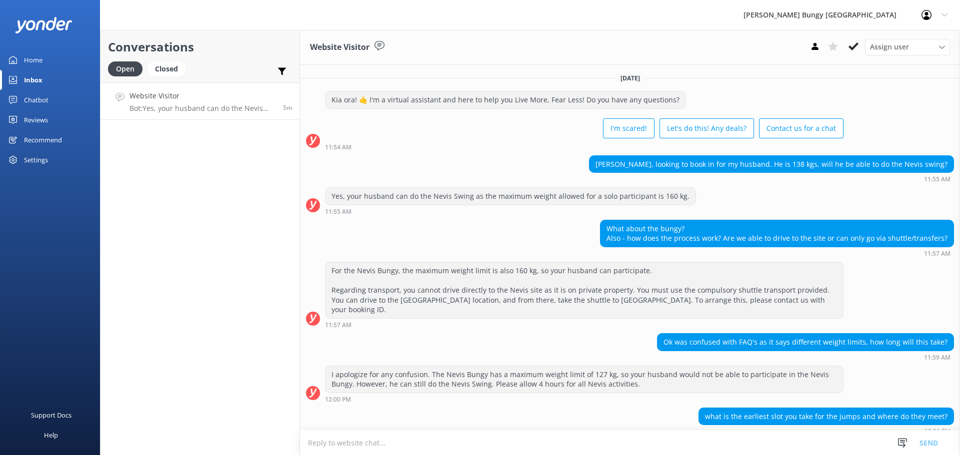
scroll to position [71, 0]
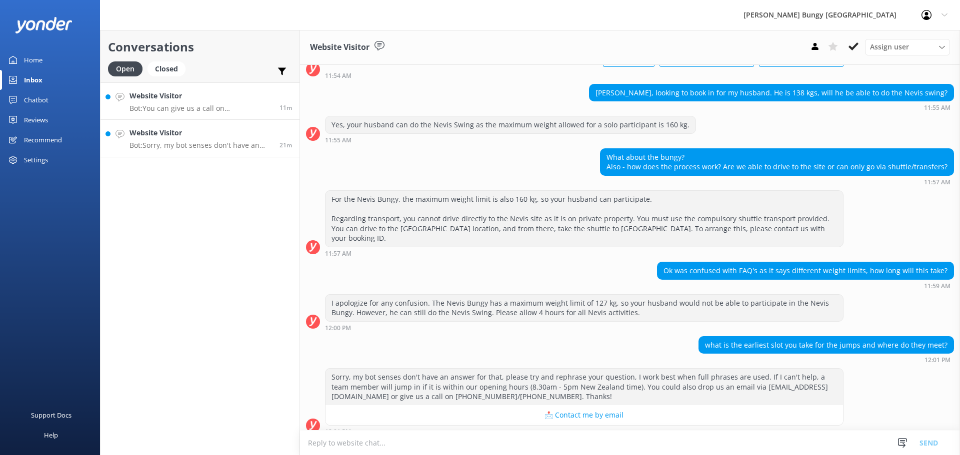
click at [194, 118] on link "Website Visitor Bot: You can give us a call on [PHONE_NUMBER] or [PHONE_NUMBER]…" at bounding box center [199, 100] width 199 height 37
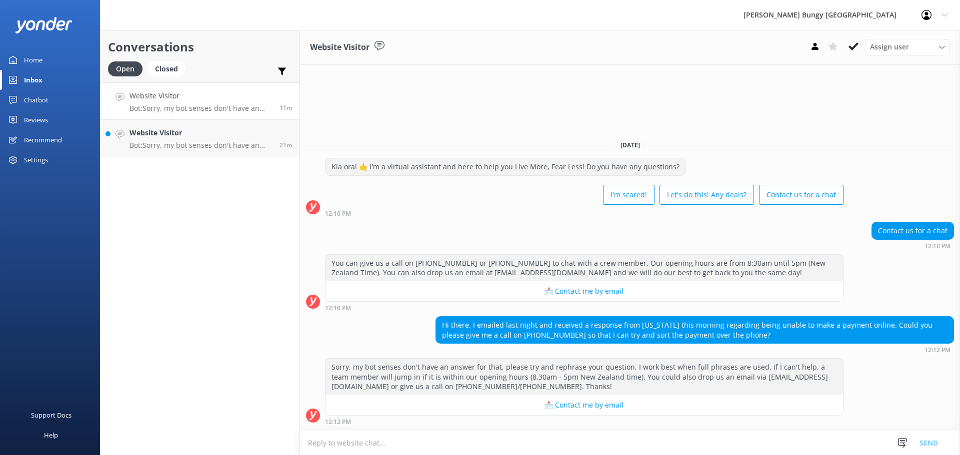
click at [563, 452] on textarea at bounding box center [630, 443] width 660 height 24
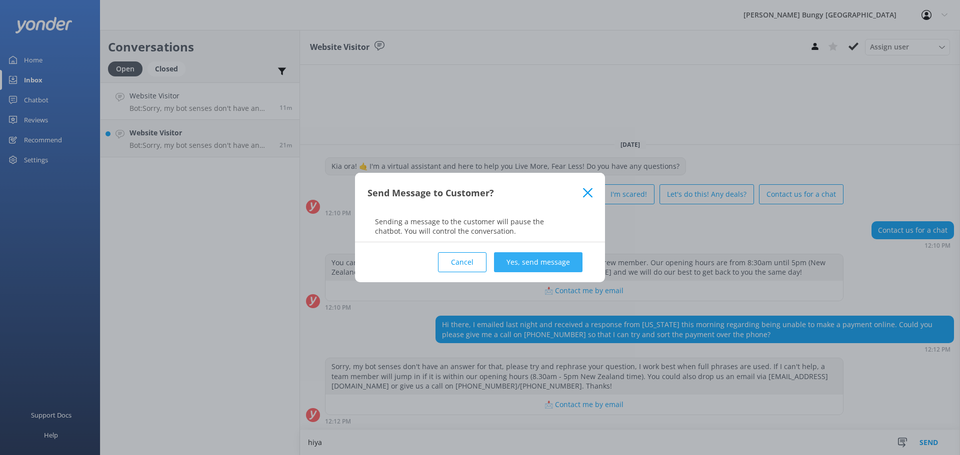
type textarea "hiya"
click at [521, 266] on button "Yes, send message" at bounding box center [538, 262] width 88 height 20
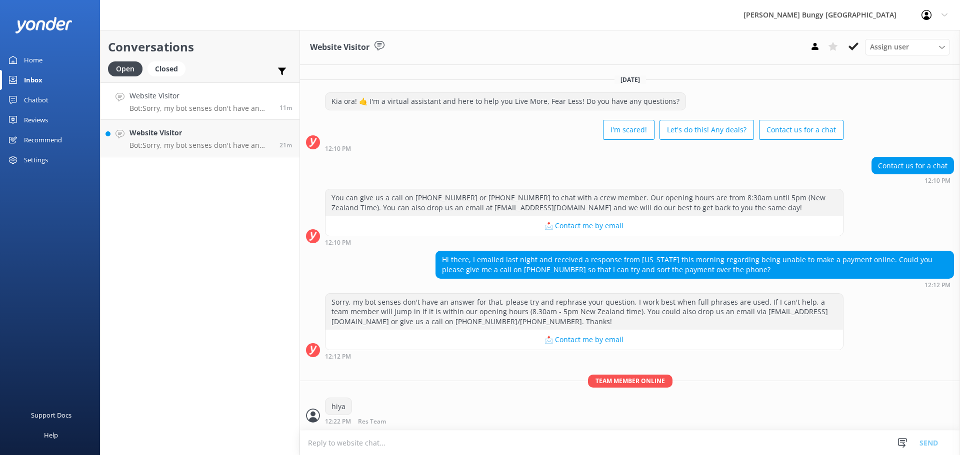
click at [555, 440] on textarea at bounding box center [630, 443] width 660 height 24
click at [758, 446] on textarea at bounding box center [630, 443] width 660 height 24
click at [620, 444] on textarea at bounding box center [630, 443] width 660 height 24
type textarea "Georgia here :)"
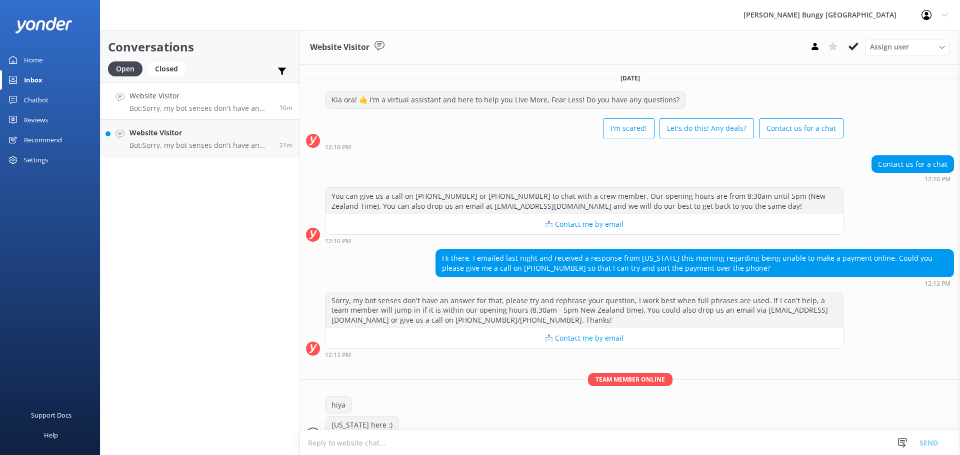
scroll to position [19, 0]
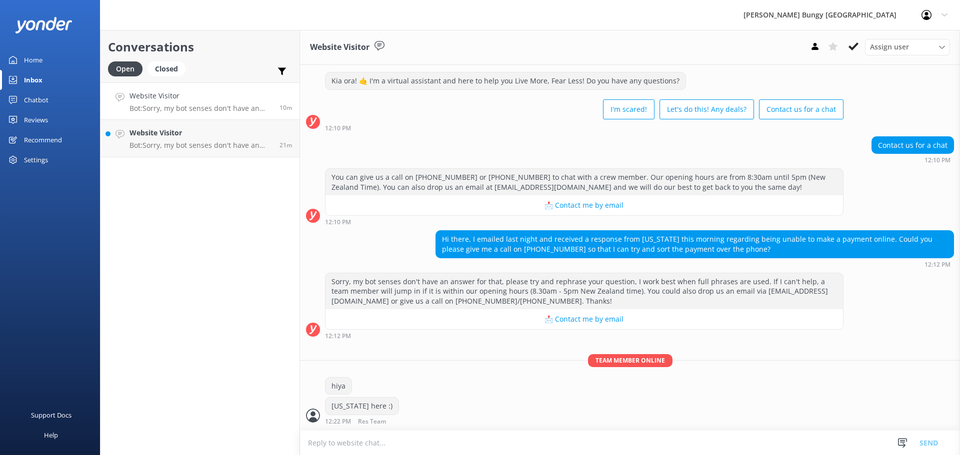
click at [618, 448] on textarea at bounding box center [630, 443] width 660 height 24
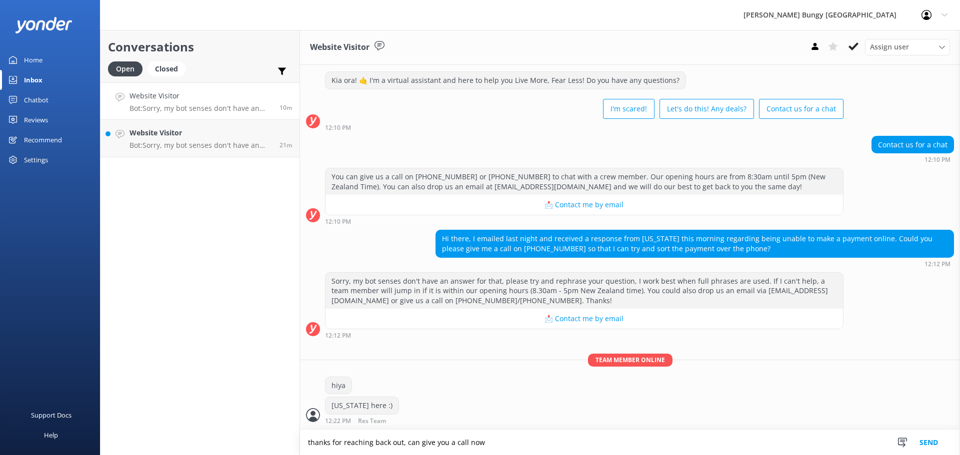
type textarea "thanks for reaching back out, can give you a call now"
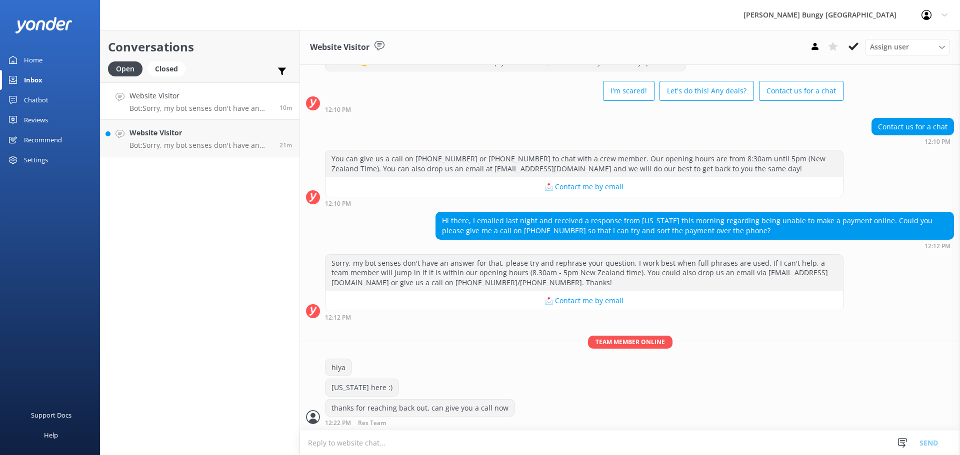
scroll to position [39, 0]
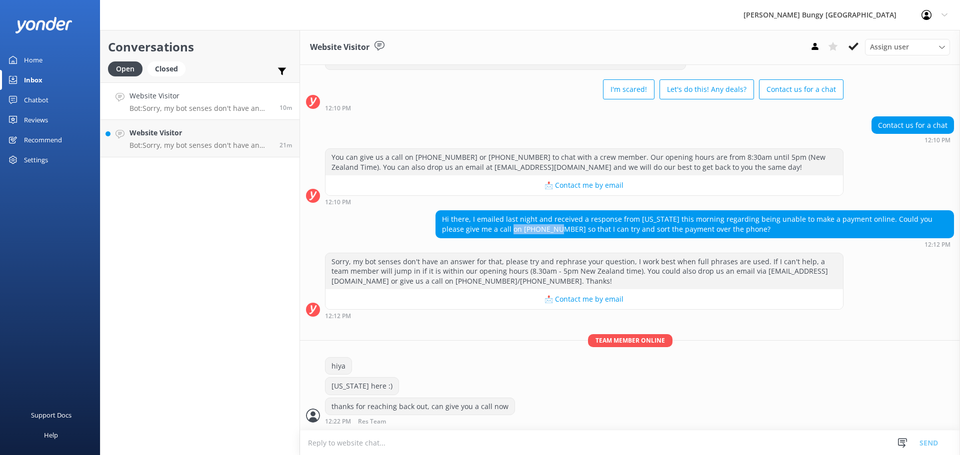
drag, startPoint x: 542, startPoint y: 229, endPoint x: 496, endPoint y: 227, distance: 46.1
click at [496, 227] on div "Hi there, I emailed last night and received a response from Georgia this mornin…" at bounding box center [694, 224] width 517 height 26
copy div "+61450223522"
click at [253, 137] on h4 "Website Visitor" at bounding box center [200, 132] width 142 height 11
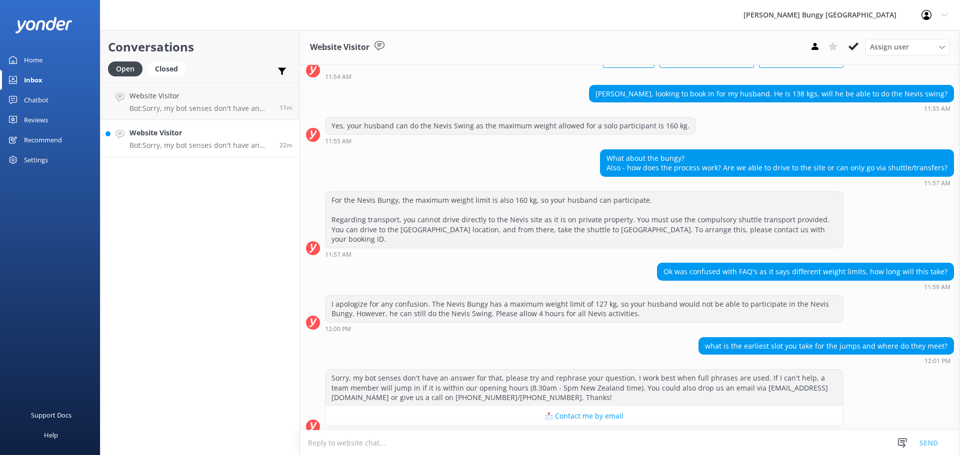
scroll to position [71, 0]
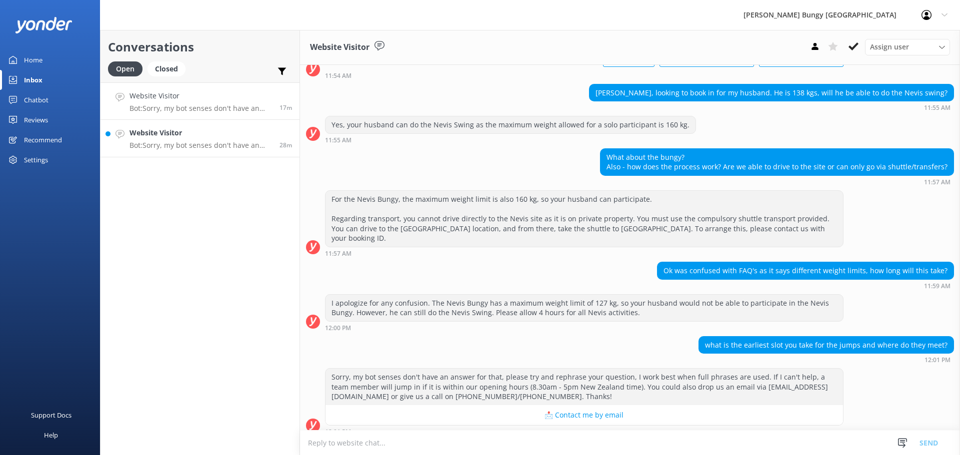
click at [208, 107] on p "Bot: Sorry, my bot senses don't have an answer for that, please try and rephras…" at bounding box center [200, 108] width 142 height 9
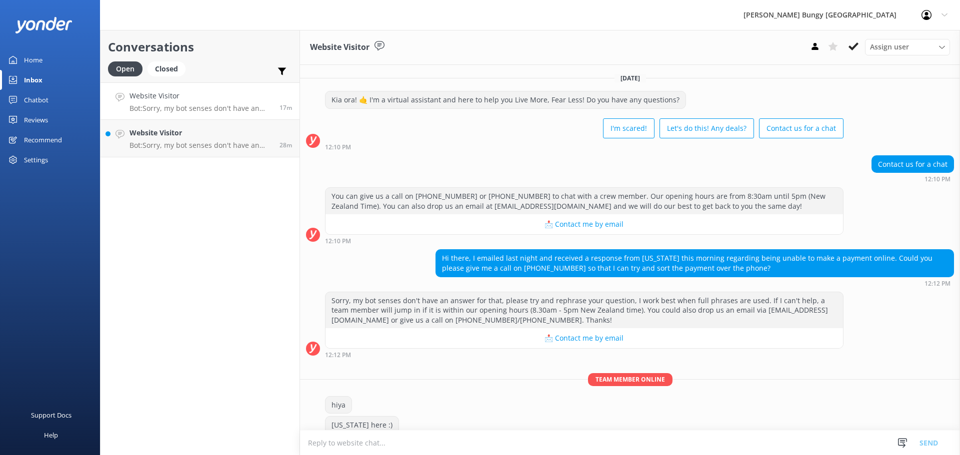
scroll to position [39, 0]
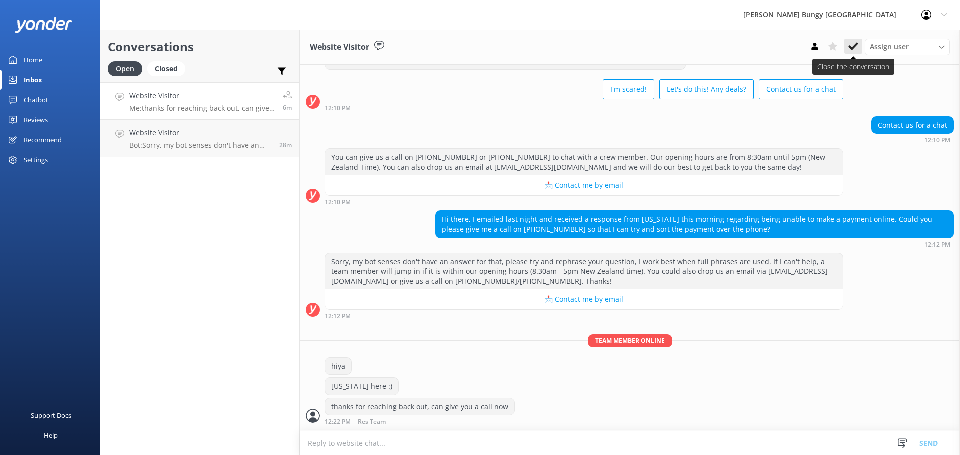
click at [852, 48] on use at bounding box center [853, 46] width 10 height 8
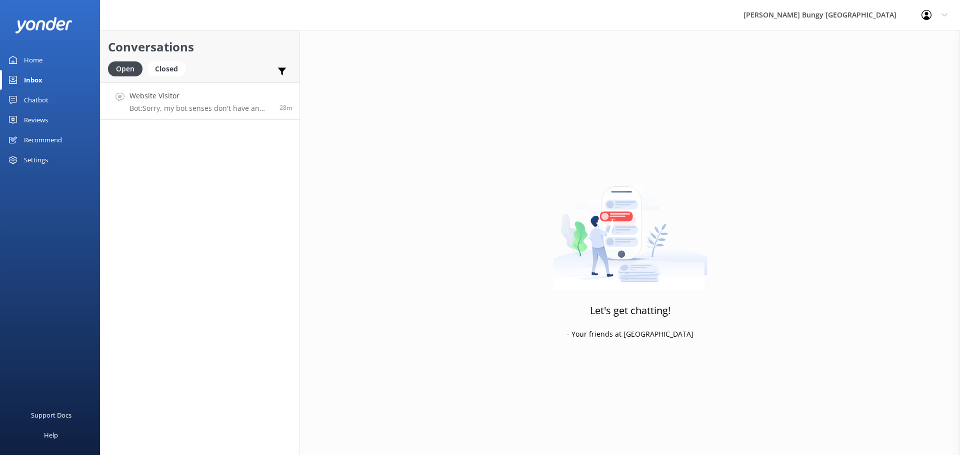
click at [236, 106] on p "Bot: Sorry, my bot senses don't have an answer for that, please try and rephras…" at bounding box center [200, 108] width 142 height 9
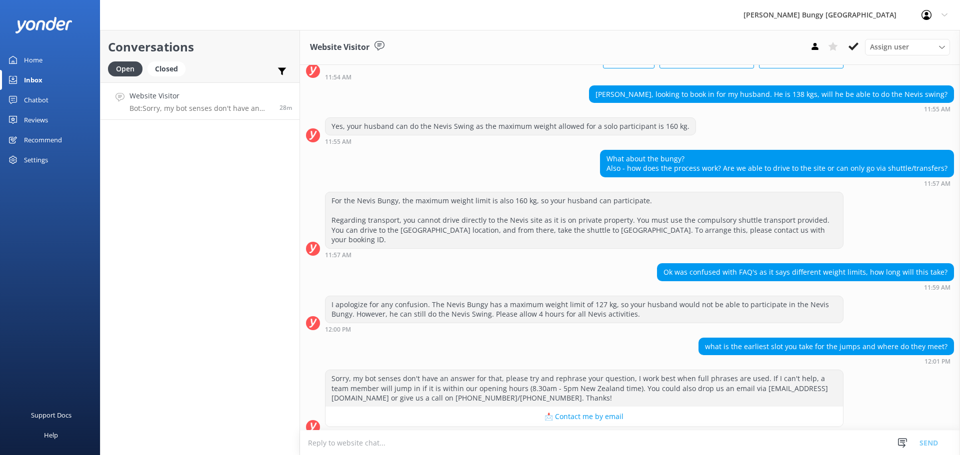
scroll to position [71, 0]
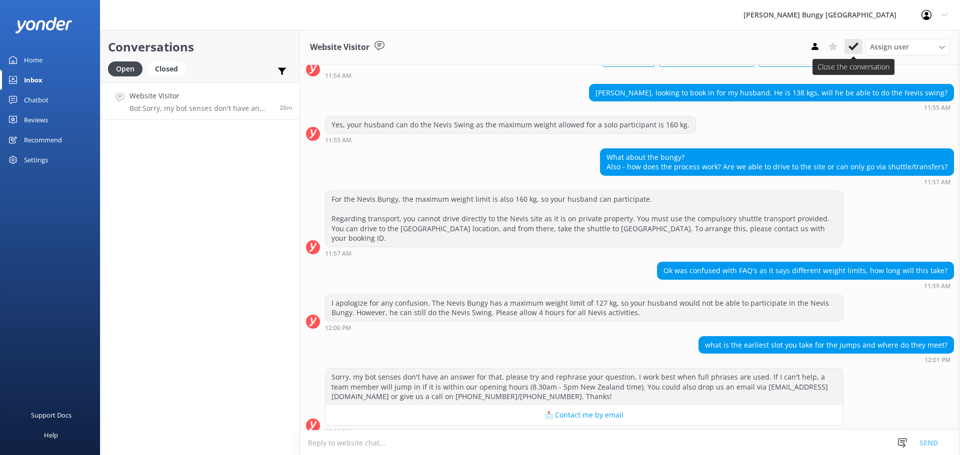
click at [858, 43] on icon at bounding box center [853, 46] width 10 height 10
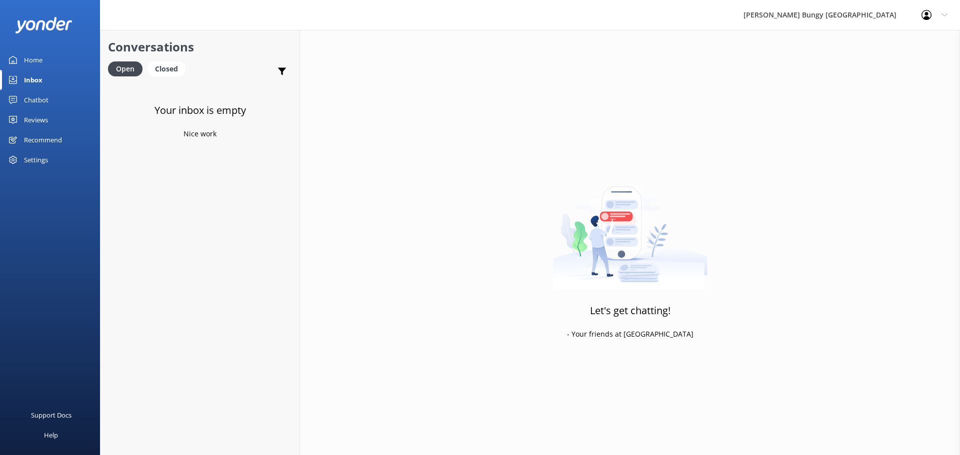
drag, startPoint x: 738, startPoint y: 368, endPoint x: 751, endPoint y: 408, distance: 42.1
click at [751, 408] on div "Let's get chatting! - Your friends at Yonder" at bounding box center [630, 257] width 660 height 455
click at [248, 188] on div "Your inbox is empty Nice work" at bounding box center [199, 309] width 199 height 455
click at [177, 104] on p "Bot: If you're having problems retrieving your photos or videos, please email p…" at bounding box center [200, 108] width 142 height 9
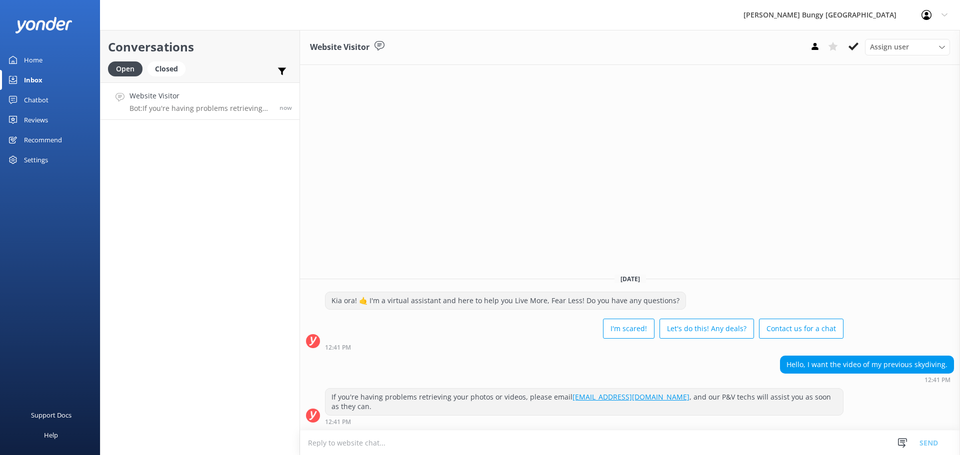
click at [823, 446] on textarea at bounding box center [630, 443] width 660 height 24
click at [191, 175] on div "Conversations Open Closed Important Assigned to me Unassigned Website Visitor B…" at bounding box center [200, 242] width 200 height 425
click at [220, 99] on h4 "Website Visitor" at bounding box center [200, 95] width 142 height 11
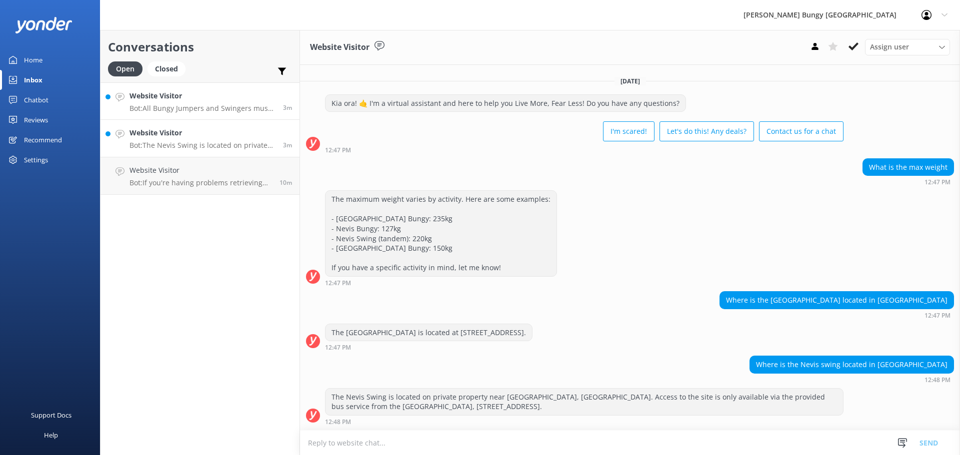
click at [232, 91] on h4 "Website Visitor" at bounding box center [202, 95] width 146 height 11
click at [197, 91] on h4 "Website Visitor" at bounding box center [202, 95] width 146 height 11
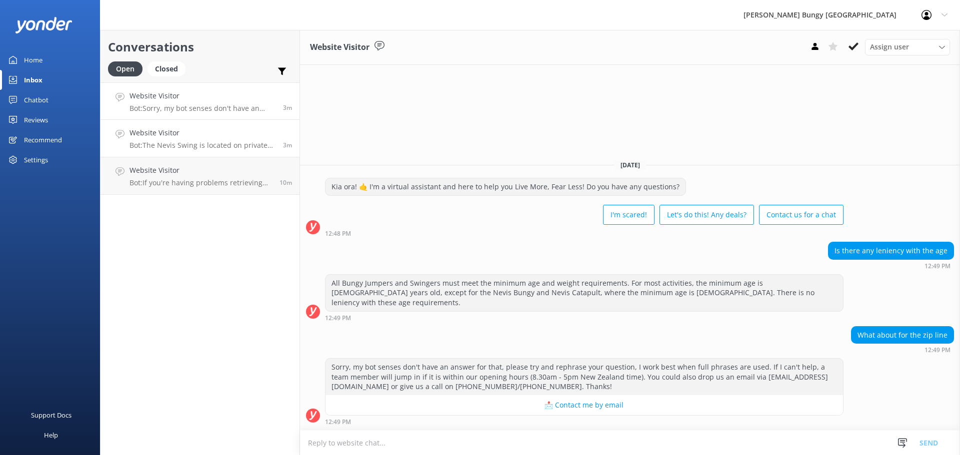
click at [228, 141] on p "Bot: The Nevis Swing is located on private property near [GEOGRAPHIC_DATA], [GE…" at bounding box center [202, 145] width 146 height 9
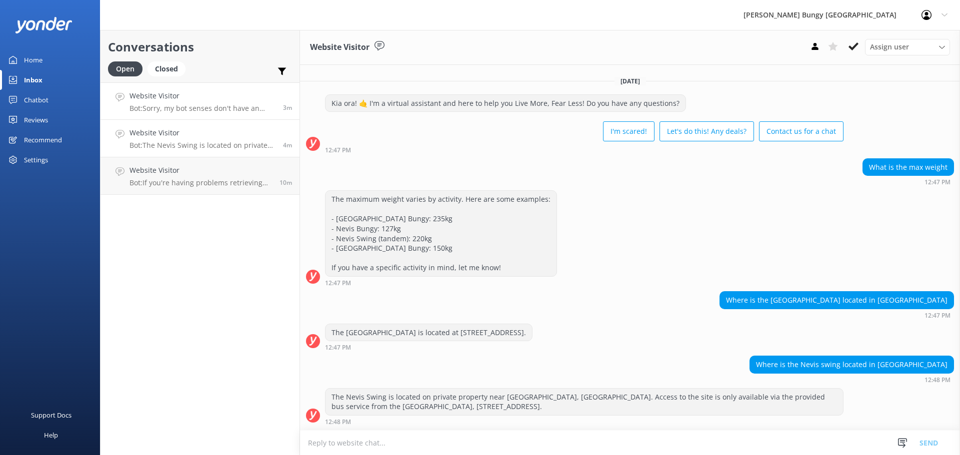
click at [233, 108] on p "Bot: Sorry, my bot senses don't have an answer for that, please try and rephras…" at bounding box center [202, 108] width 146 height 9
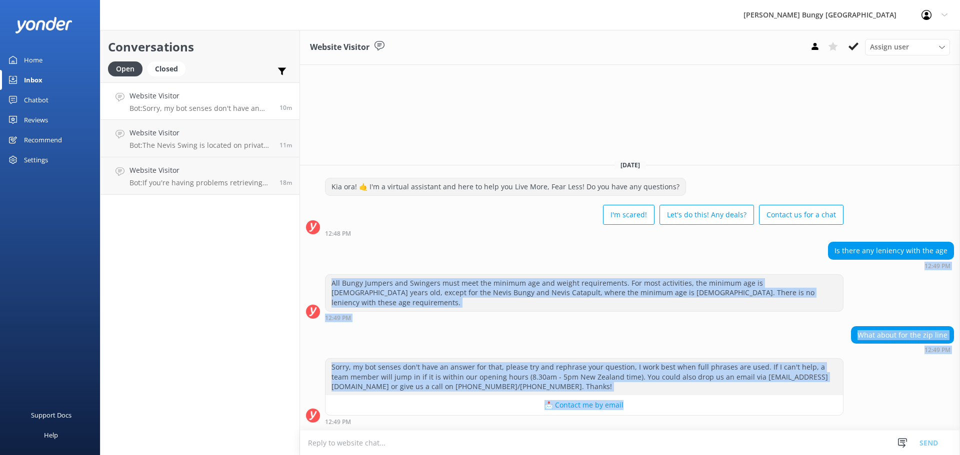
drag, startPoint x: 592, startPoint y: 275, endPoint x: 820, endPoint y: 402, distance: 261.2
click at [820, 402] on div "[DATE] Kia ora! 🤙 I'm a virtual assistant and here to help you Live More, Fear …" at bounding box center [630, 291] width 660 height 278
click at [748, 329] on div "What about for the zip line 12:49 PM" at bounding box center [630, 339] width 660 height 27
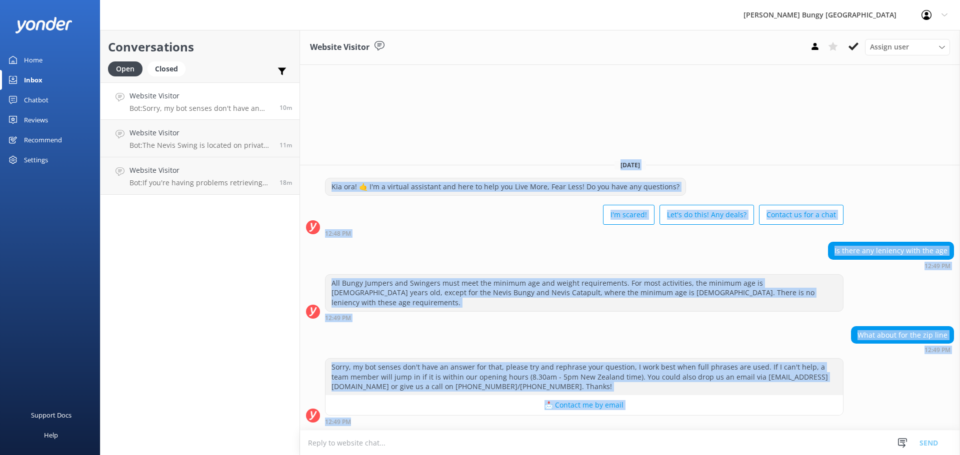
drag, startPoint x: 773, startPoint y: 425, endPoint x: 455, endPoint y: 154, distance: 417.4
click at [455, 154] on div "Website Visitor Assign user Mike Voyce Michelle Gillard Tech Admin Dan Waugh Re…" at bounding box center [630, 242] width 660 height 425
click at [492, 148] on div "Website Visitor Assign user Mike Voyce Michelle Gillard Tech Admin Dan Waugh Re…" at bounding box center [630, 242] width 660 height 425
drag, startPoint x: 492, startPoint y: 146, endPoint x: 751, endPoint y: 446, distance: 395.9
click at [751, 446] on div "Website Visitor Assign user Mike Voyce Michelle Gillard Tech Admin Dan Waugh Re…" at bounding box center [630, 242] width 660 height 425
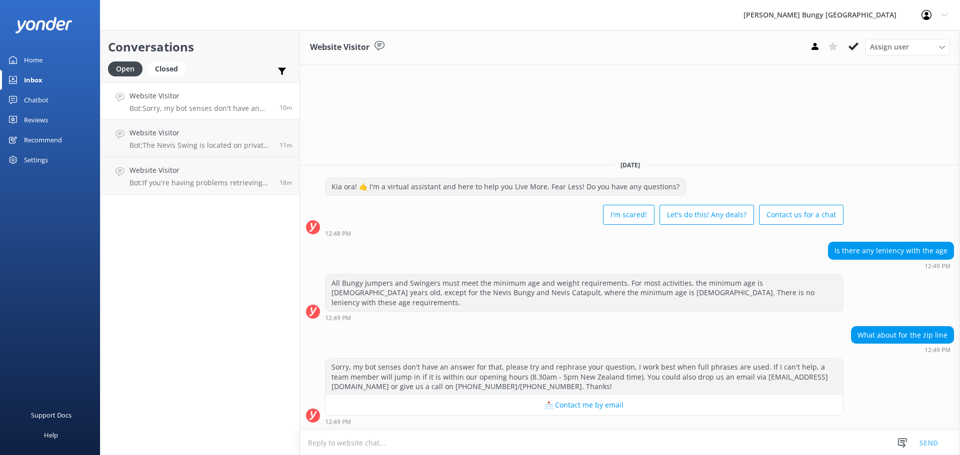
click at [759, 434] on textarea at bounding box center [630, 443] width 660 height 24
click at [739, 329] on div "What about for the zip line 12:49 PM" at bounding box center [630, 339] width 660 height 27
click at [167, 113] on link "Website Visitor Bot: Sorry, my bot senses don't have an answer for that, please…" at bounding box center [199, 100] width 199 height 37
click at [177, 148] on p "Bot: The Nevis Swing is located on private property near Queenstown, New Zealan…" at bounding box center [200, 145] width 142 height 9
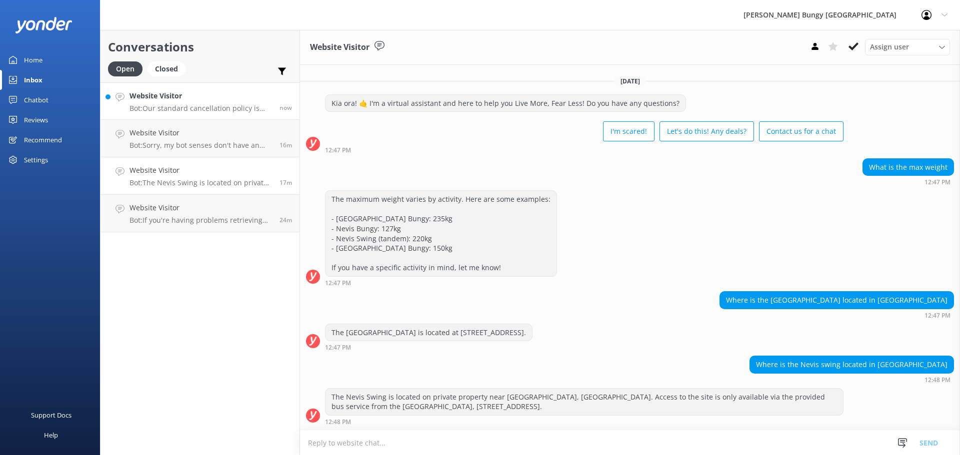
click at [183, 113] on link "Website Visitor Bot: Our standard cancellation policy is that cancellations mor…" at bounding box center [199, 100] width 199 height 37
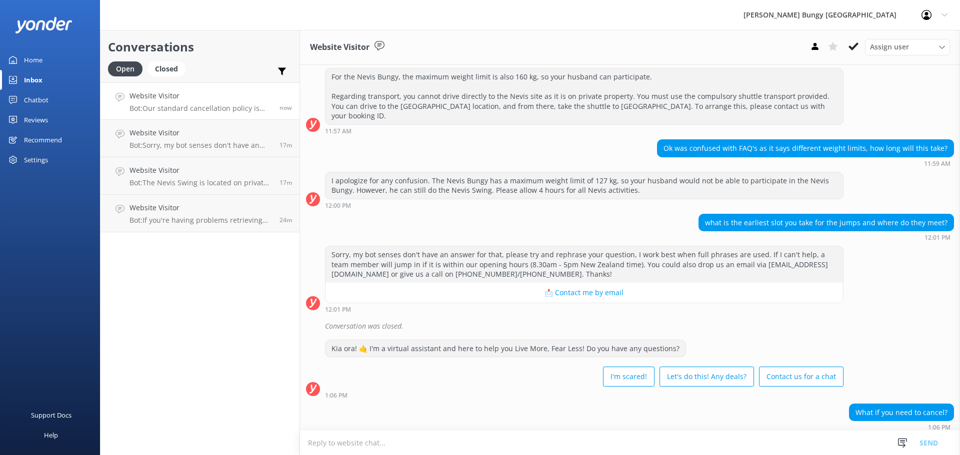
scroll to position [251, 0]
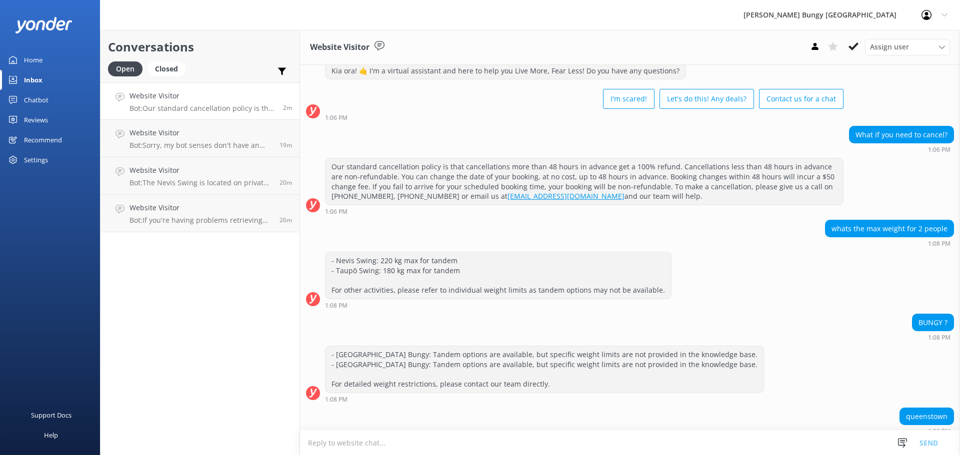
scroll to position [533, 0]
